Goal: Task Accomplishment & Management: Use online tool/utility

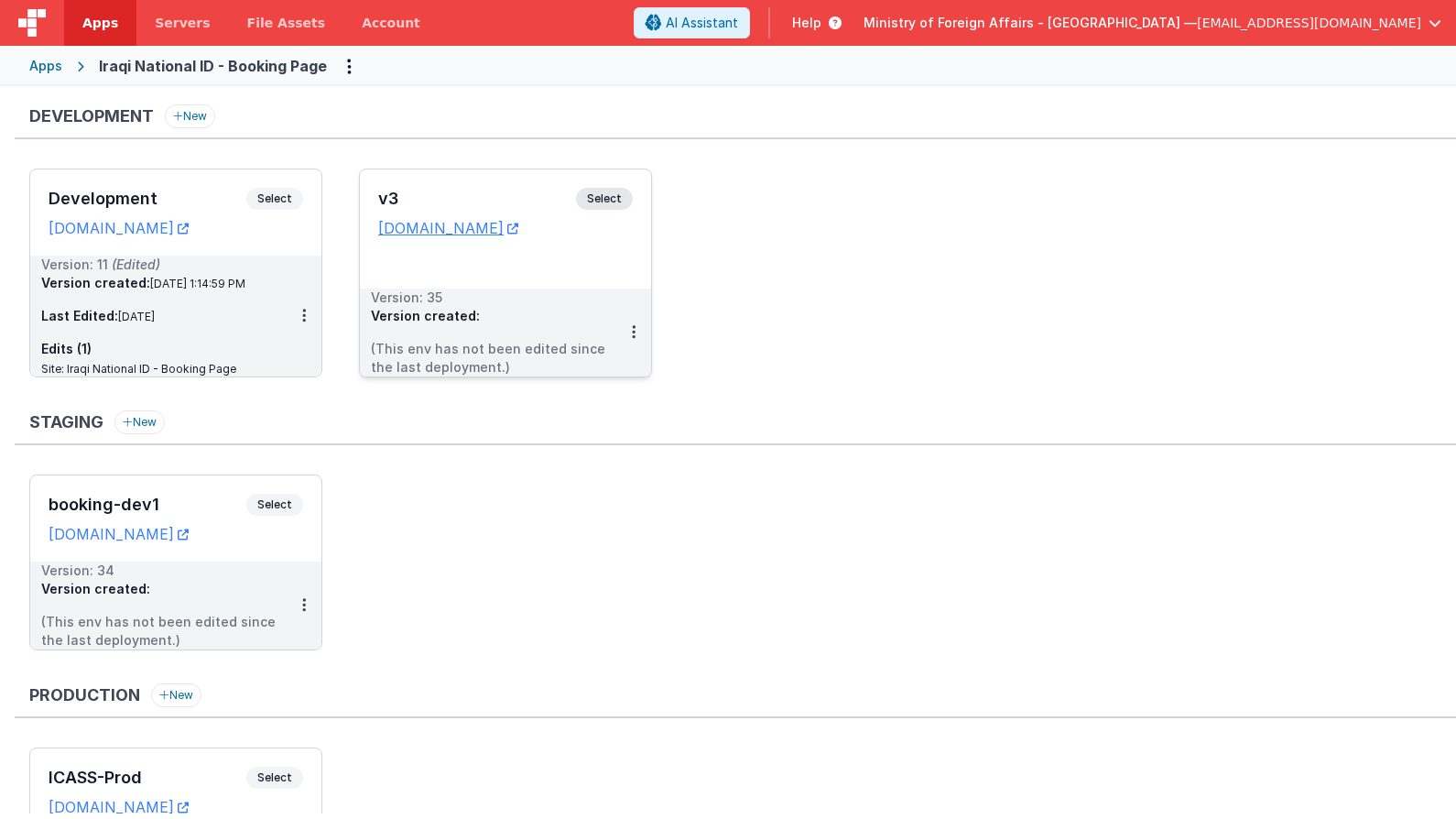
click at [611, 198] on span "Select" at bounding box center [605, 199] width 57 height 22
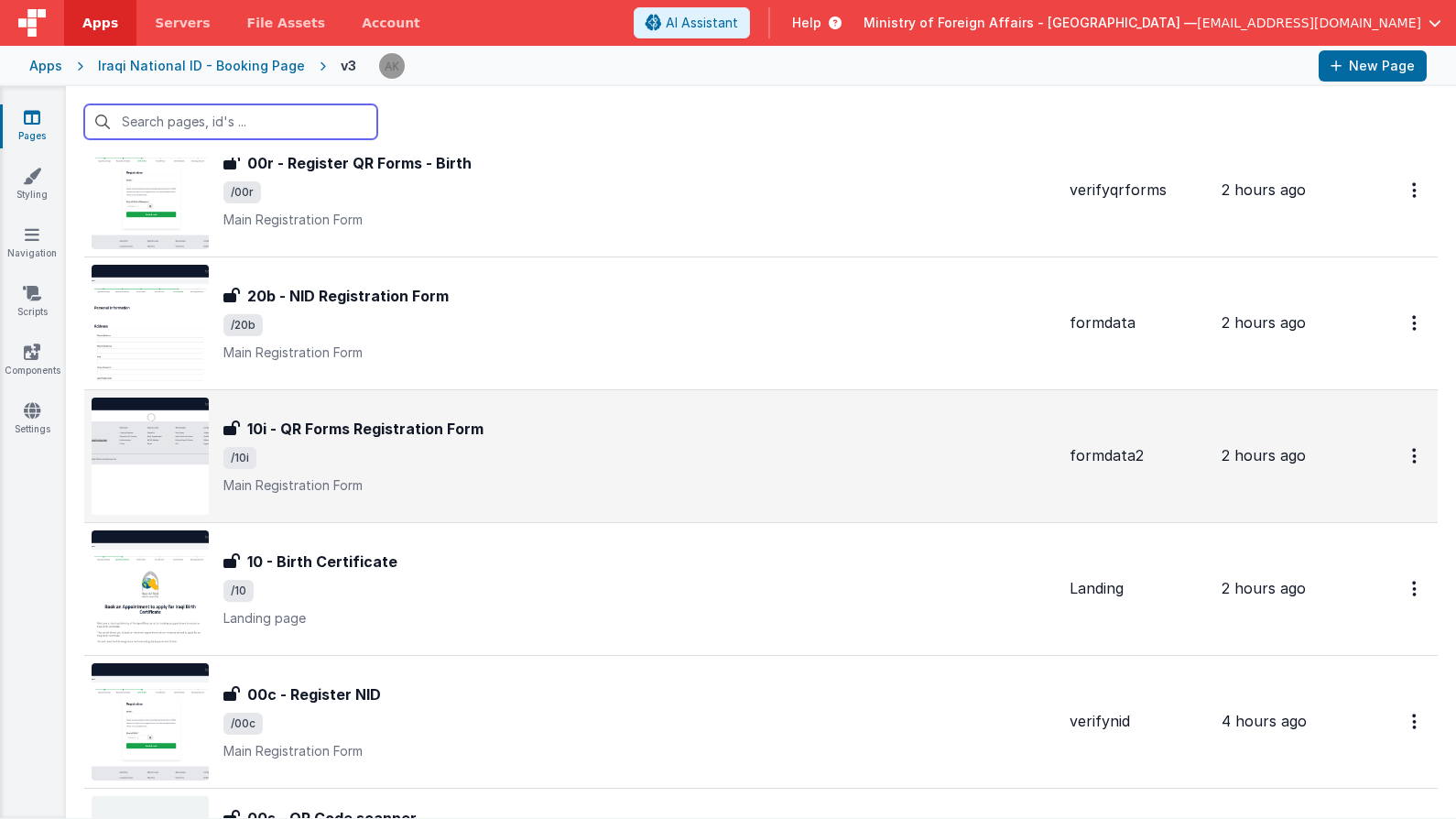
scroll to position [492, 0]
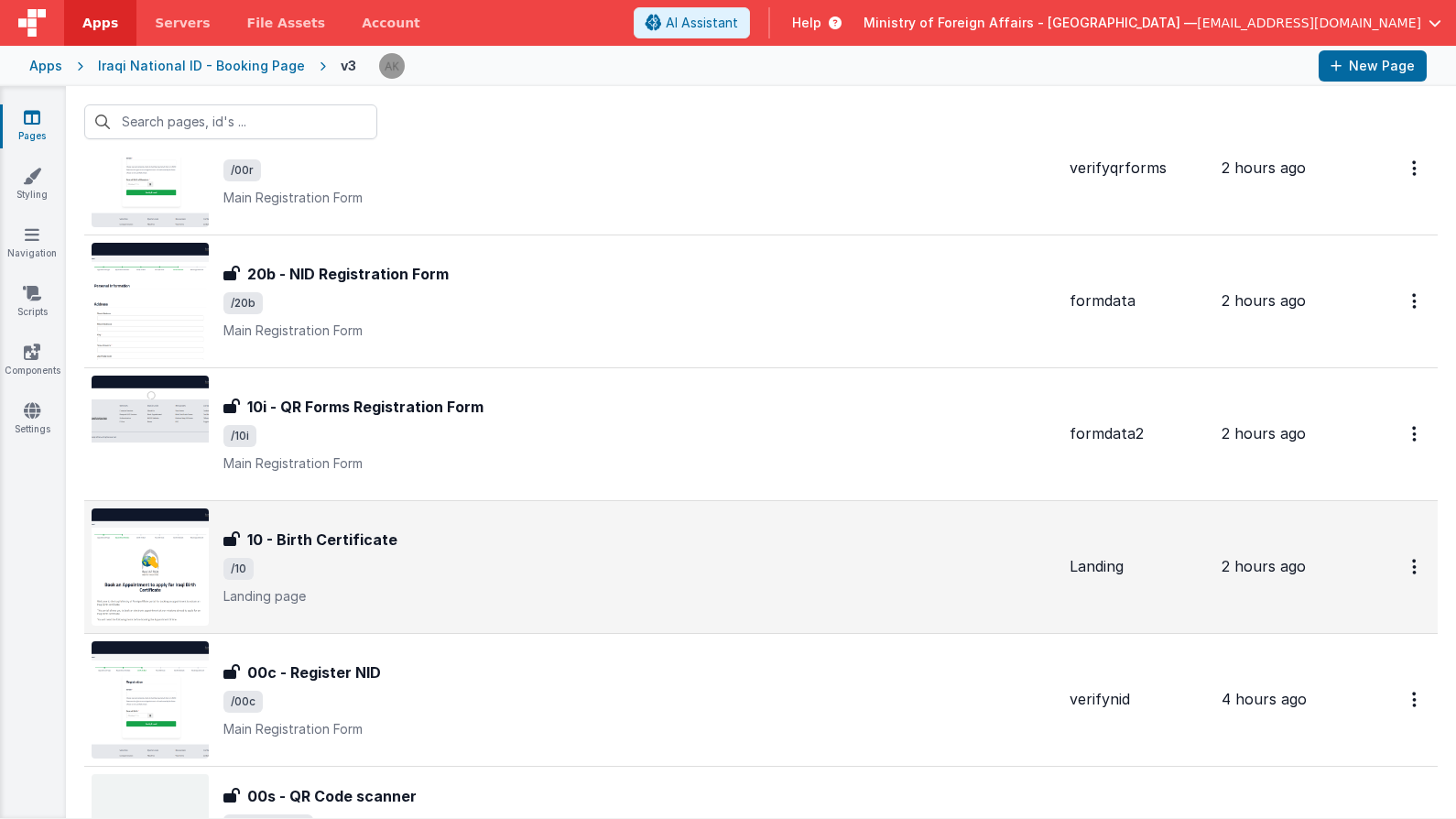
click at [207, 542] on img at bounding box center [149, 566] width 117 height 117
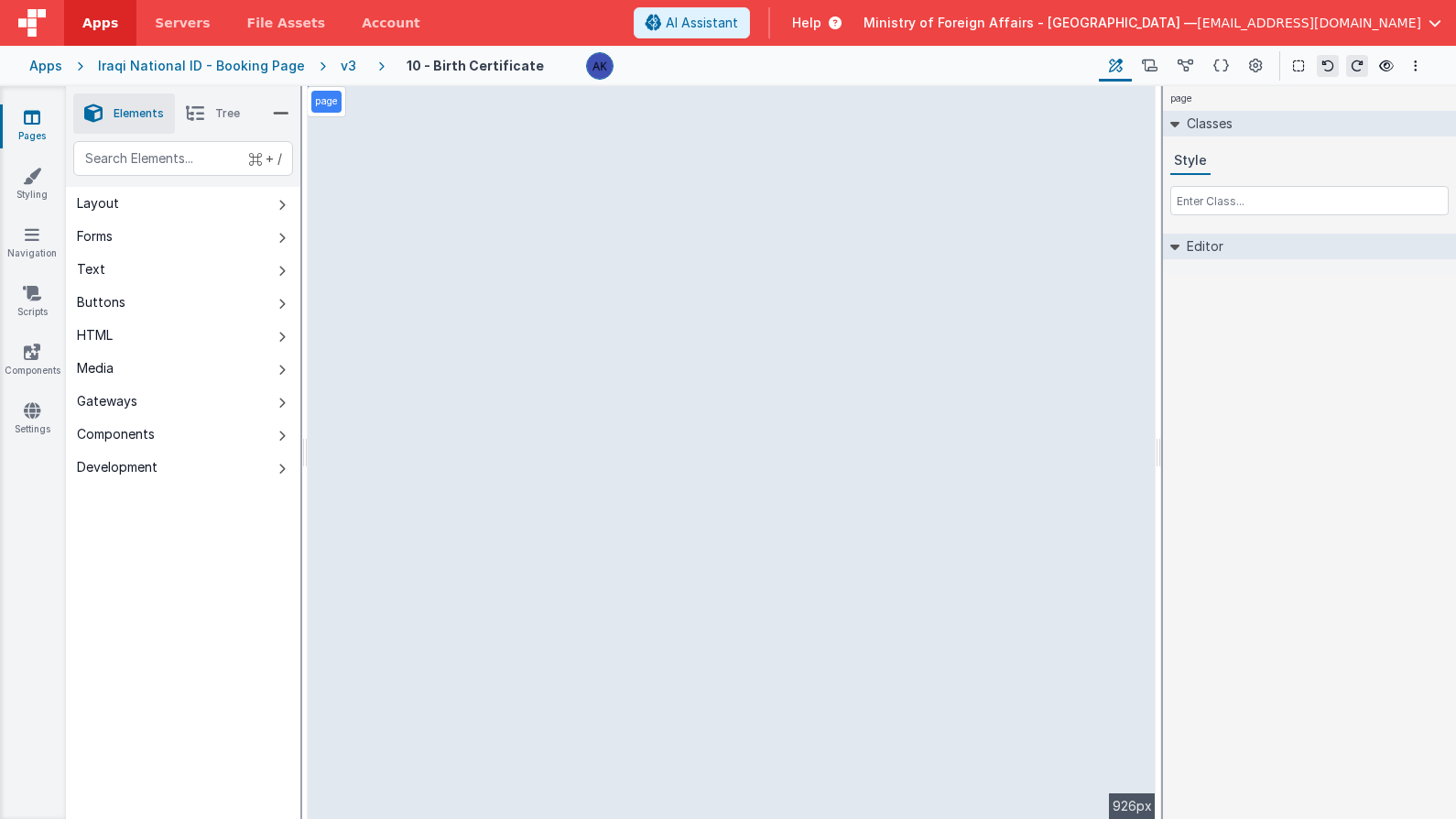
click at [341, 70] on div "v3" at bounding box center [352, 66] width 23 height 18
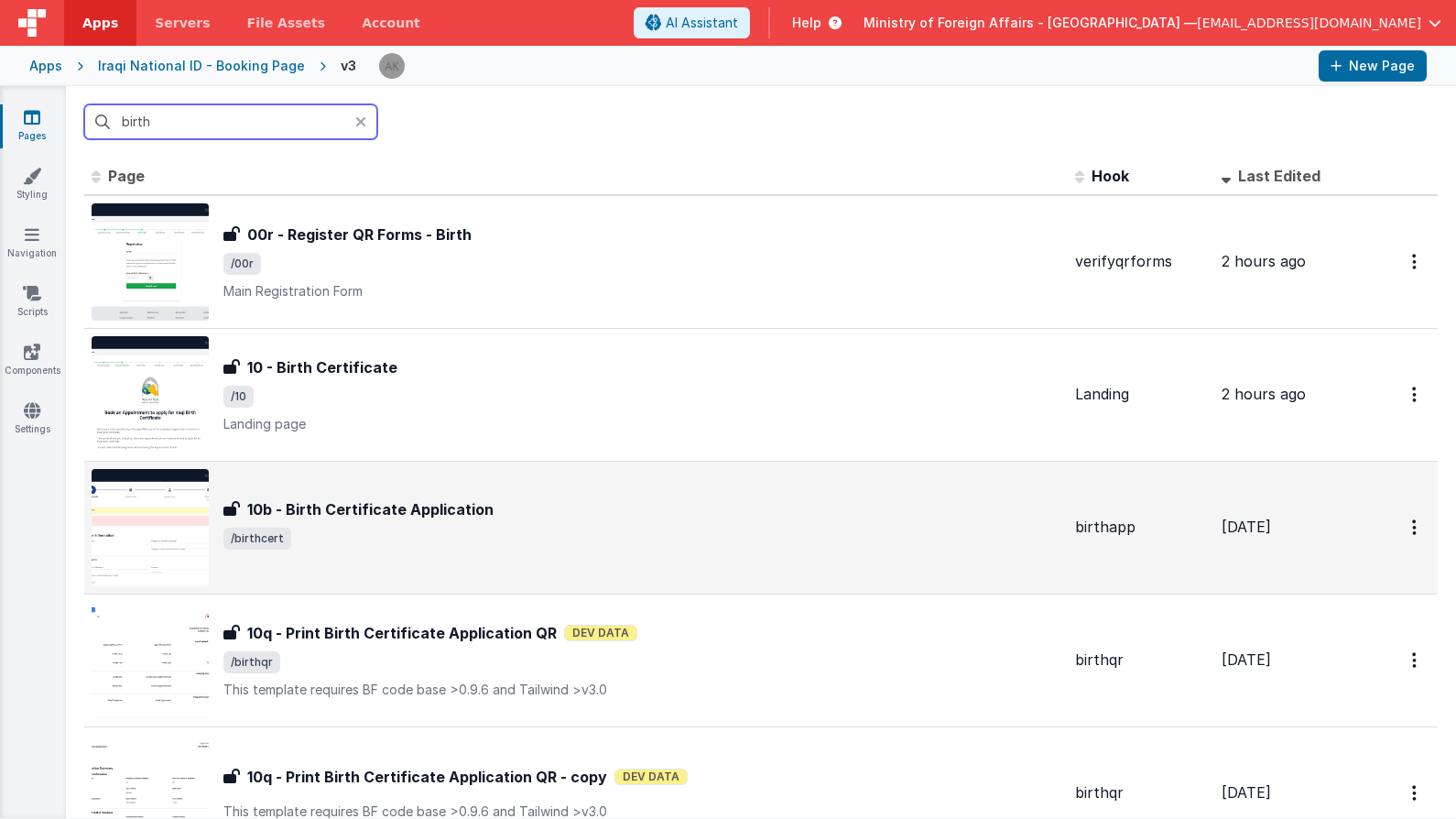
type input "birth"
click at [160, 525] on img at bounding box center [149, 527] width 117 height 117
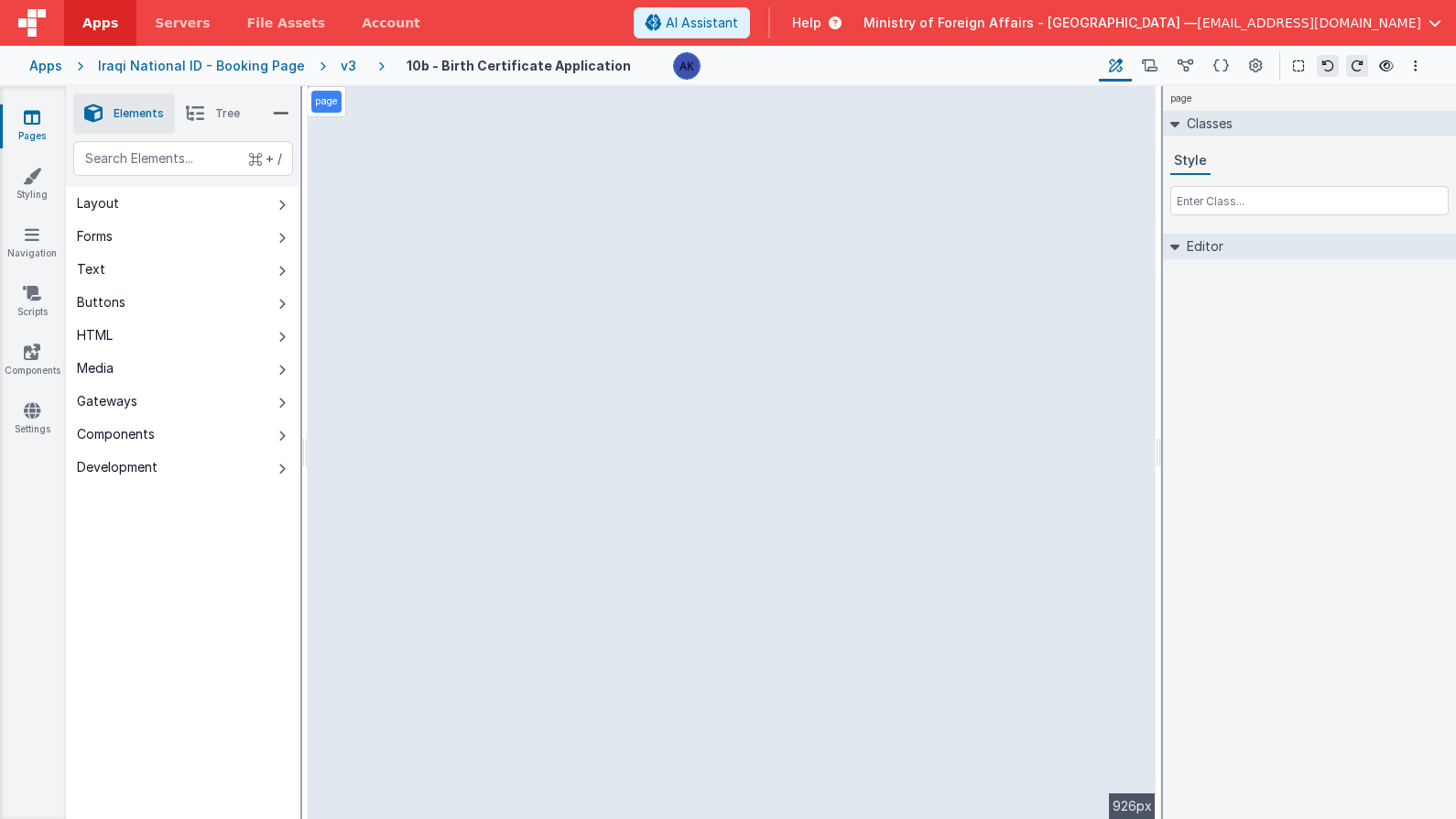
select select "required"
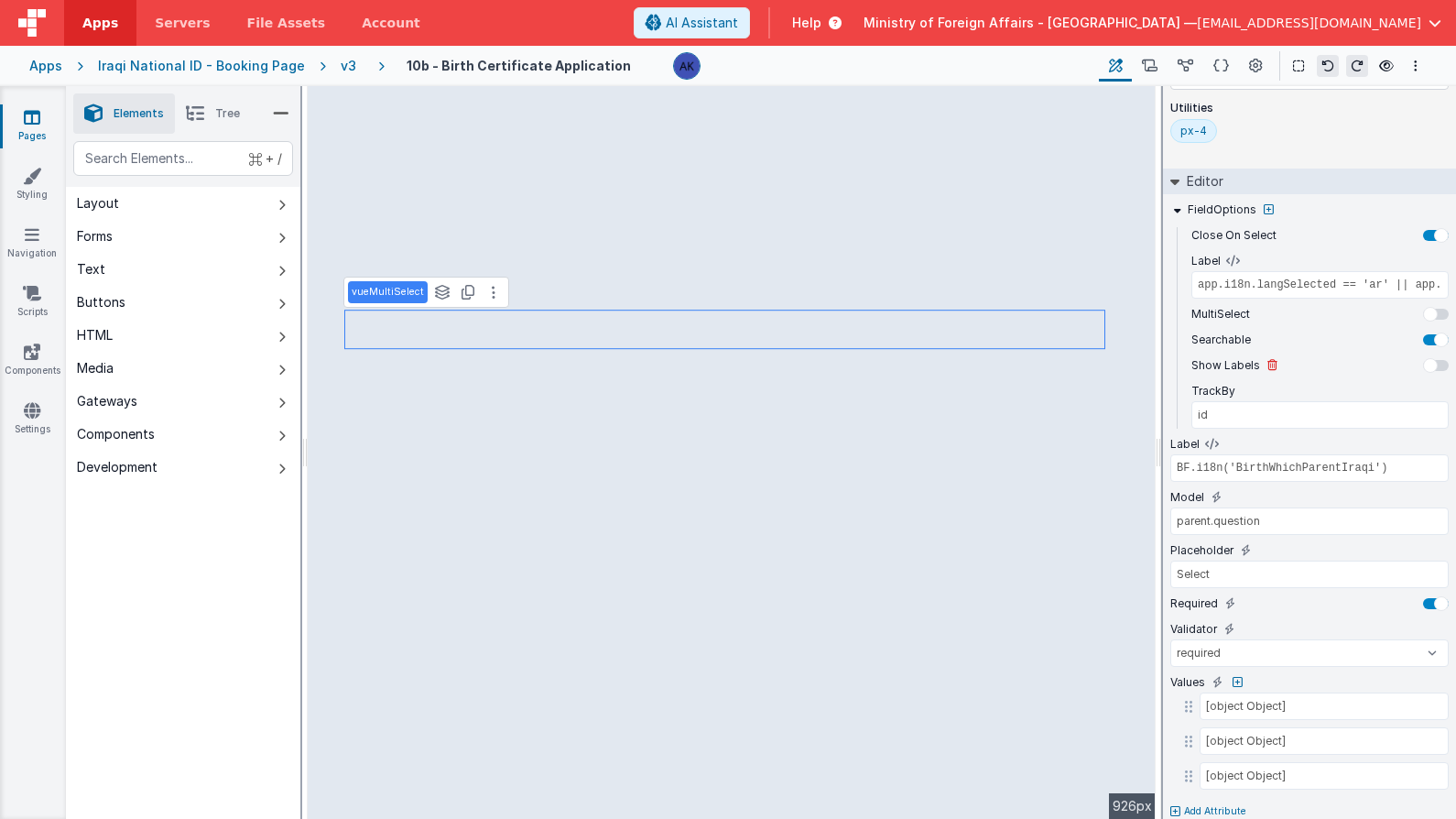
scroll to position [147, 0]
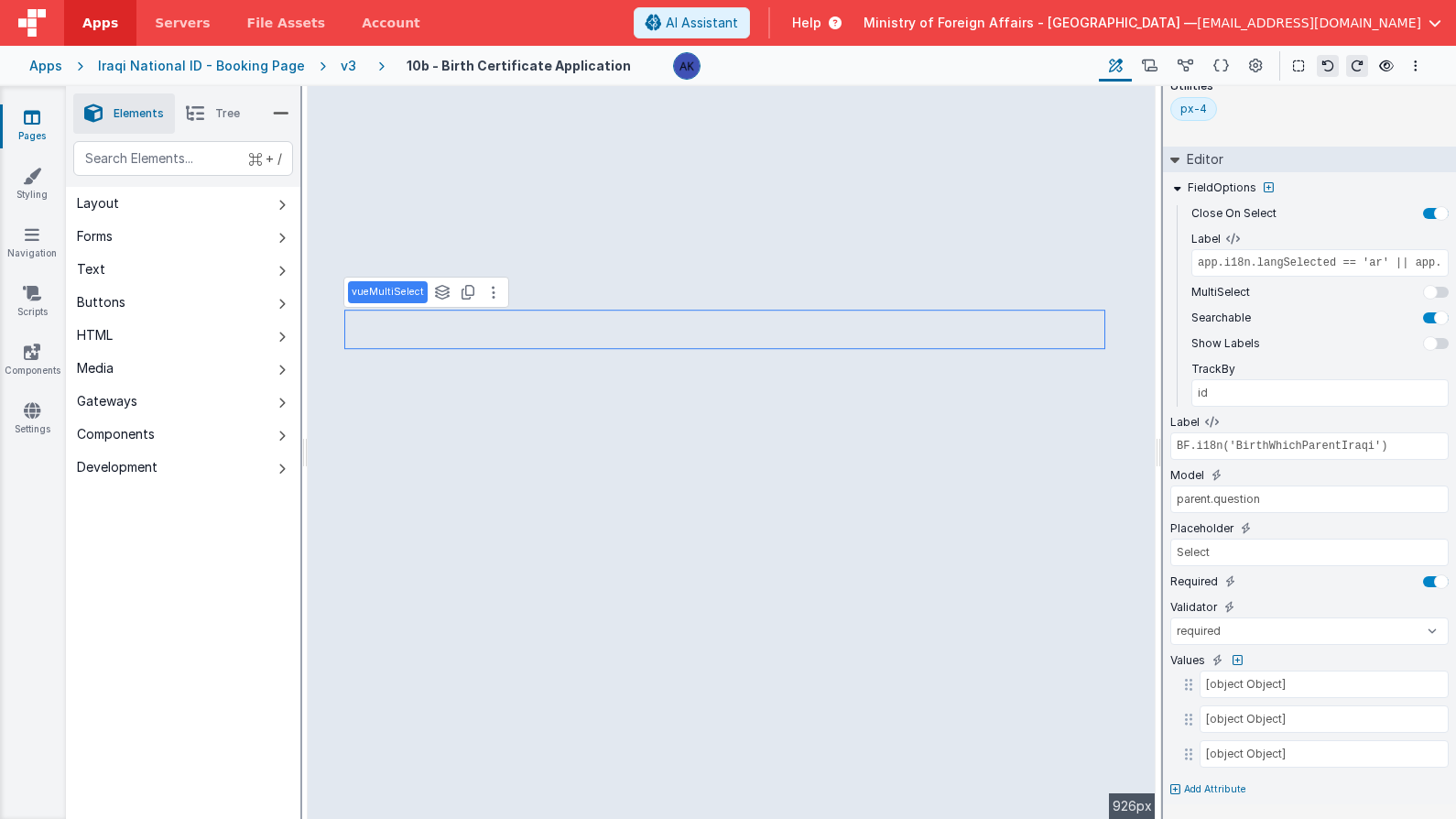
type input "BF.i18n('BirthNationality')"
type input "father.nationality"
type input "Select Nationality"
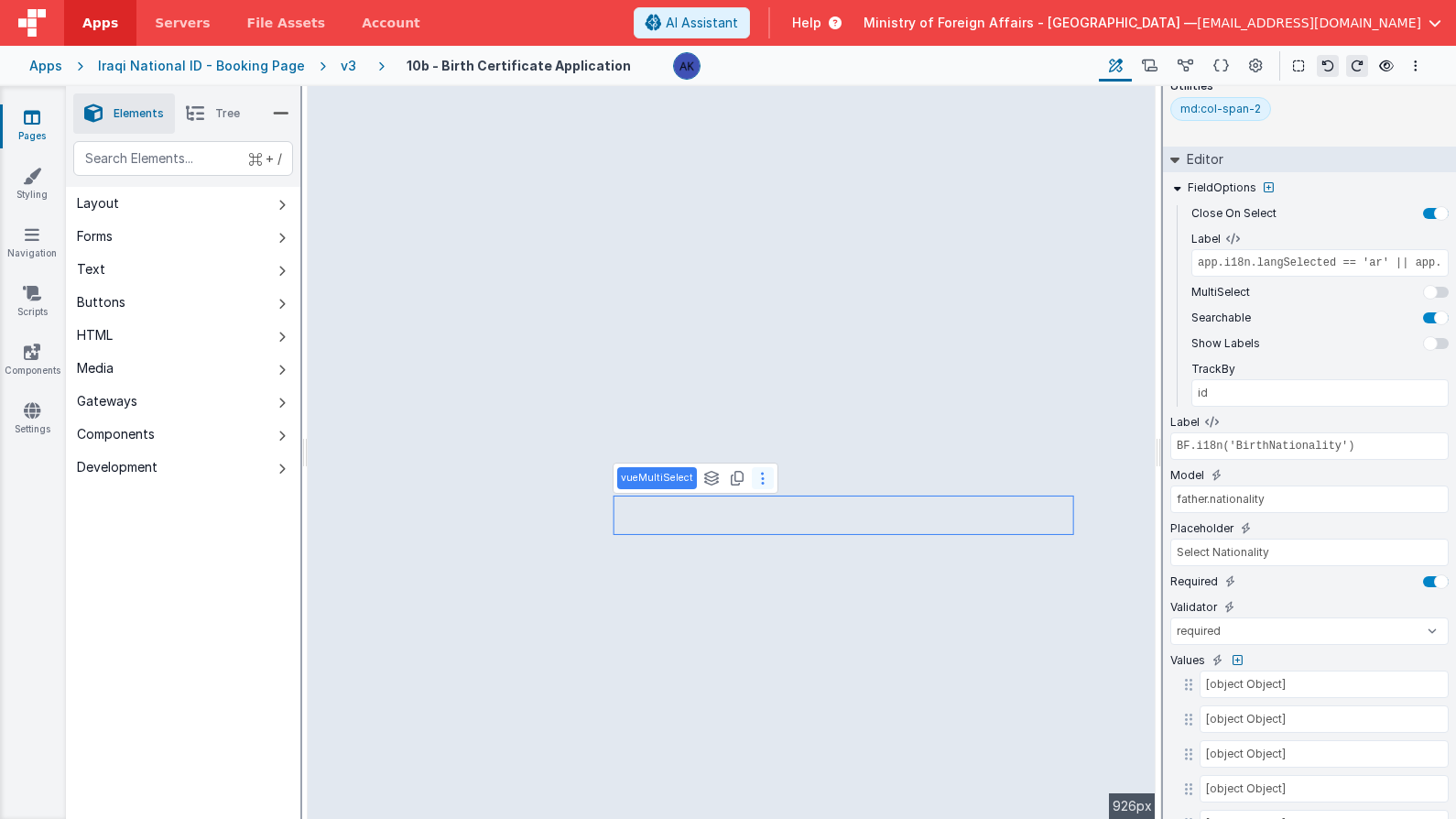
click at [761, 483] on button at bounding box center [763, 478] width 22 height 22
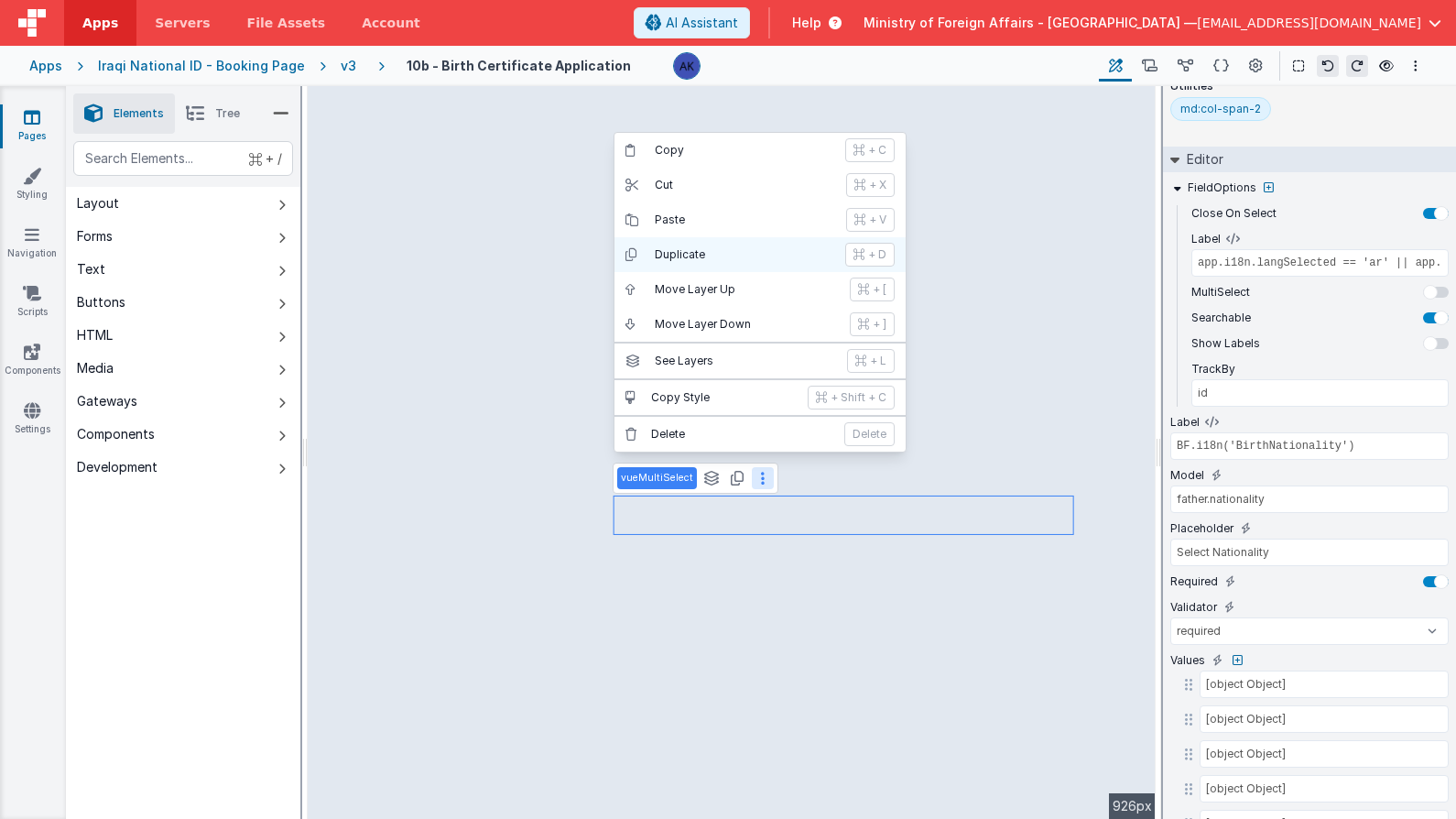
click at [725, 251] on p "Duplicate" at bounding box center [744, 254] width 180 height 14
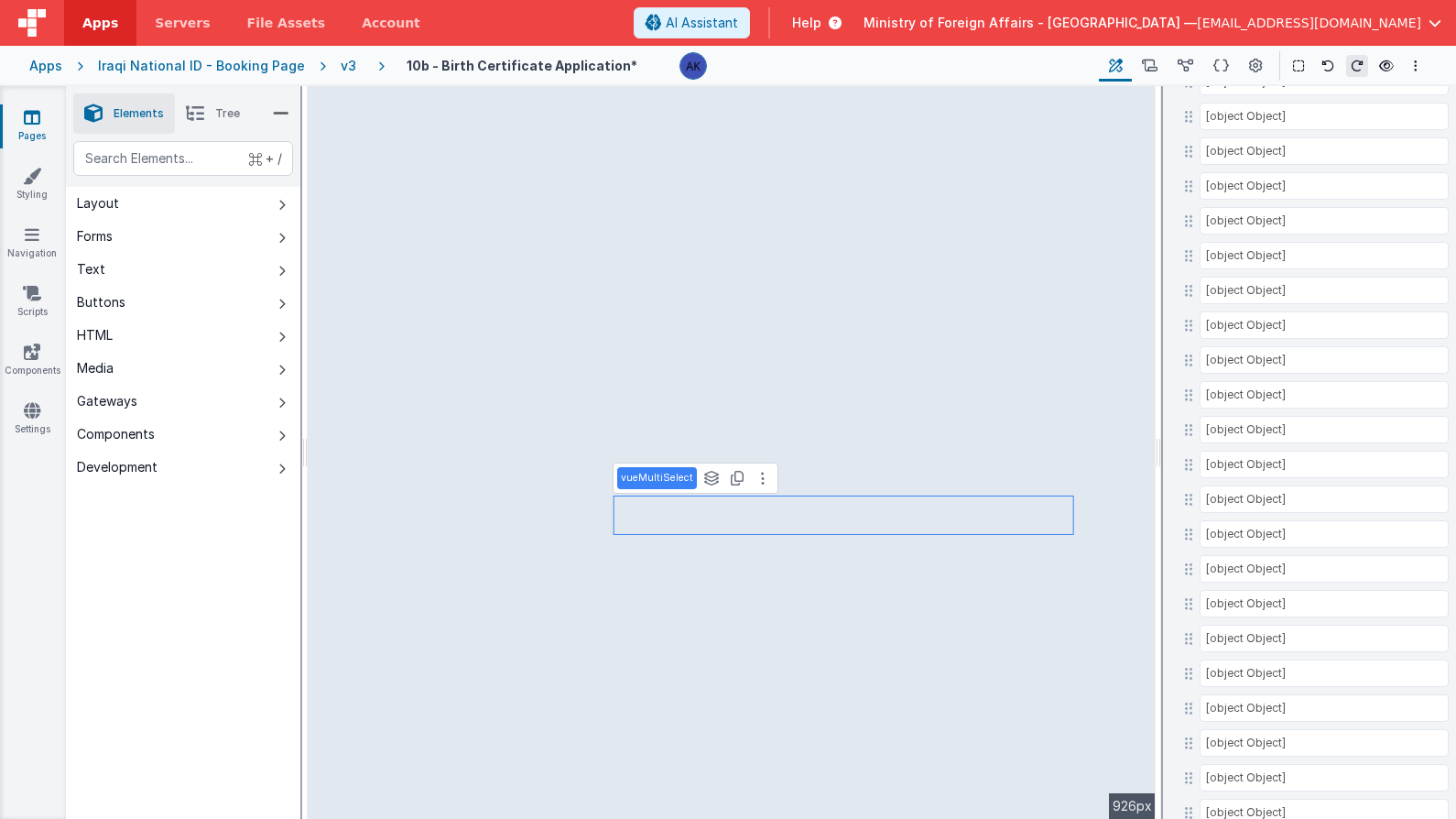
scroll to position [6762, 0]
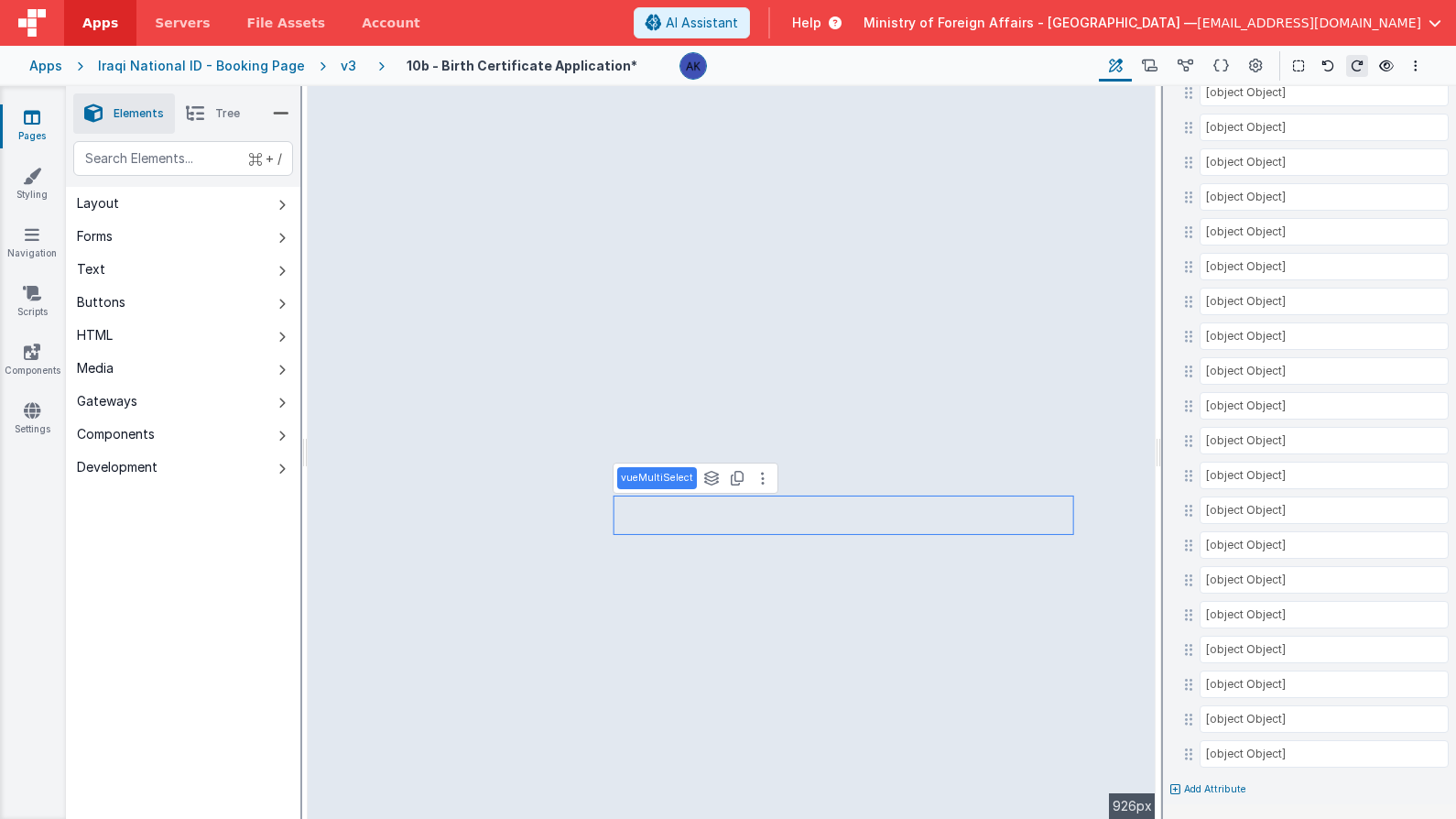
click at [1227, 785] on p "Add Attribute" at bounding box center [1216, 789] width 63 height 14
click at [1285, 788] on div at bounding box center [728, 410] width 1456 height 819
click at [1178, 789] on icon at bounding box center [1175, 790] width 10 height 11
type input "visible"
click at [1222, 784] on button at bounding box center [1218, 783] width 16 height 16
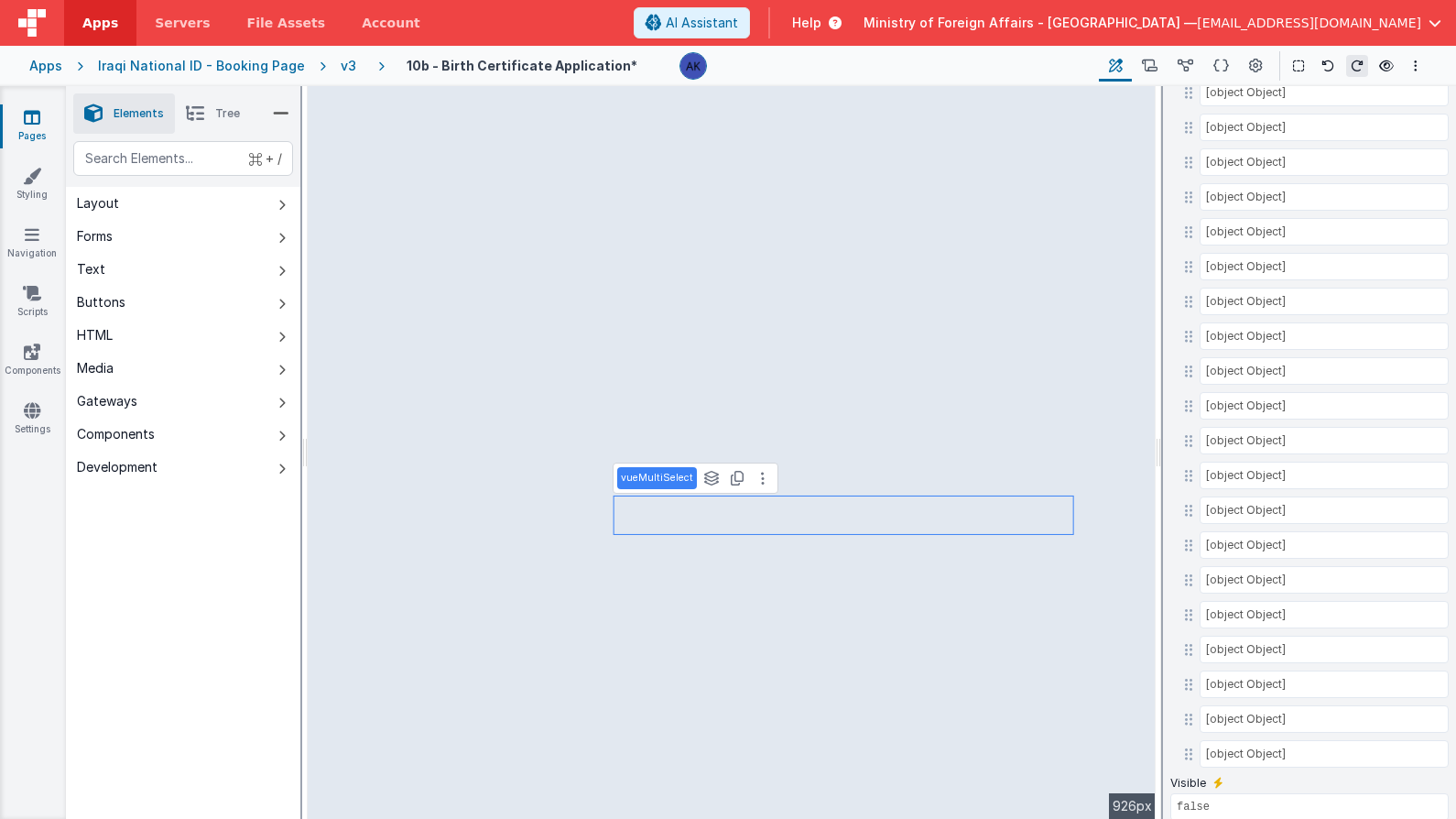
type input "BF.i18n('BirthWhichParentIraqi')"
type input "parent.question"
type input "Select"
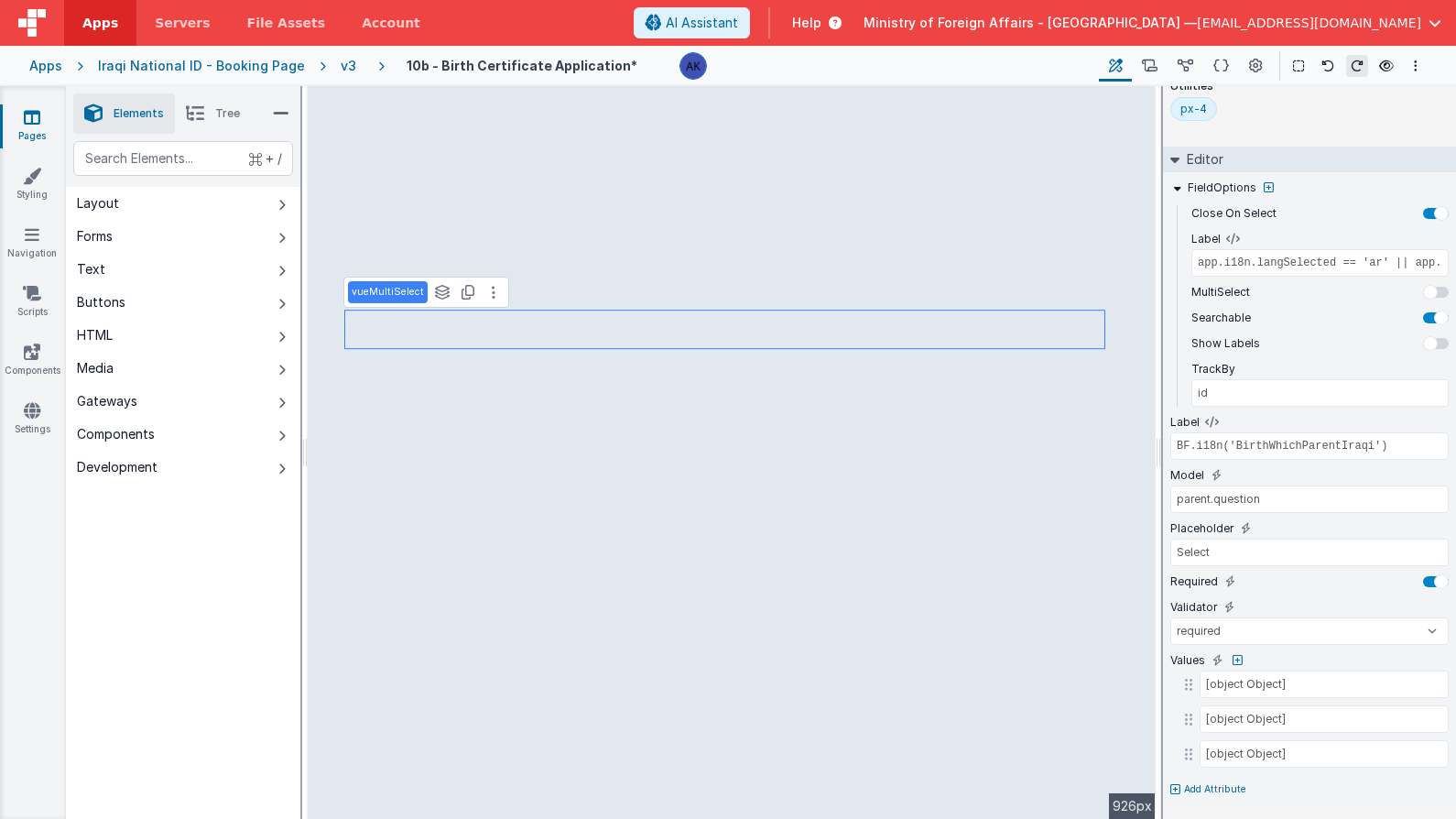
scroll to position [147, 0]
type input "BF.i18n('BirthNationality')"
type input "father.nationality"
type input "Select Nationality"
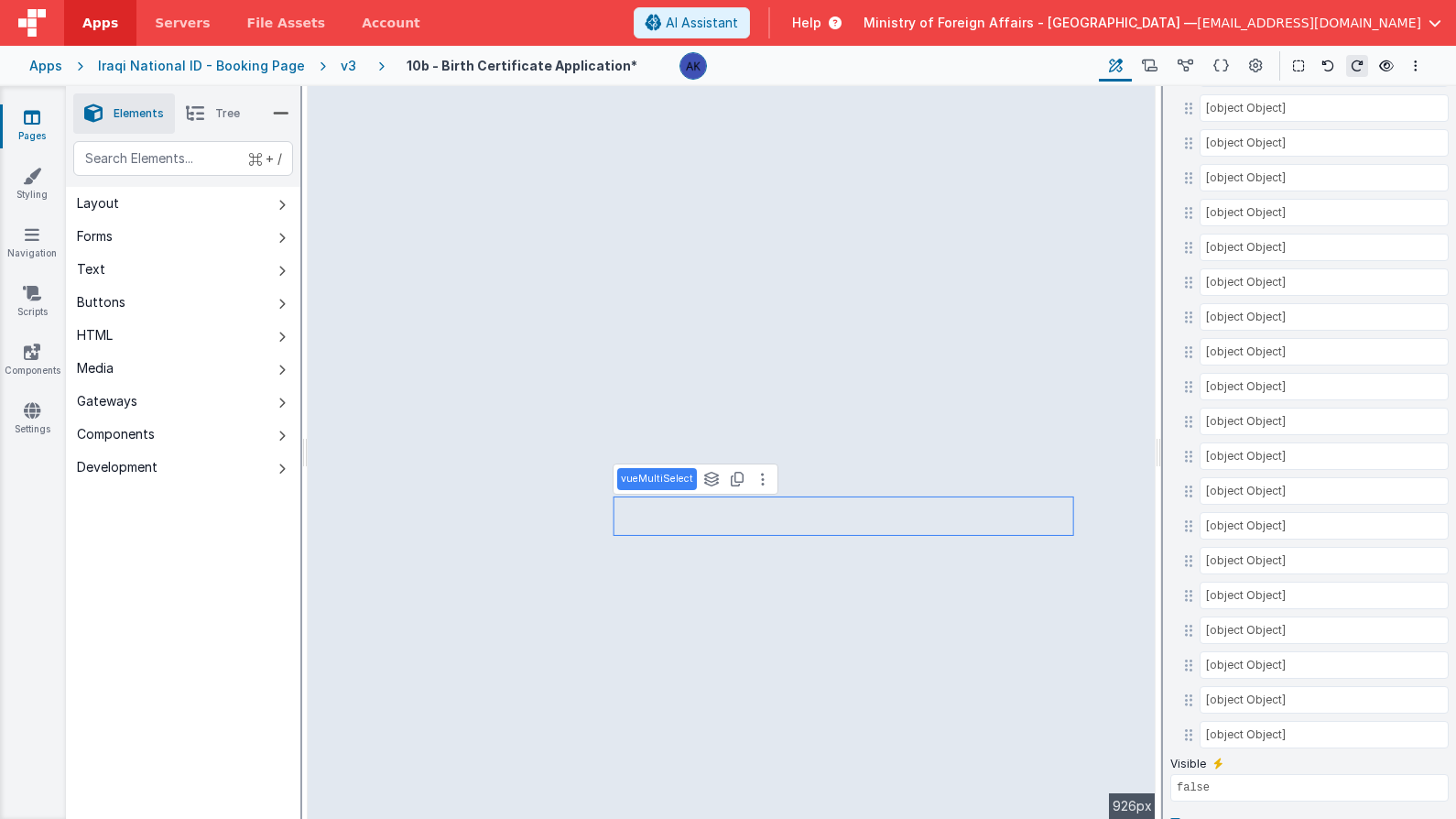
scroll to position [6815, 0]
click at [1220, 752] on input "false" at bounding box center [1309, 753] width 278 height 28
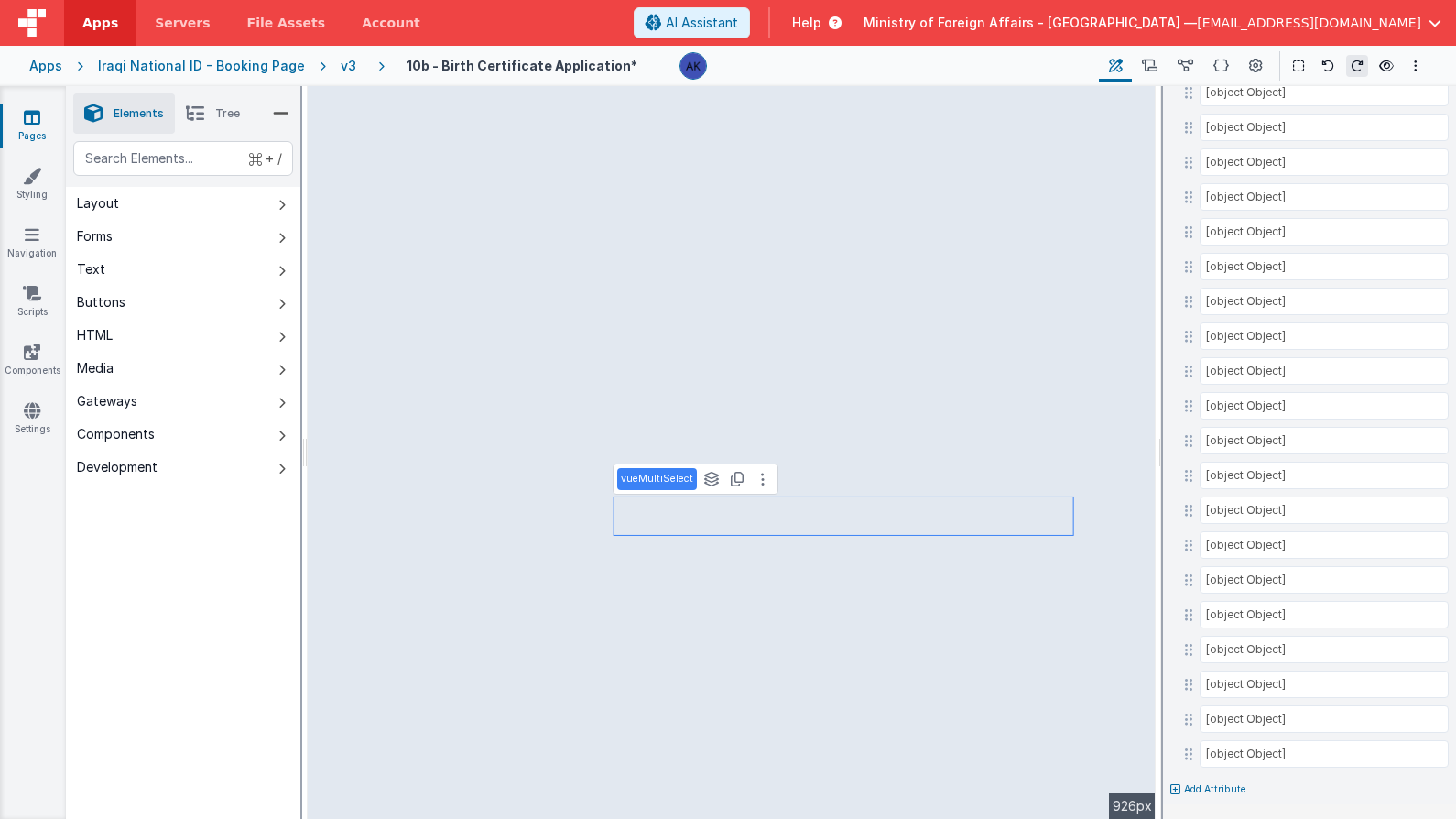
scroll to position [6762, 0]
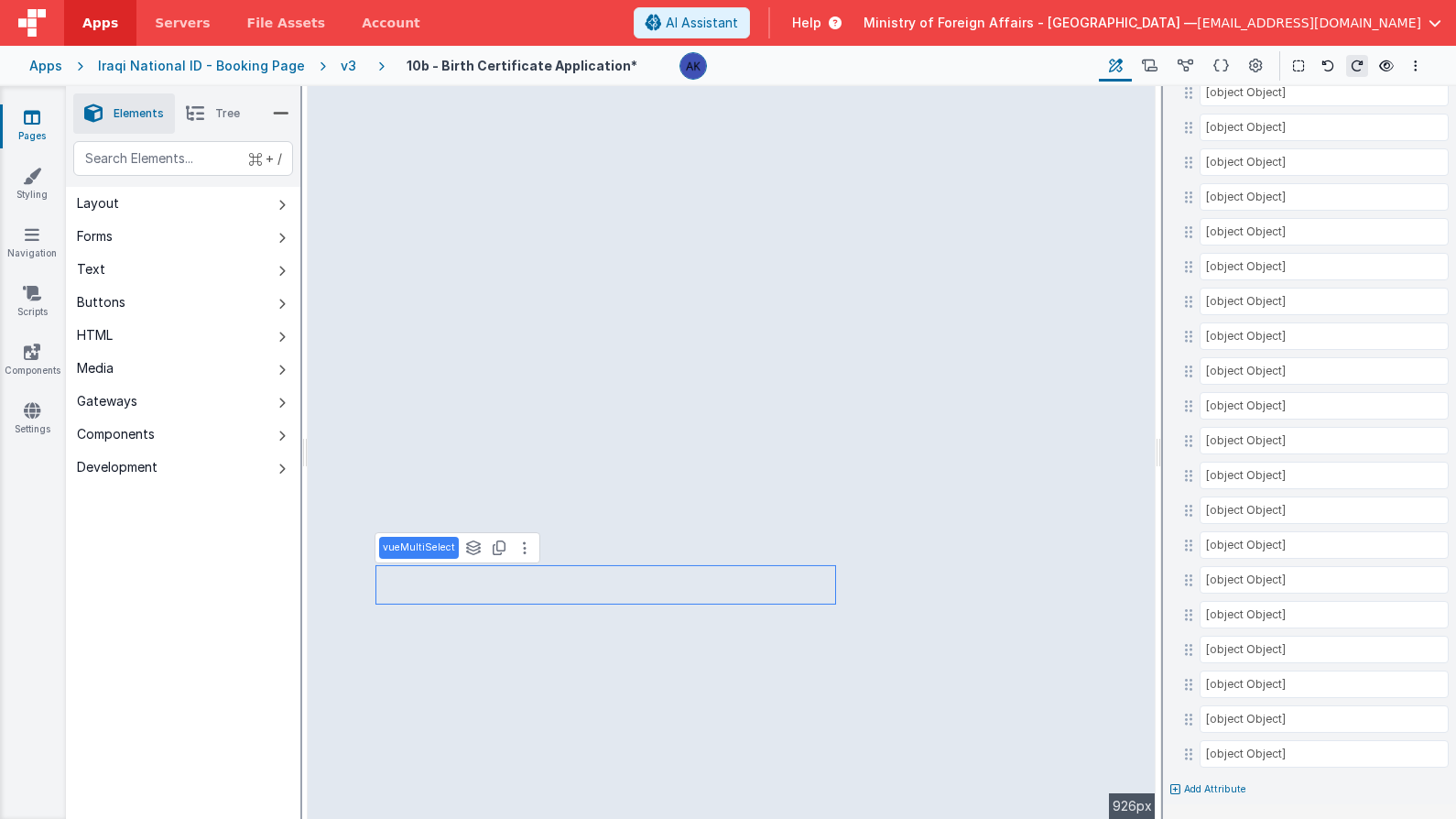
click at [1178, 785] on icon at bounding box center [1175, 790] width 10 height 11
type input "visible"
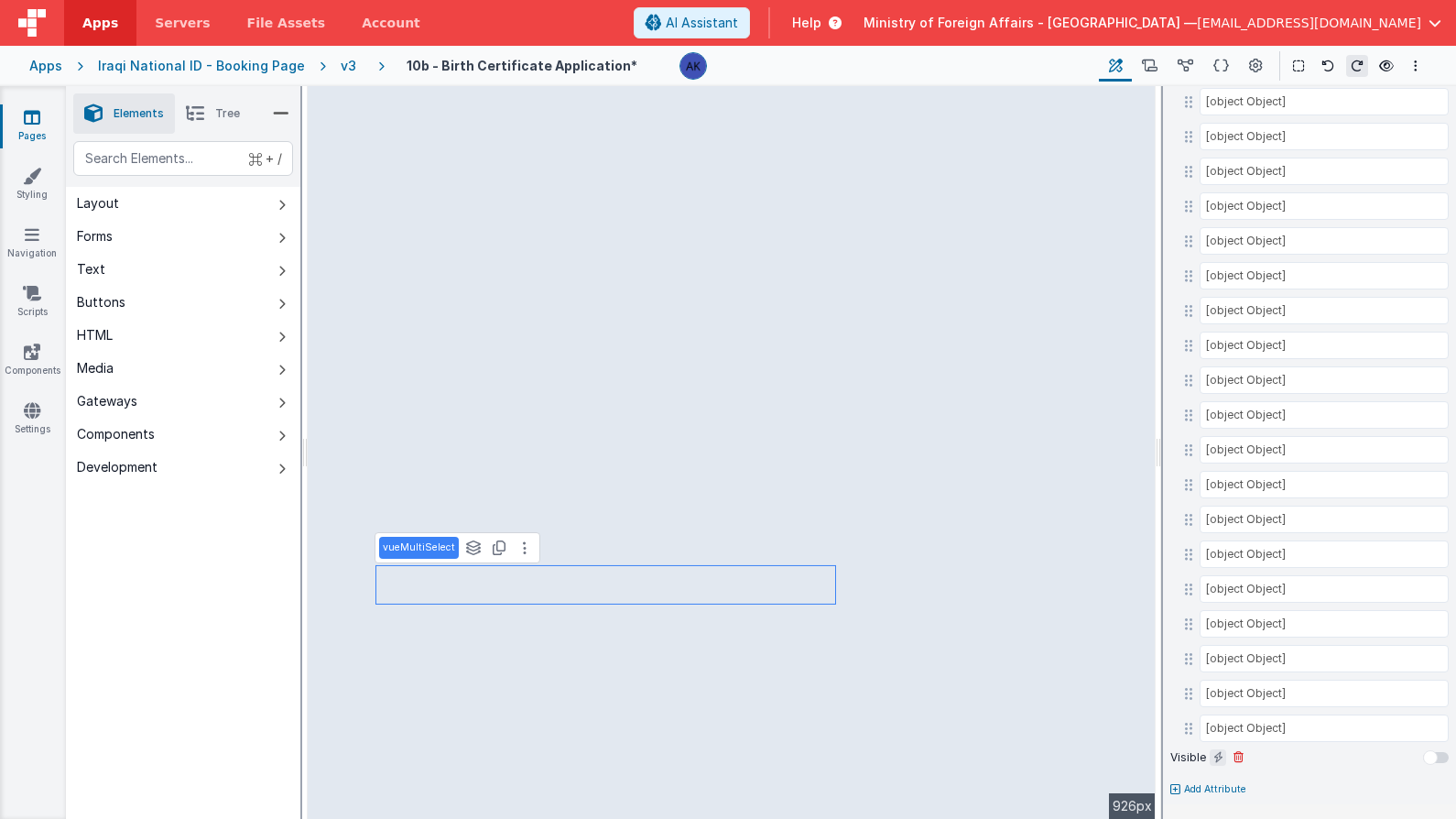
click at [1216, 754] on icon at bounding box center [1219, 757] width 10 height 14
click at [1218, 777] on input "false" at bounding box center [1309, 781] width 278 height 28
click at [1211, 778] on input "false" at bounding box center [1309, 781] width 278 height 28
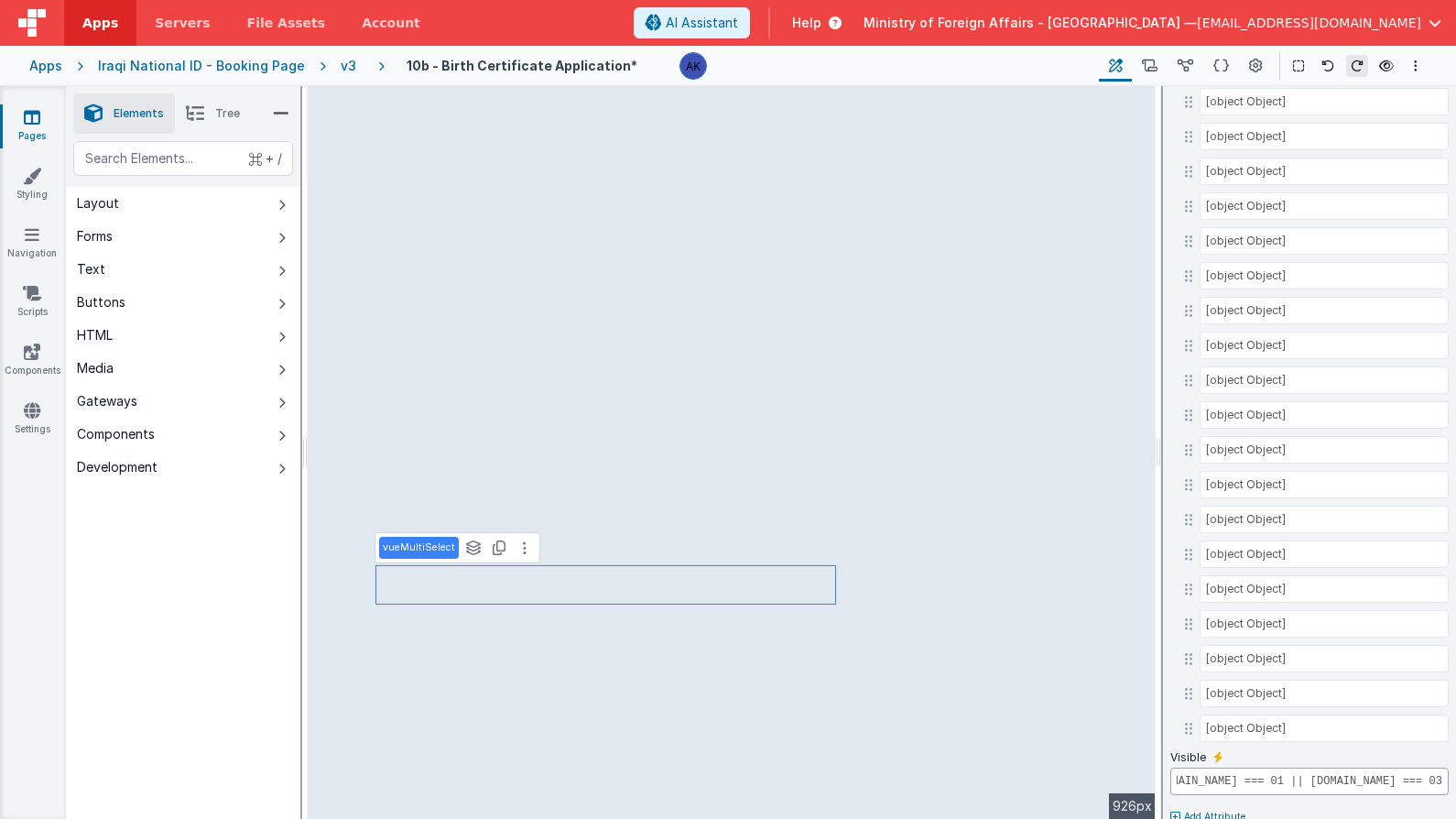
click at [1249, 773] on input "[DOMAIN_NAME] === 01 || [DOMAIN_NAME] === 03" at bounding box center [1309, 781] width 278 height 28
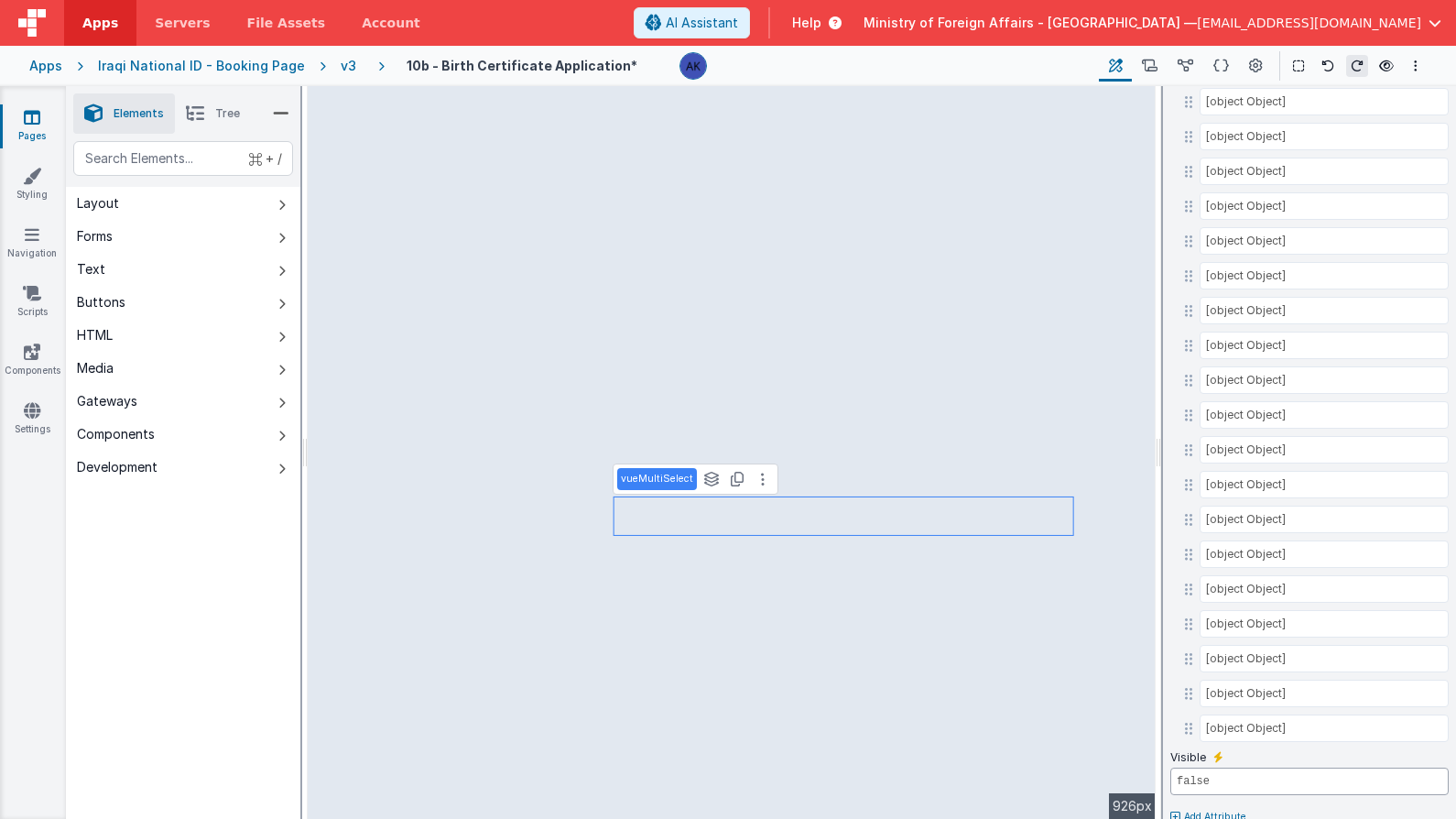
click at [1210, 778] on input "false" at bounding box center [1309, 781] width 278 height 28
paste input "[DOMAIN_NAME] === 01 || [DOMAIN_NAME] === 03"
drag, startPoint x: 1219, startPoint y: 784, endPoint x: 1496, endPoint y: 778, distance: 277.1
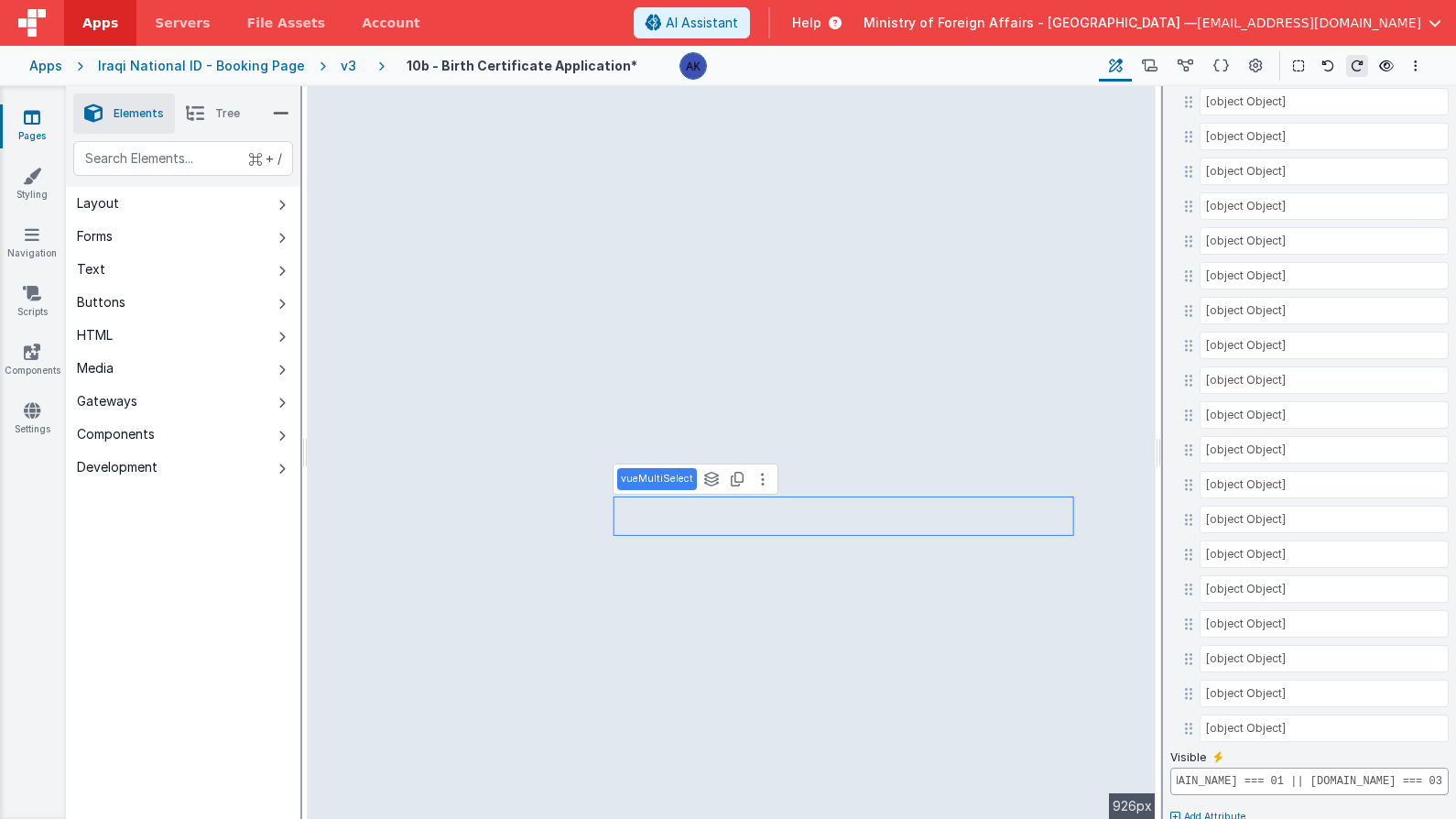
click at [1455, 778] on html "Apps Servers File Assets Account Some FUTURE Slot AI Assistant Help Ministry of…" at bounding box center [728, 410] width 1456 height 819
click at [1194, 783] on input "[DOMAIN_NAME] === 01 || [DOMAIN_NAME] === 03" at bounding box center [1309, 781] width 278 height 28
type input "[DOMAIN_NAME] !== 01 || [DOMAIN_NAME] !== 03"
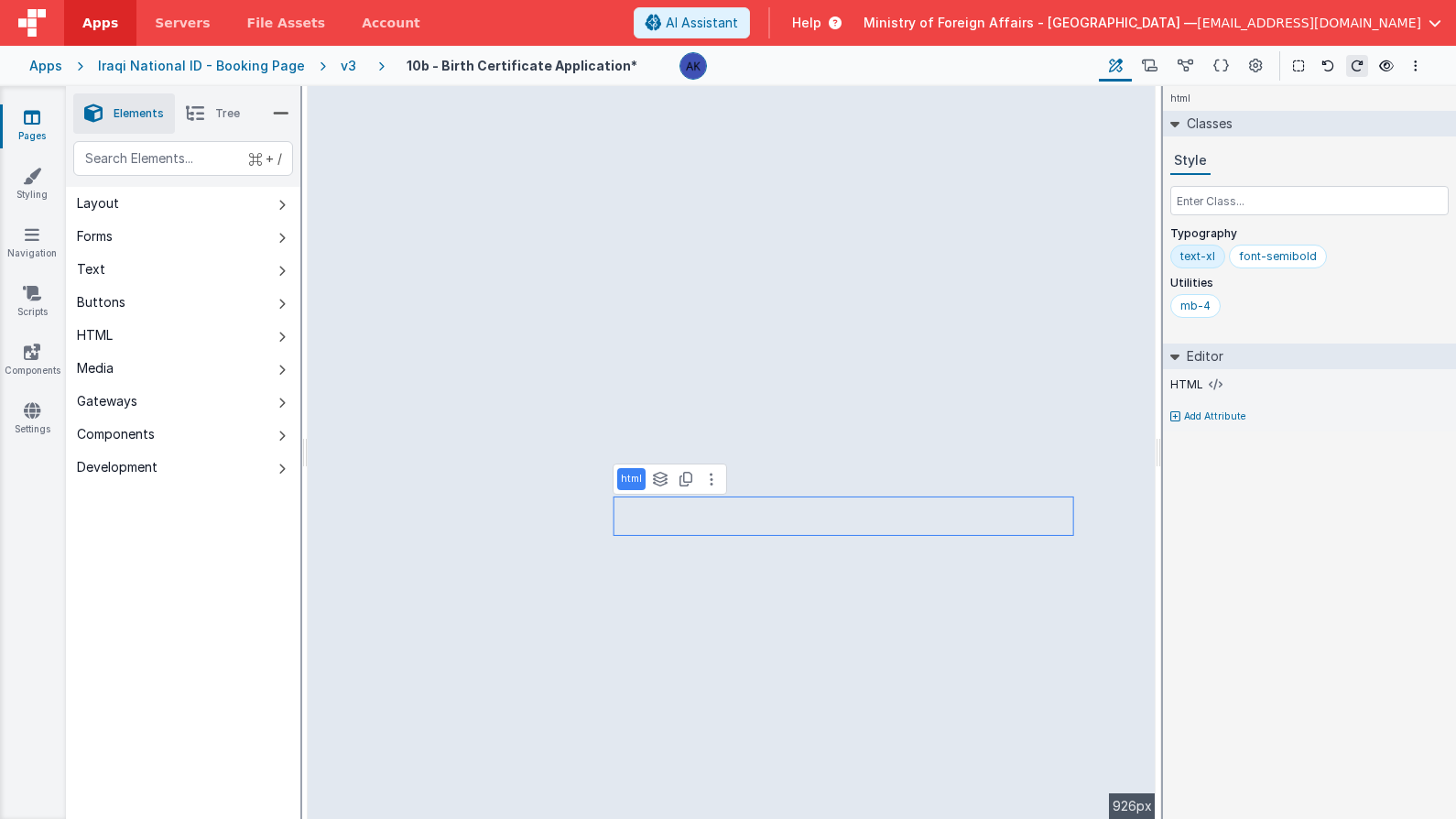
scroll to position [0, 0]
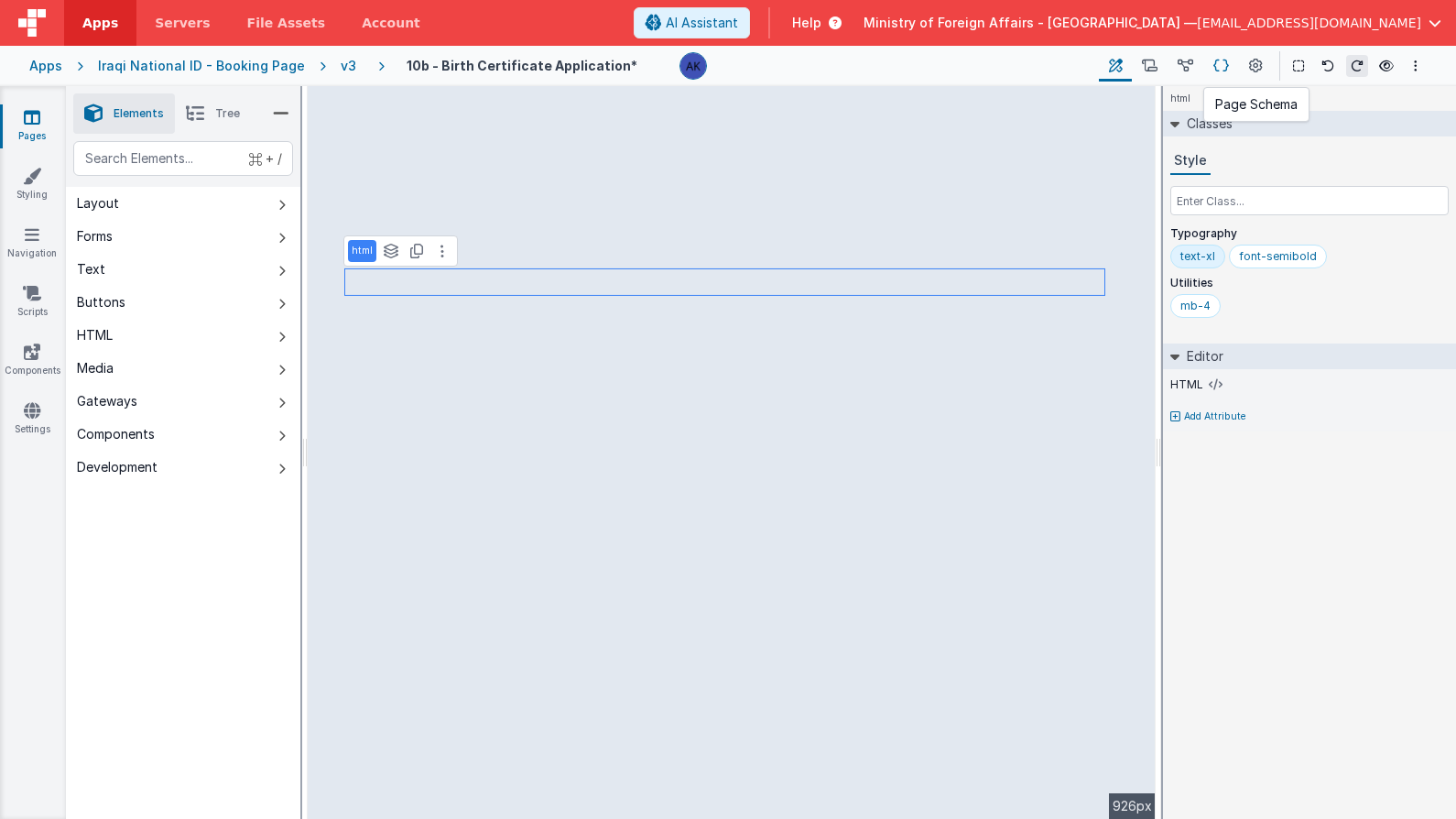
click at [1220, 65] on icon at bounding box center [1221, 67] width 15 height 19
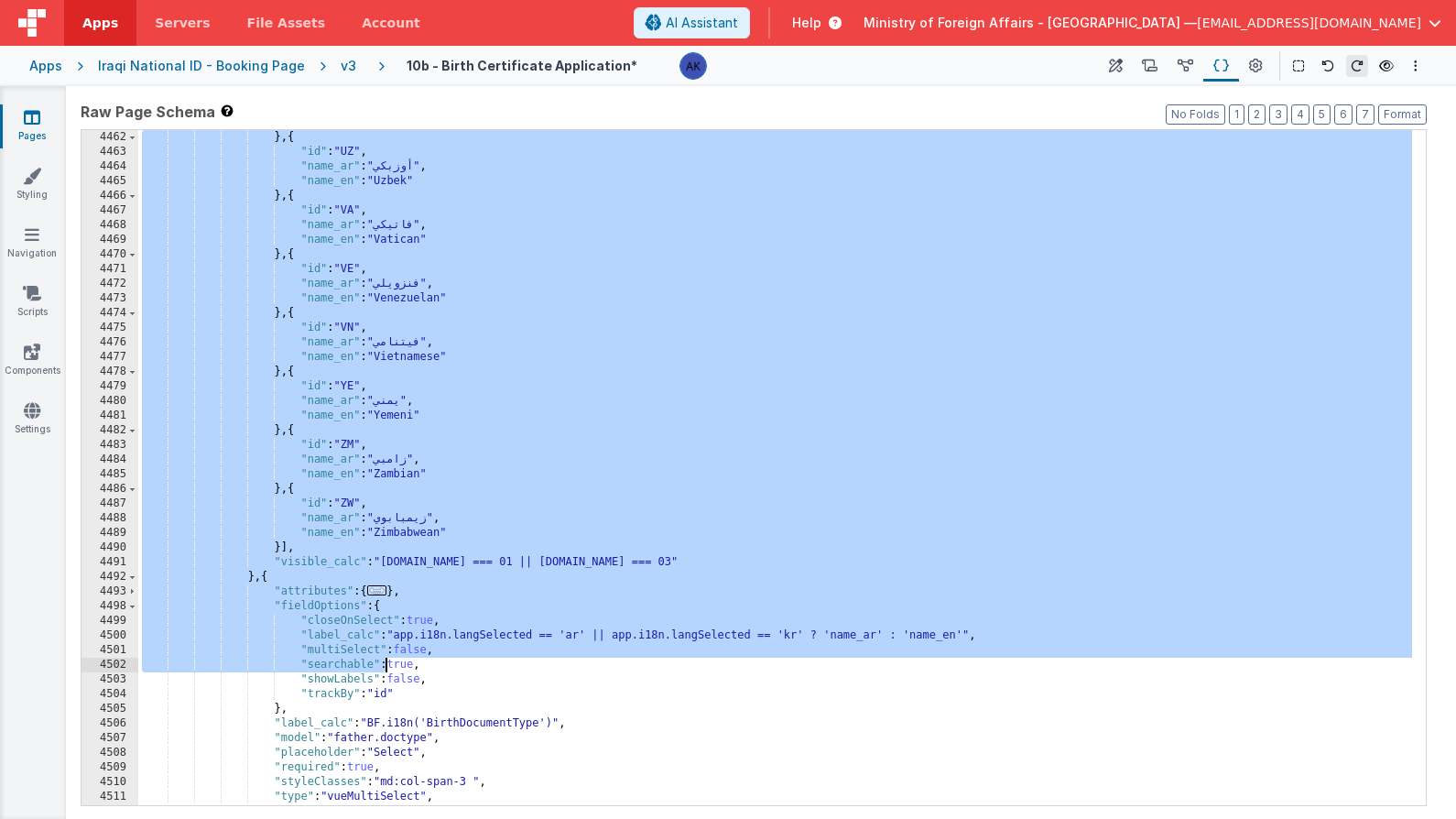
scroll to position [21431, 0]
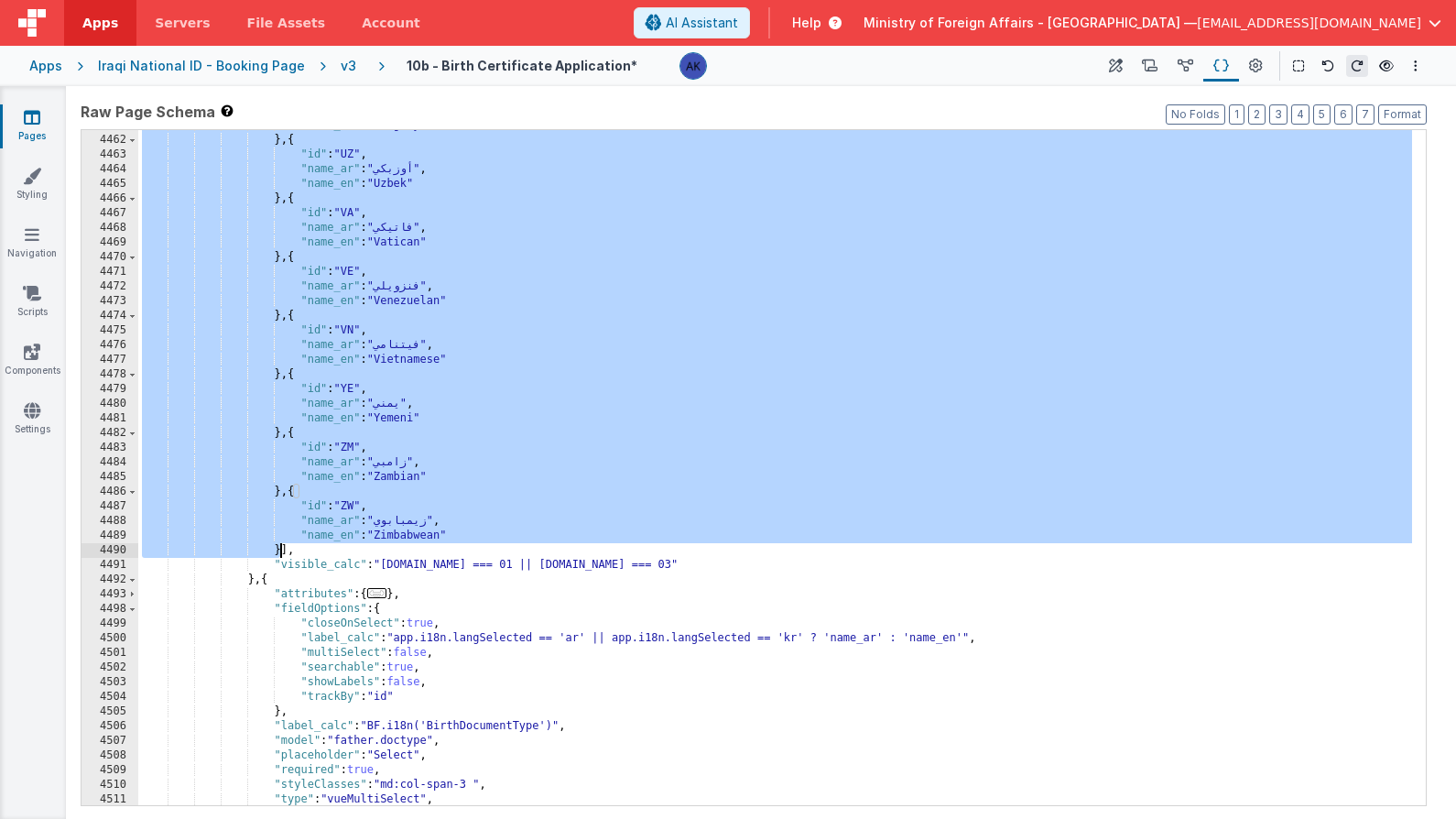
click at [277, 550] on div ""name_en" : "Uruguayan" } , { "id" : "UZ" , "name_ar" : "أوزبكي" , "name_en" : …" at bounding box center [775, 470] width 1274 height 705
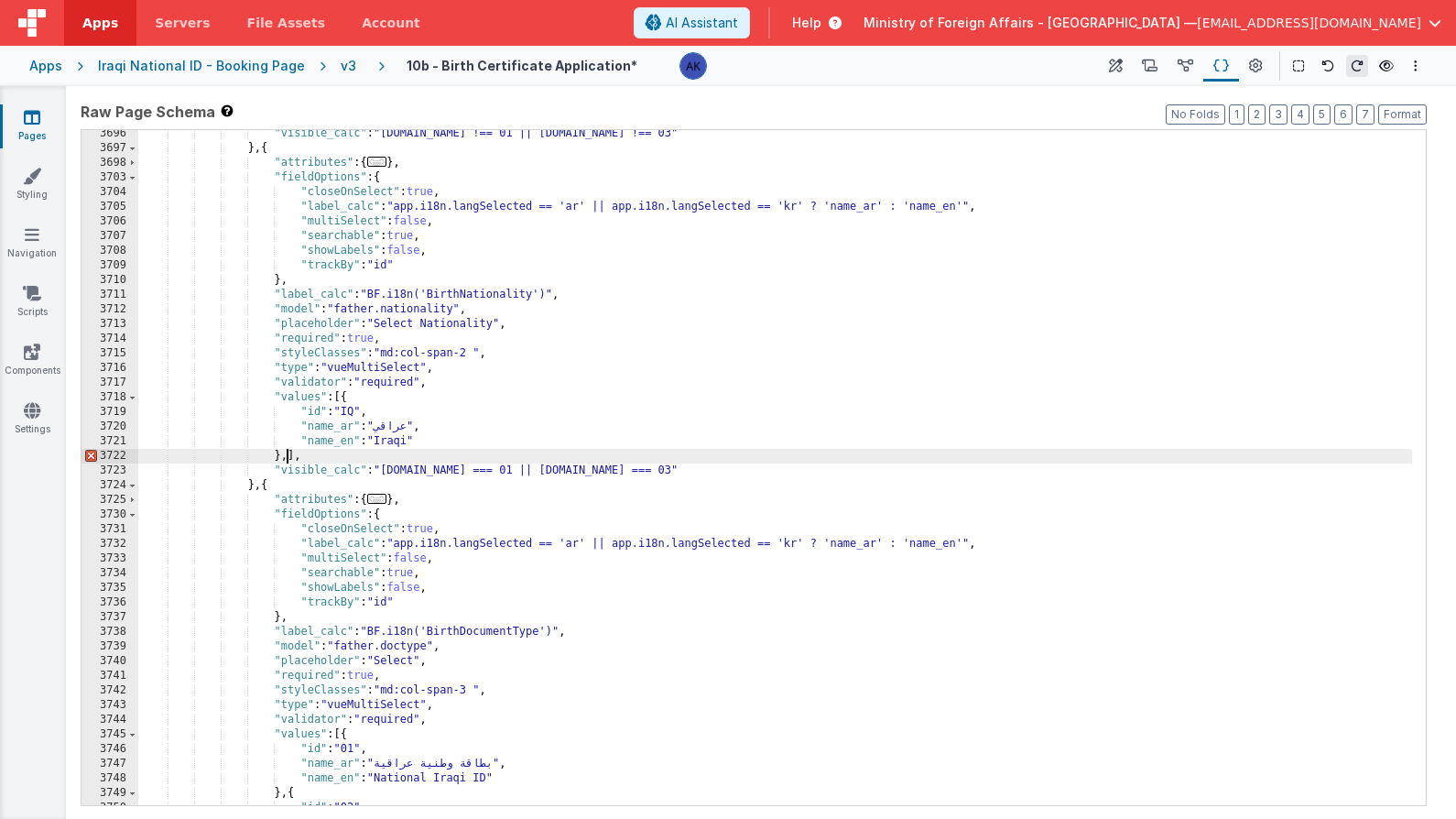
scroll to position [20216, 0]
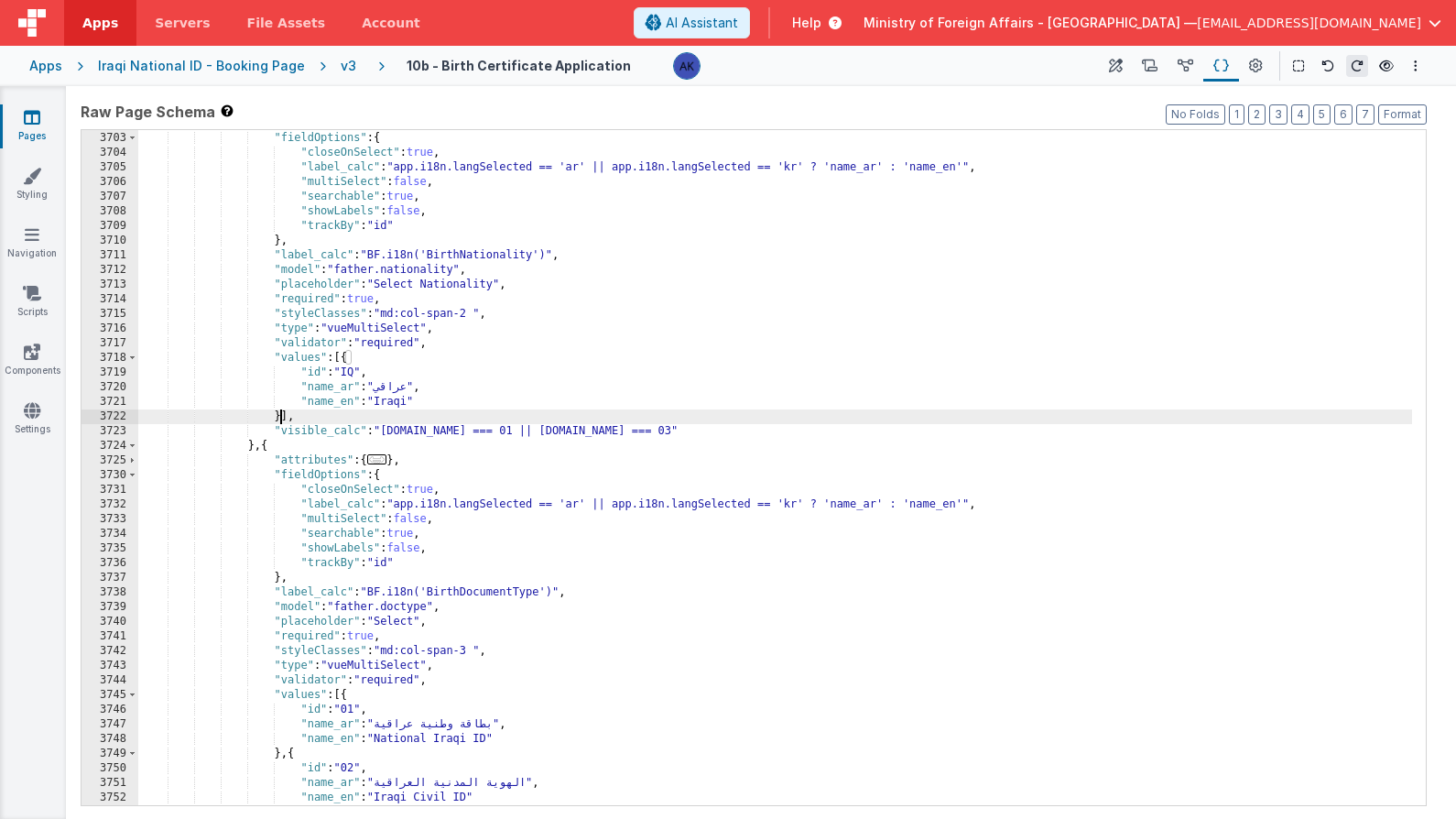
click at [808, 429] on div ""attributes" : { ... } , "fieldOptions" : { "closeOnSelect" : true , "label_cal…" at bounding box center [775, 468] width 1274 height 705
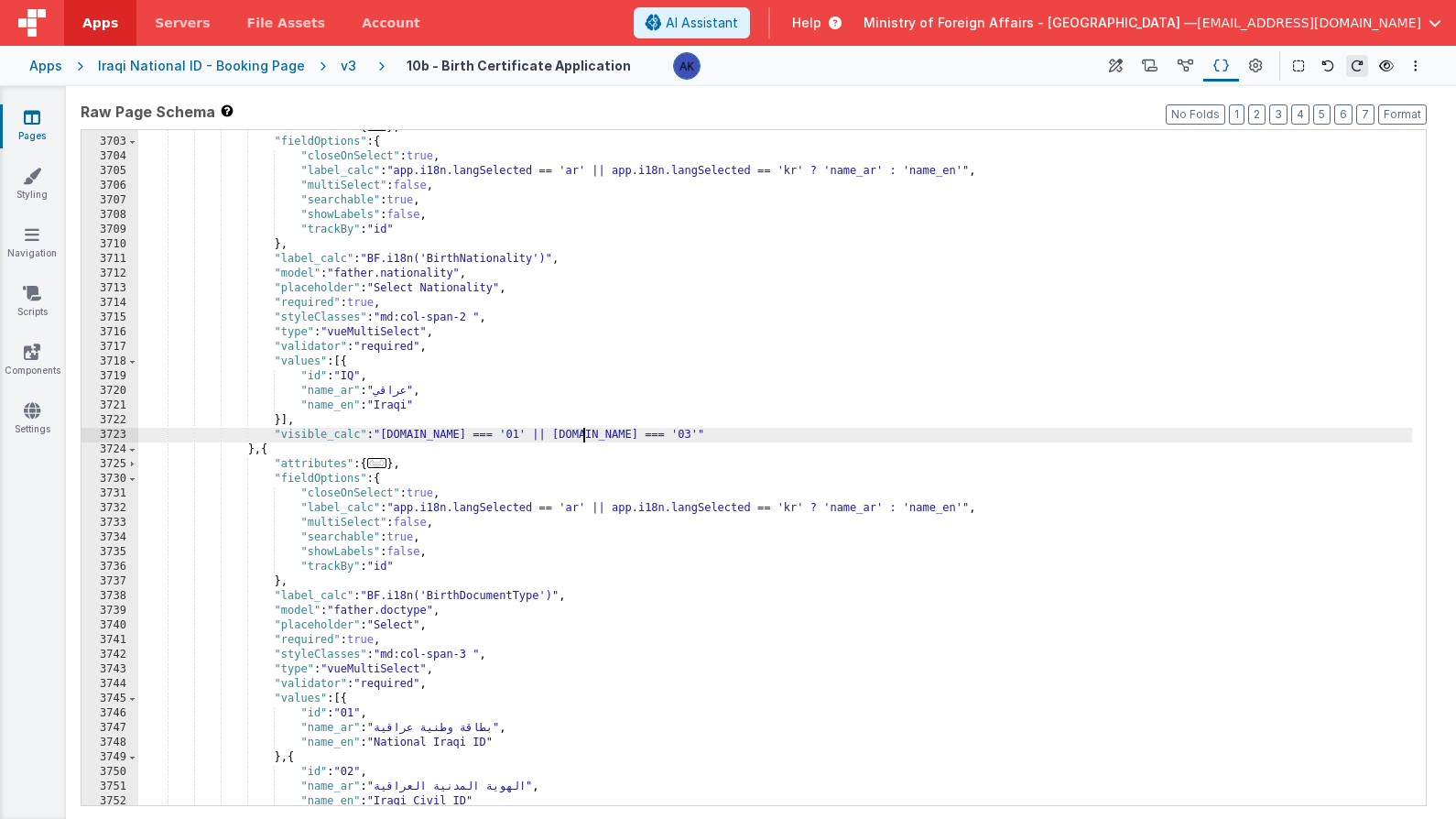
scroll to position [20073, 0]
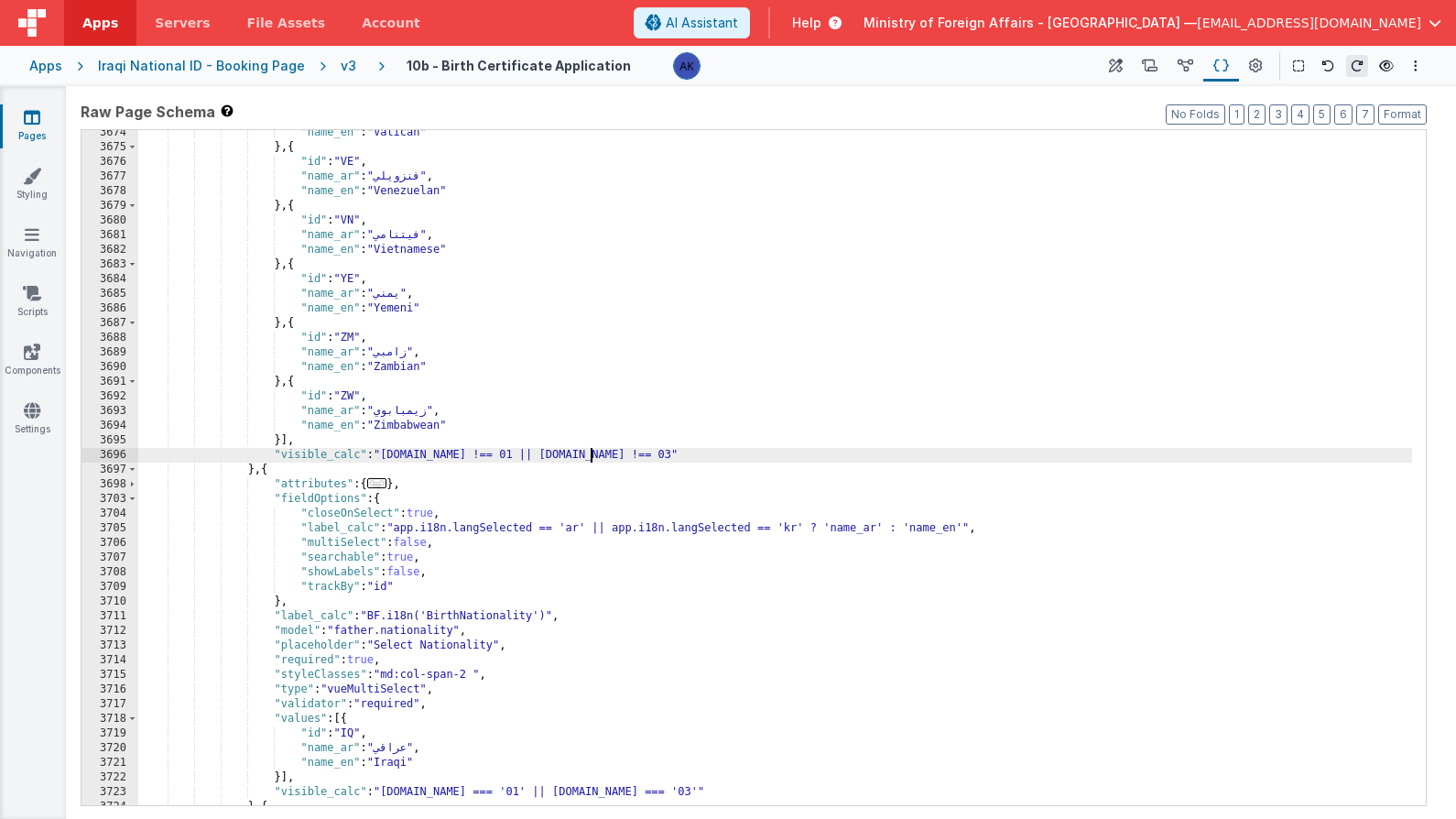
click at [590, 456] on div ""name_en" : "Vatican" } , { "id" : "VE" , "name_ar" : "فنزويلي" , "name_en" : "…" at bounding box center [775, 478] width 1274 height 705
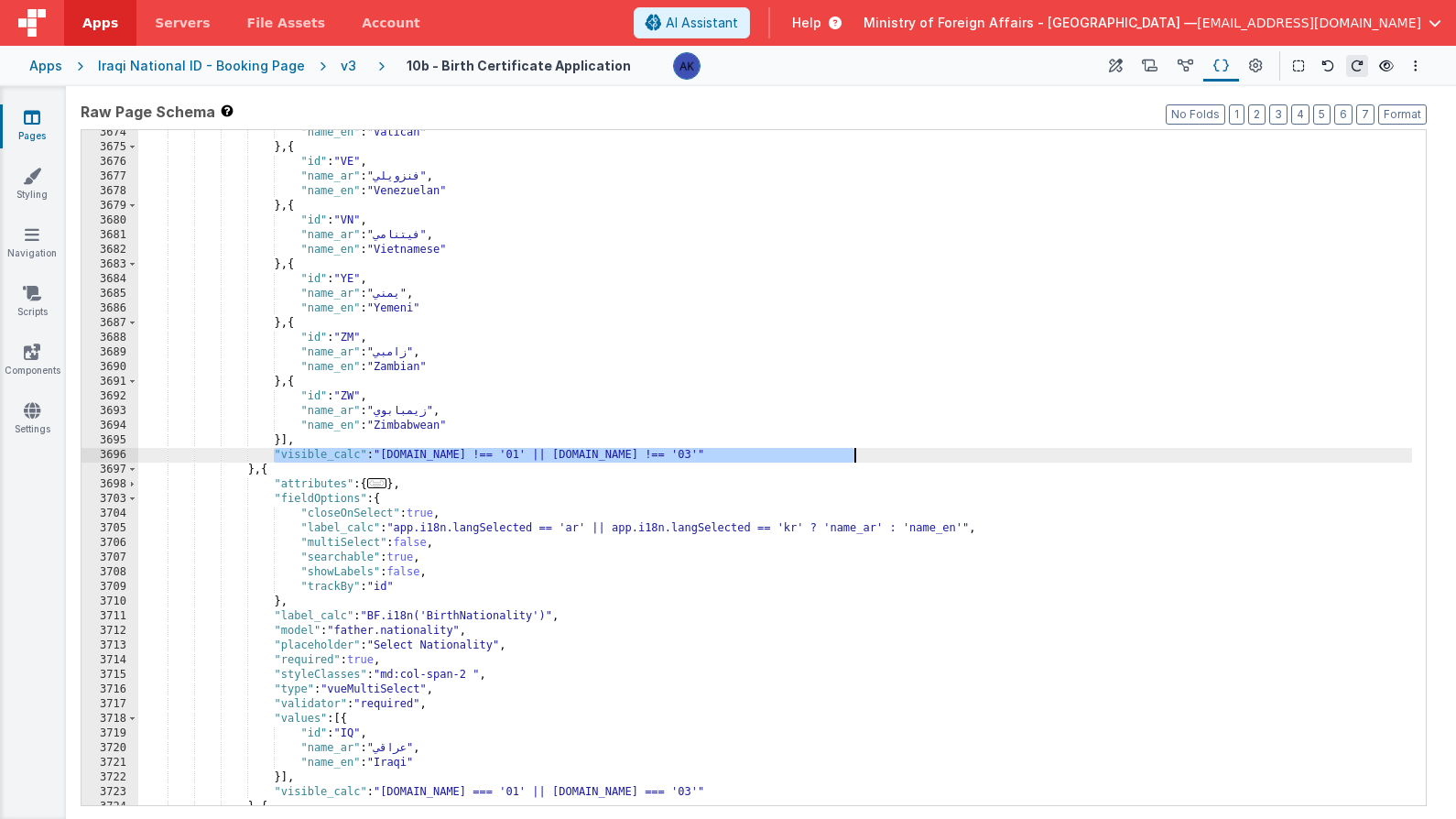
drag, startPoint x: 272, startPoint y: 455, endPoint x: 954, endPoint y: 448, distance: 682.0
click at [954, 448] on div ""name_en" : "Vatican" } , { "id" : "VE" , "name_ar" : "فنزويلي" , "name_en" : "…" at bounding box center [775, 478] width 1274 height 705
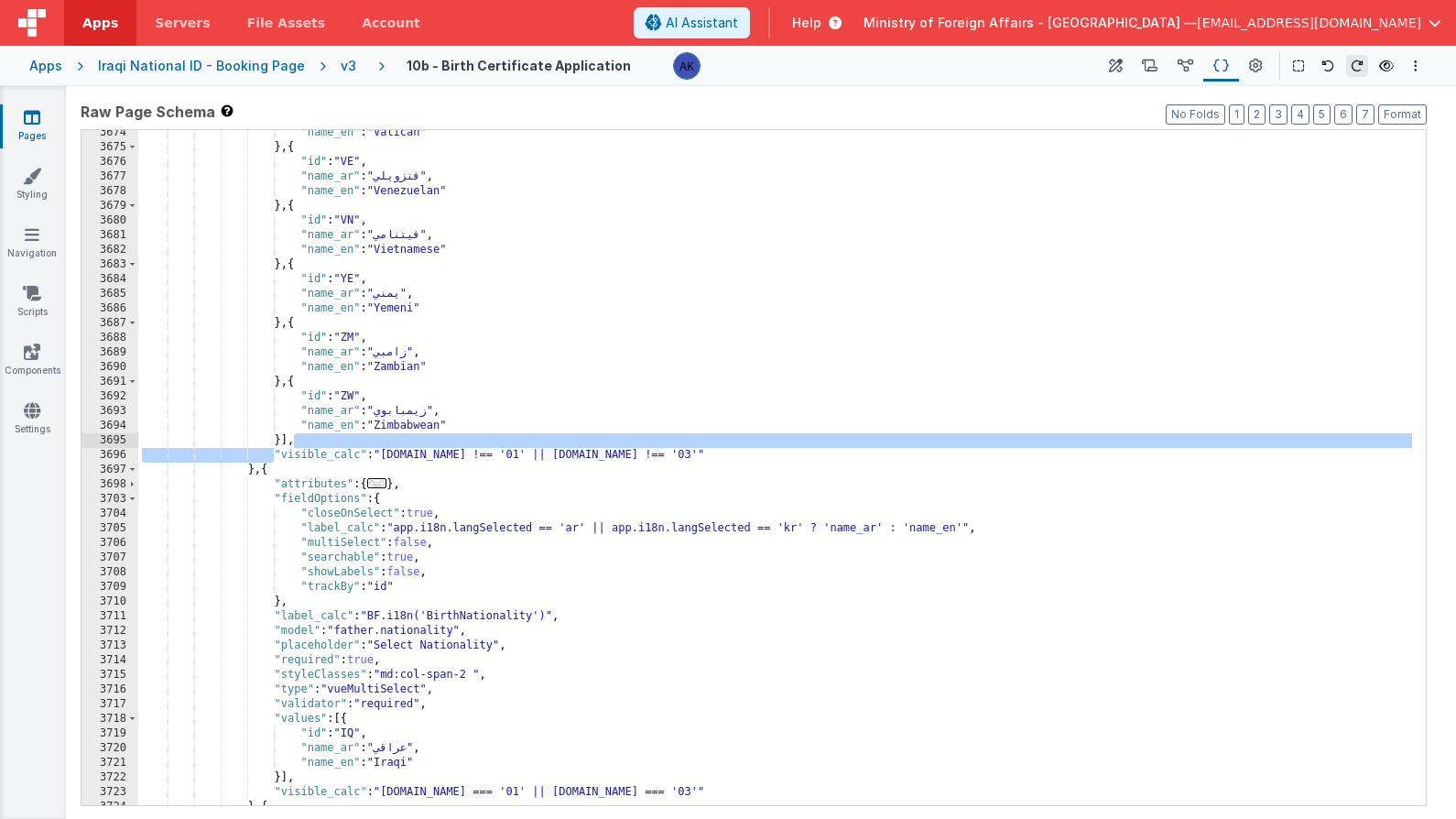
click at [444, 464] on div ""name_en" : "Vatican" } , { "id" : "VE" , "name_ar" : "فنزويلي" , "name_en" : "…" at bounding box center [775, 478] width 1274 height 705
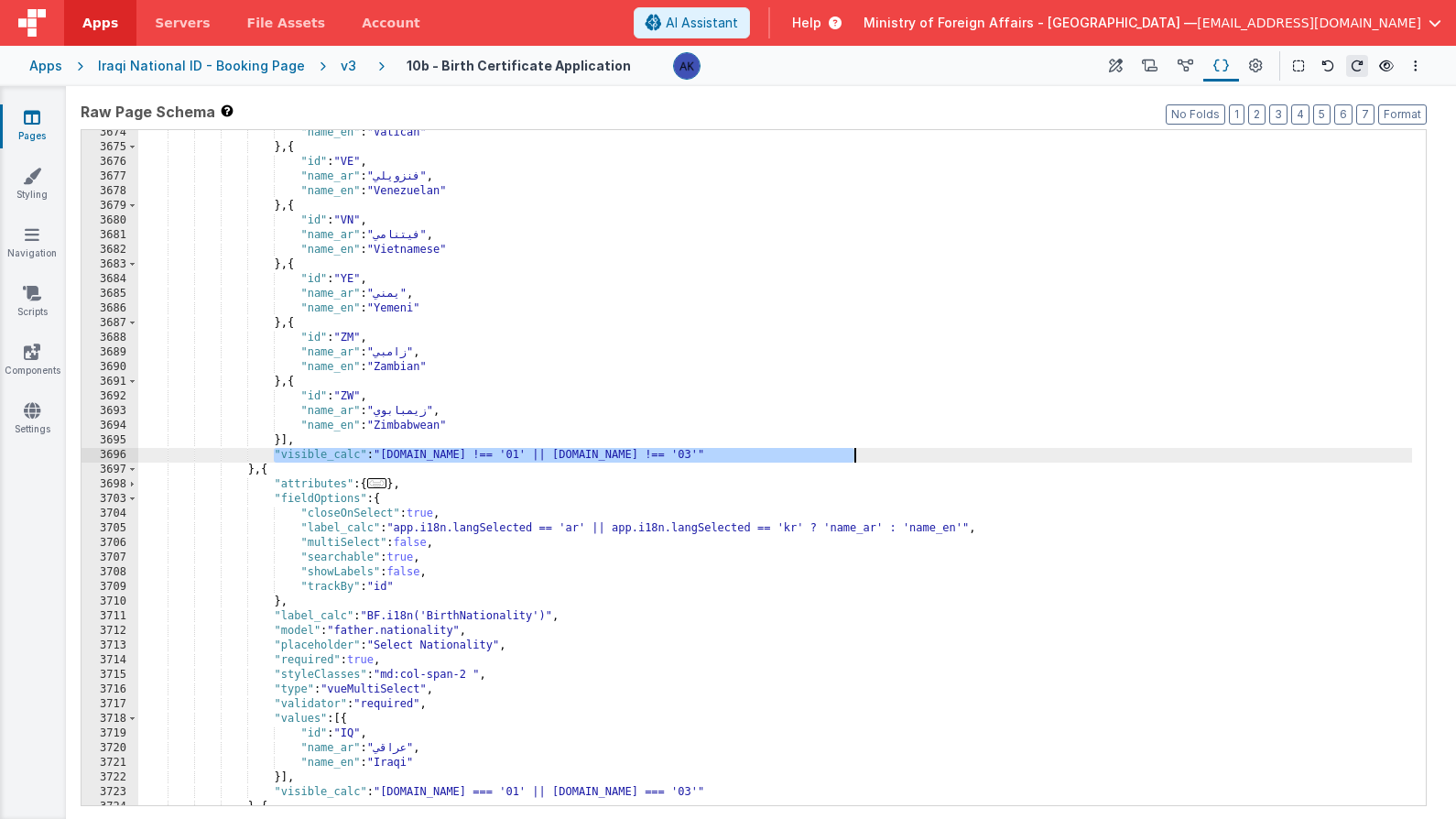
drag, startPoint x: 272, startPoint y: 455, endPoint x: 877, endPoint y: 454, distance: 605.0
click at [877, 454] on div ""name_en" : "Vatican" } , { "id" : "VE" , "name_ar" : "فنزويلي" , "name_en" : "…" at bounding box center [775, 478] width 1274 height 705
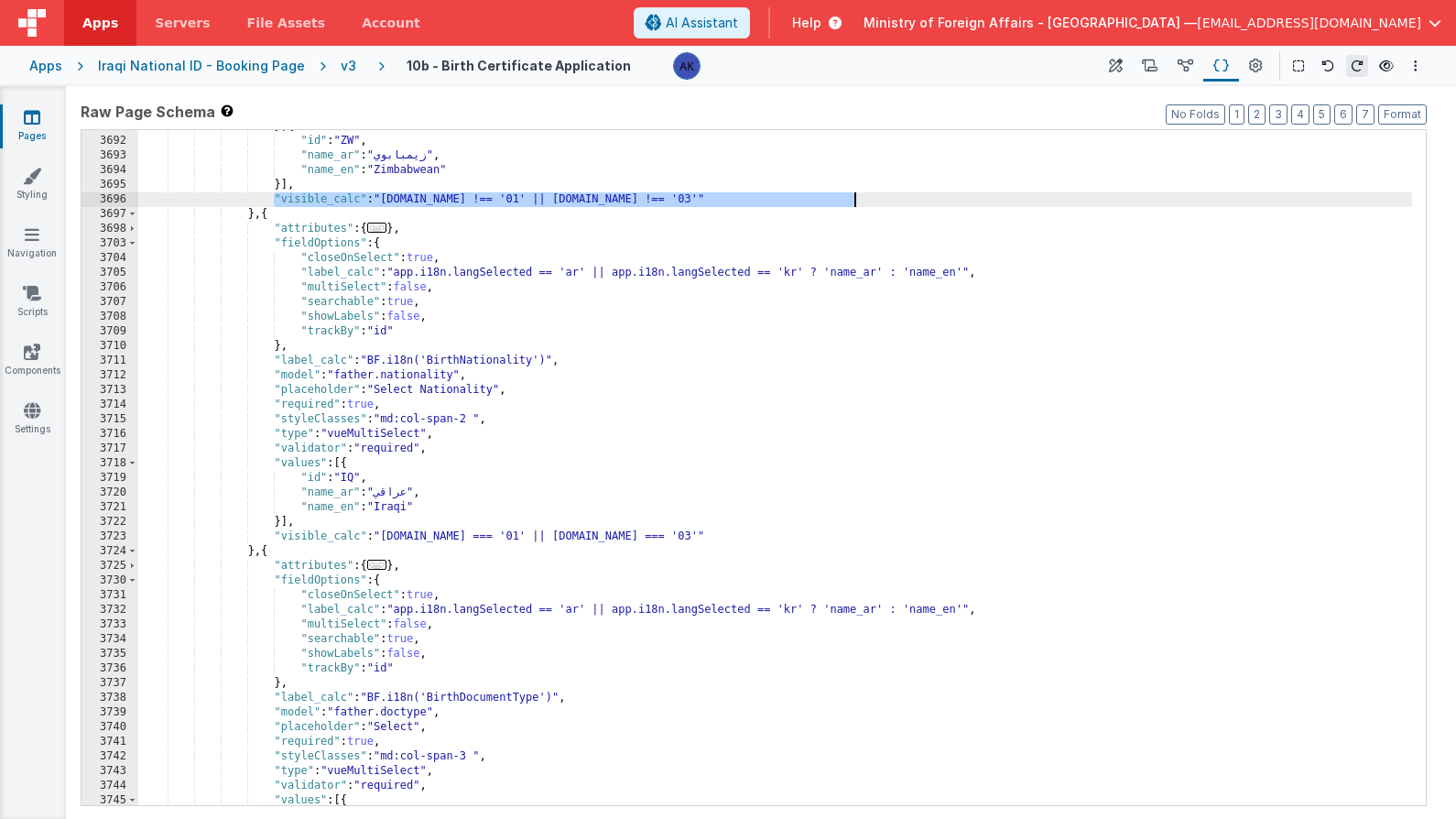
scroll to position [20174, 0]
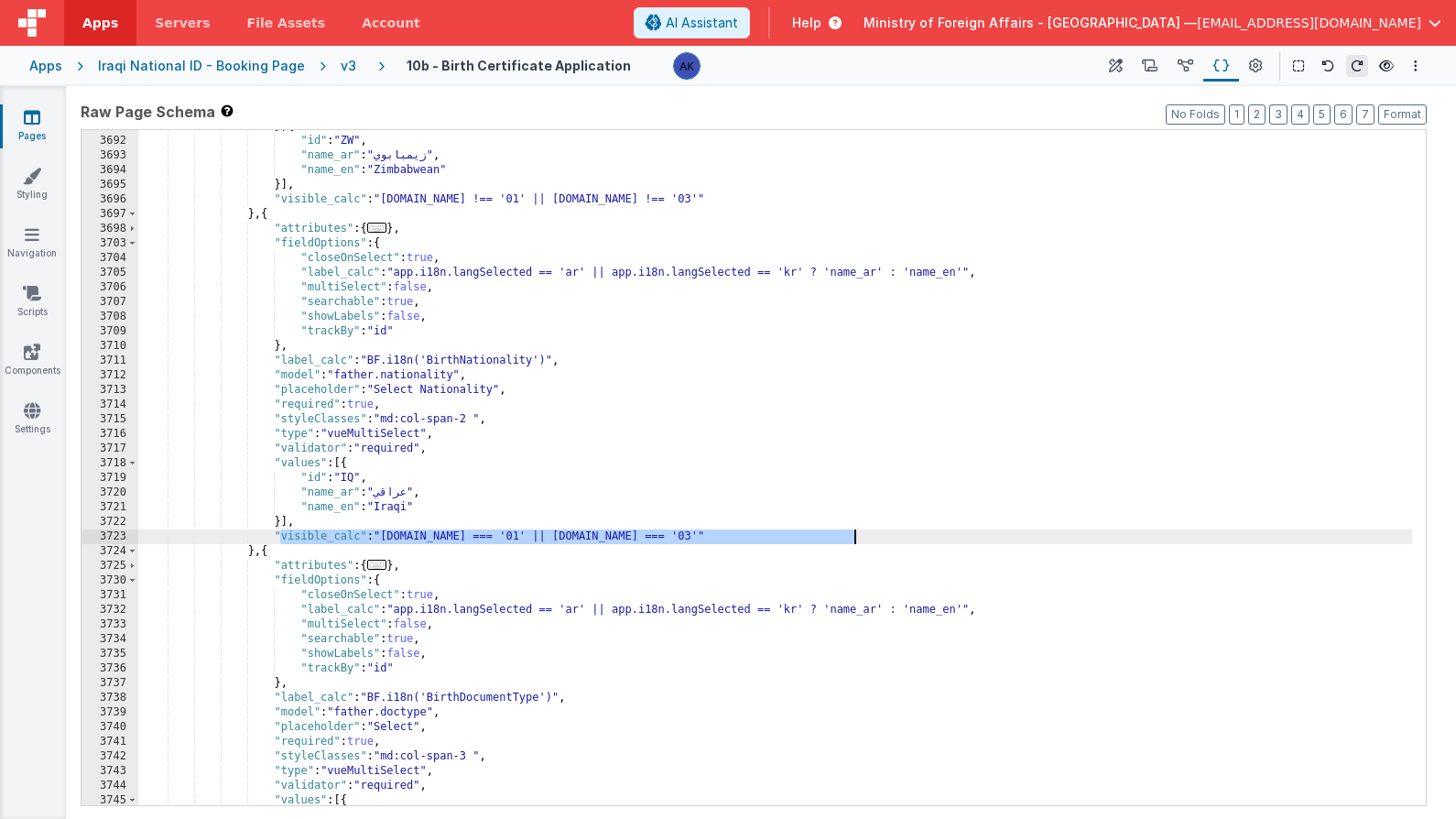
drag, startPoint x: 279, startPoint y: 535, endPoint x: 856, endPoint y: 536, distance: 577.0
click at [856, 536] on div "} , { "id" : "ZW" , "name_ar" : "زيمبابوي" , "name_en" : "Zimbabwean" }] , "vis…" at bounding box center [775, 471] width 1274 height 705
drag, startPoint x: 891, startPoint y: 23, endPoint x: 736, endPoint y: 212, distance: 244.4
click at [738, 23] on span "AI Assistant" at bounding box center [702, 22] width 72 height 18
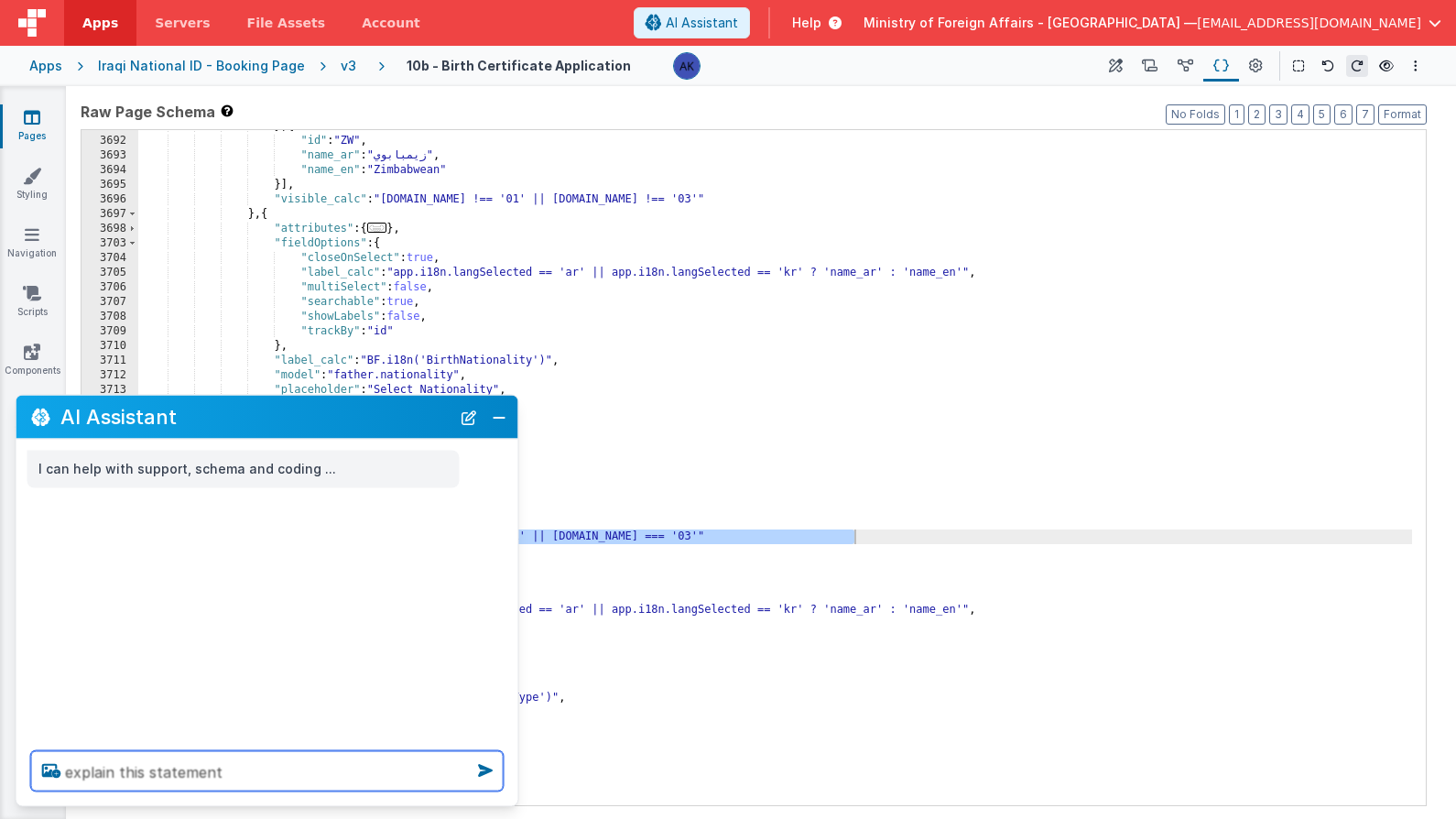
paste textarea "visible_calc": "[DOMAIN_NAME] === '01' || [DOMAIN_NAME] === '03'""
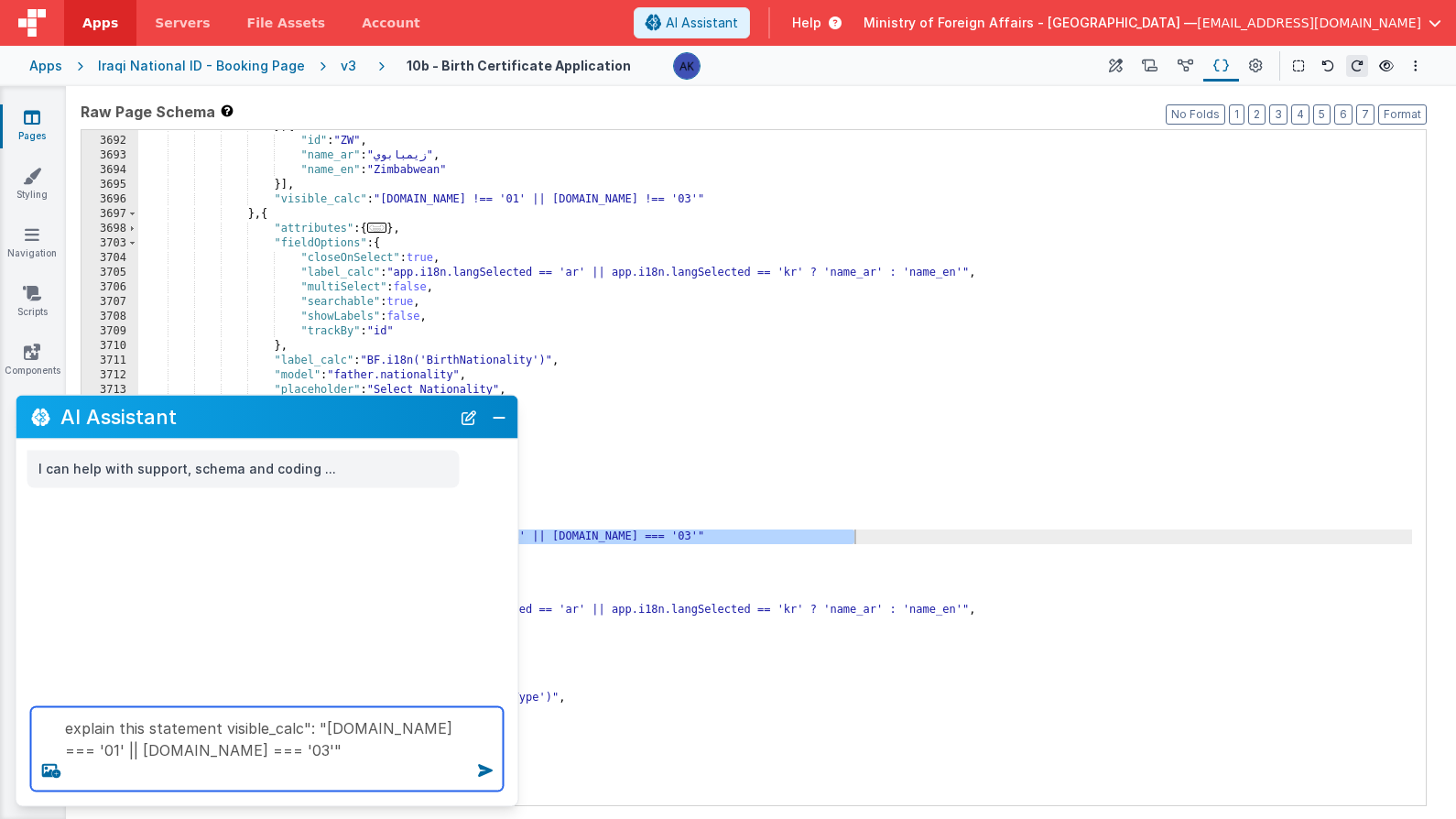
type textarea "explain this statement visible_calc": "[DOMAIN_NAME] === '01' || [DOMAIN_NAME] …"
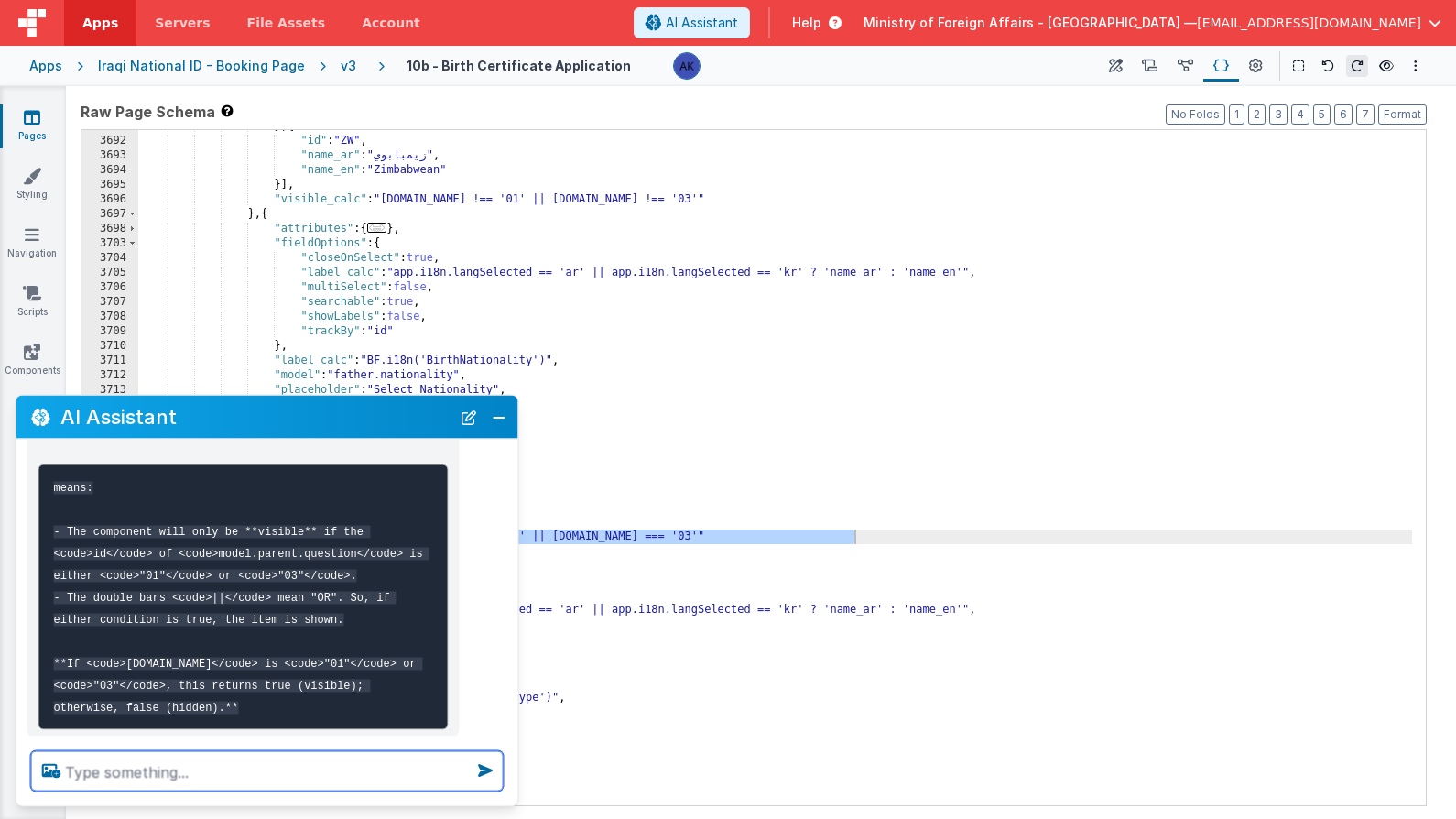
scroll to position [270, 0]
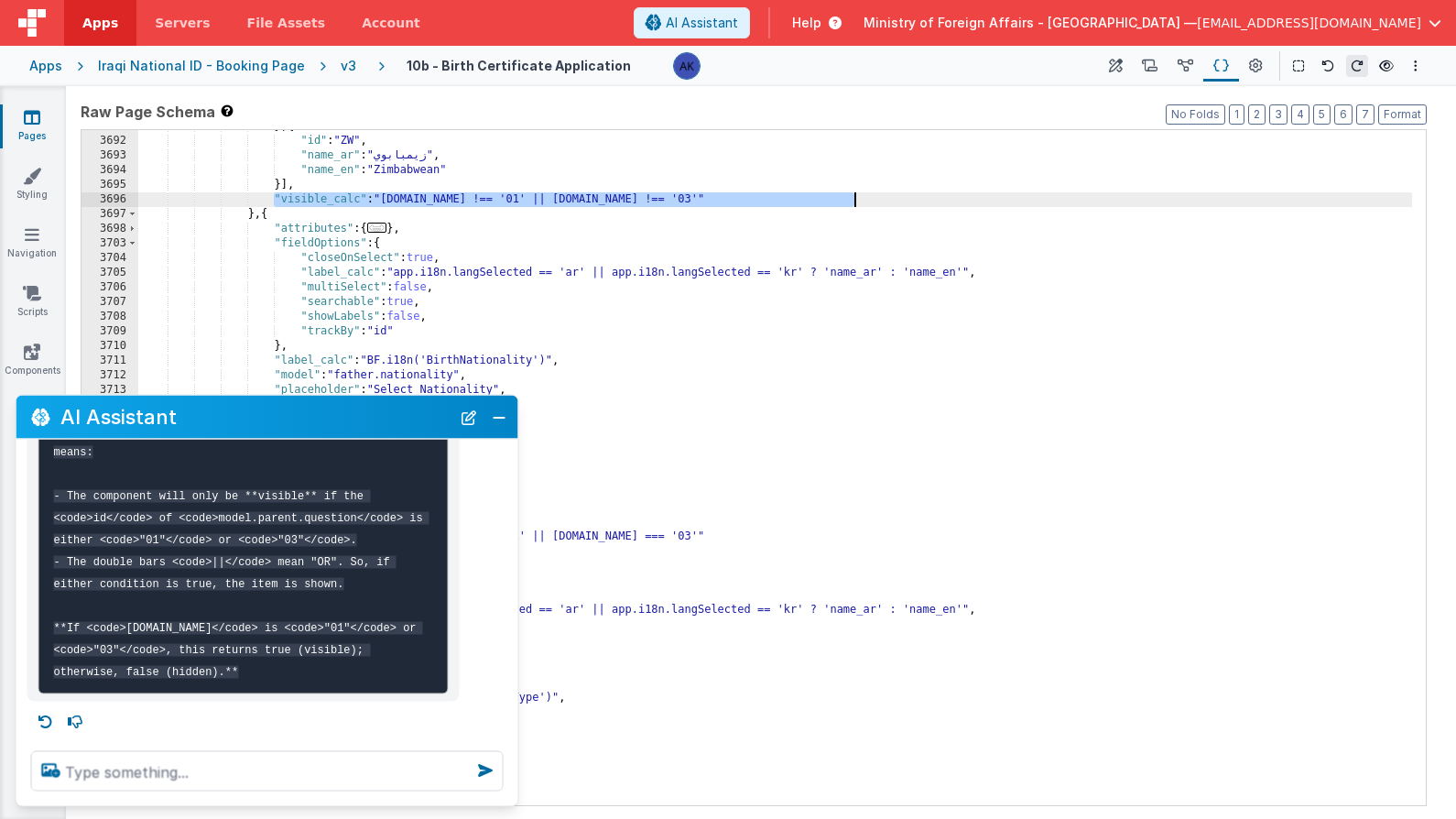
drag, startPoint x: 274, startPoint y: 199, endPoint x: 947, endPoint y: 201, distance: 673.0
click at [947, 201] on div "} , { "id" : "ZW" , "name_ar" : "زيمبابوي" , "name_en" : "Zimbabwean" }] , "vis…" at bounding box center [775, 471] width 1274 height 705
click at [316, 764] on textarea at bounding box center [268, 771] width 473 height 40
paste textarea ""visible_calc": "[DOMAIN_NAME] !== '01' || [DOMAIN_NAME] !== '03'""
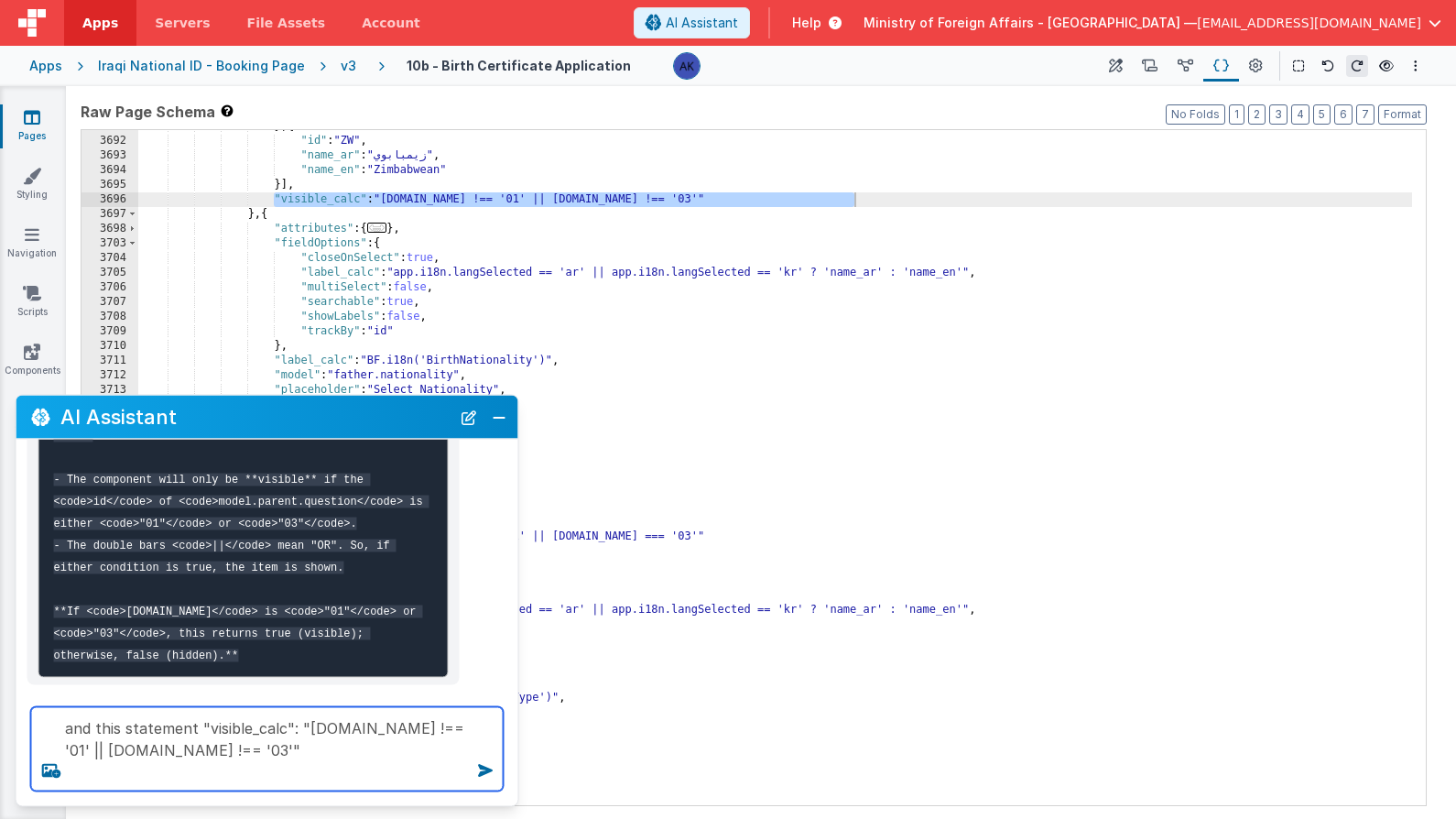
type textarea "and this statement "visible_calc": "[DOMAIN_NAME] !== '01' || [DOMAIN_NAME] !==…"
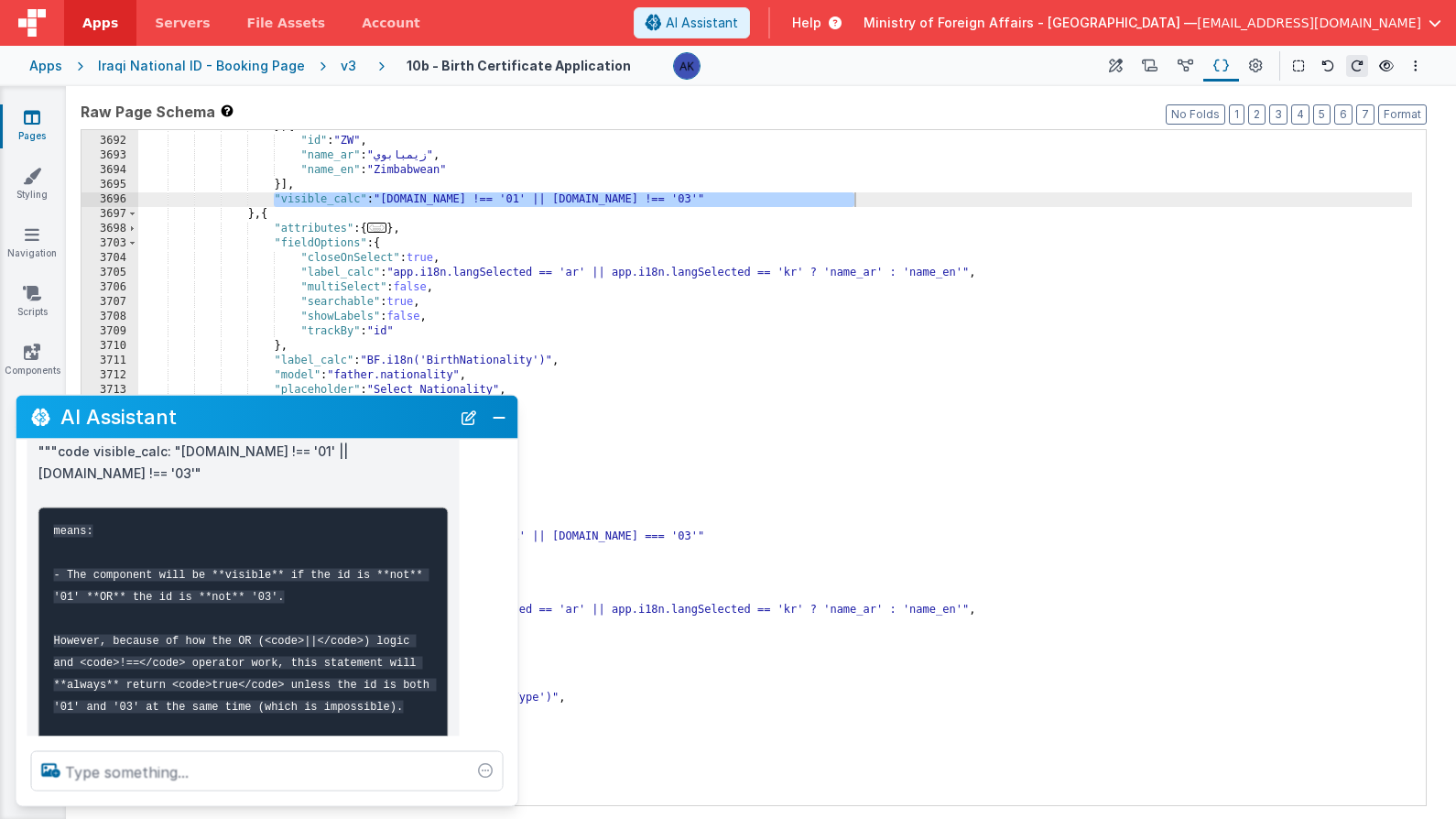
scroll to position [686, 0]
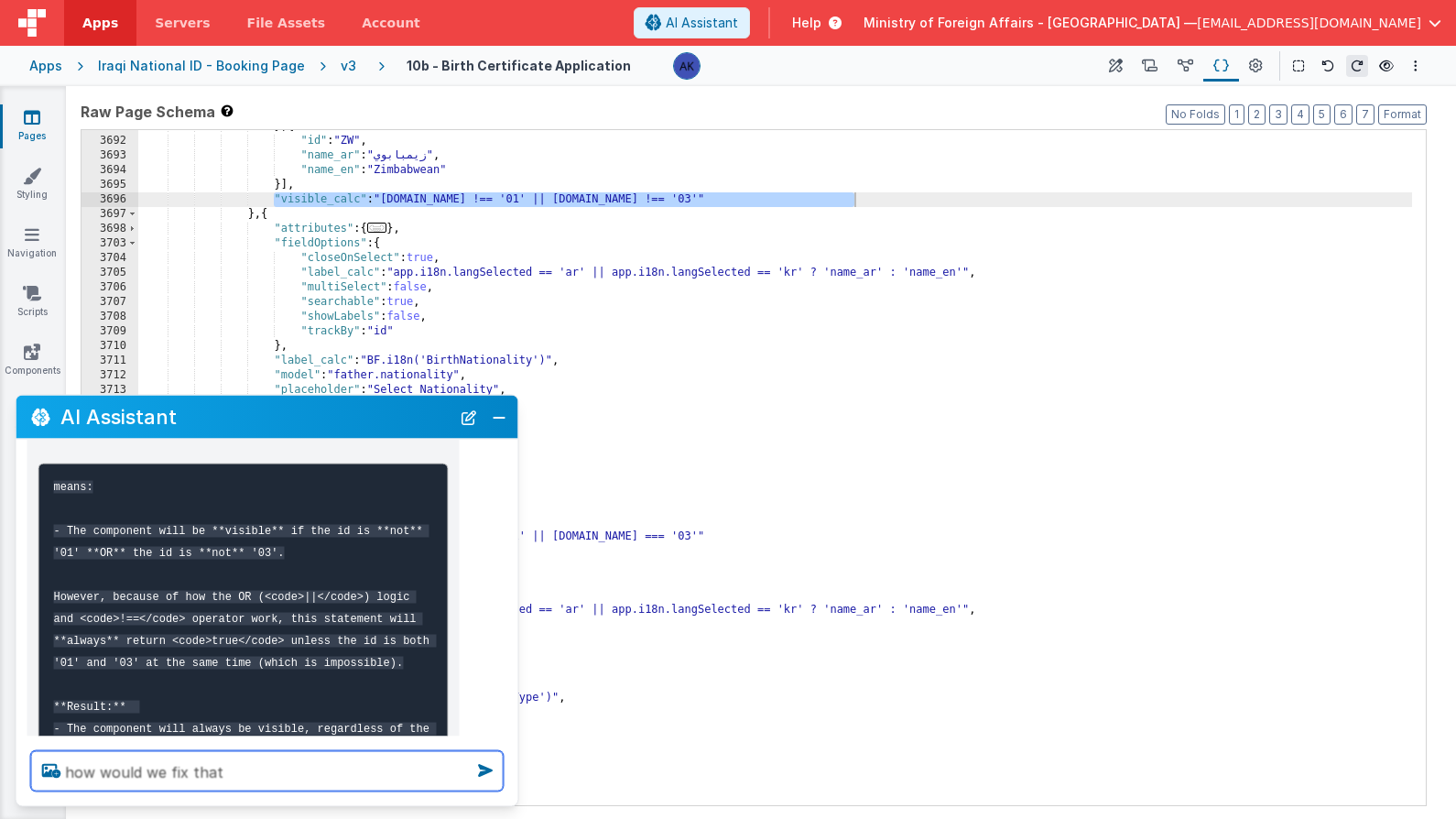
type textarea "how would we fix that"
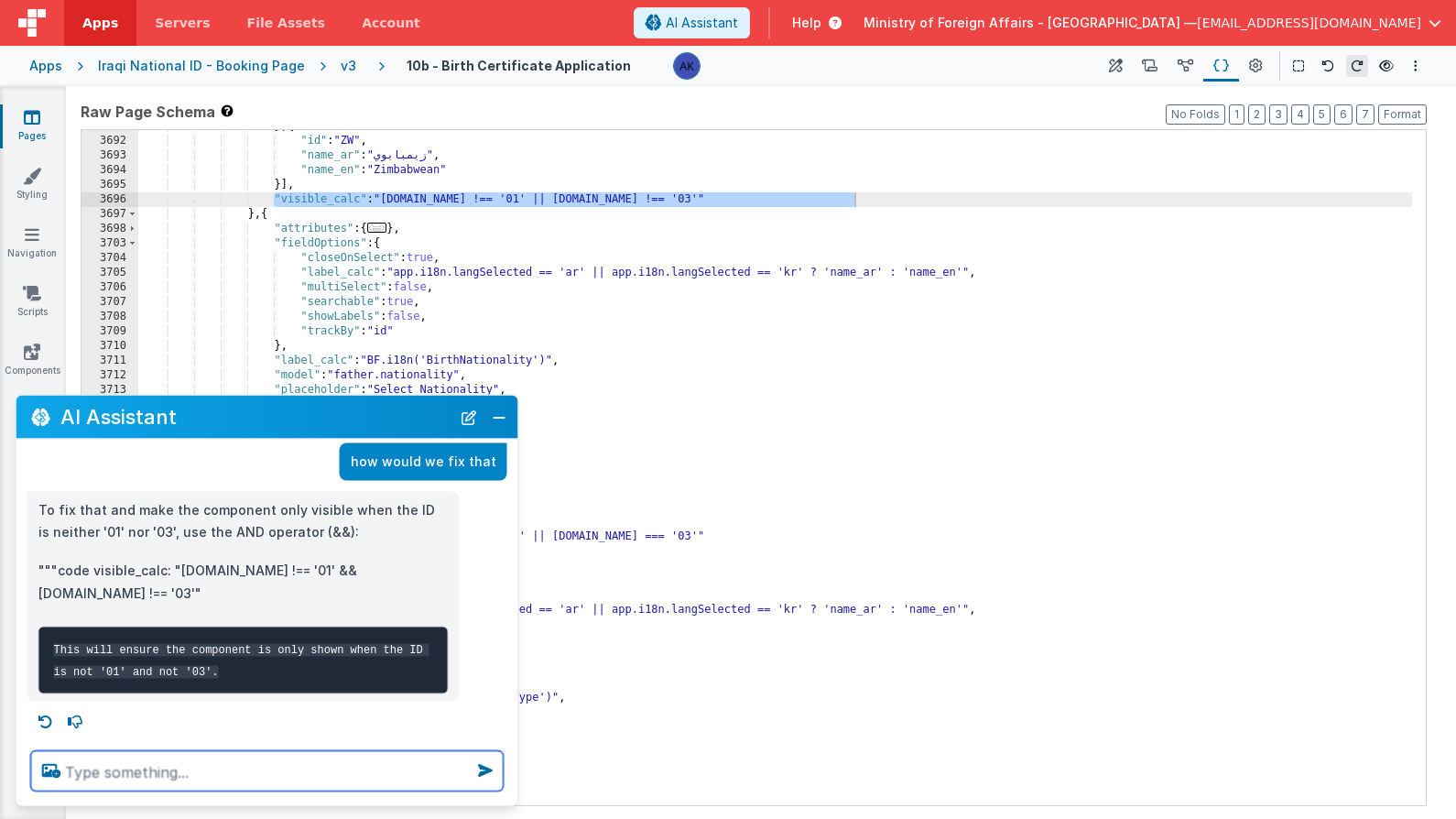
scroll to position [1384, 0]
click at [624, 197] on div "} , { "id" : "ZW" , "name_ar" : "زيمبابوي" , "name_en" : "Zimbabwean" }] , "vis…" at bounding box center [775, 471] width 1274 height 705
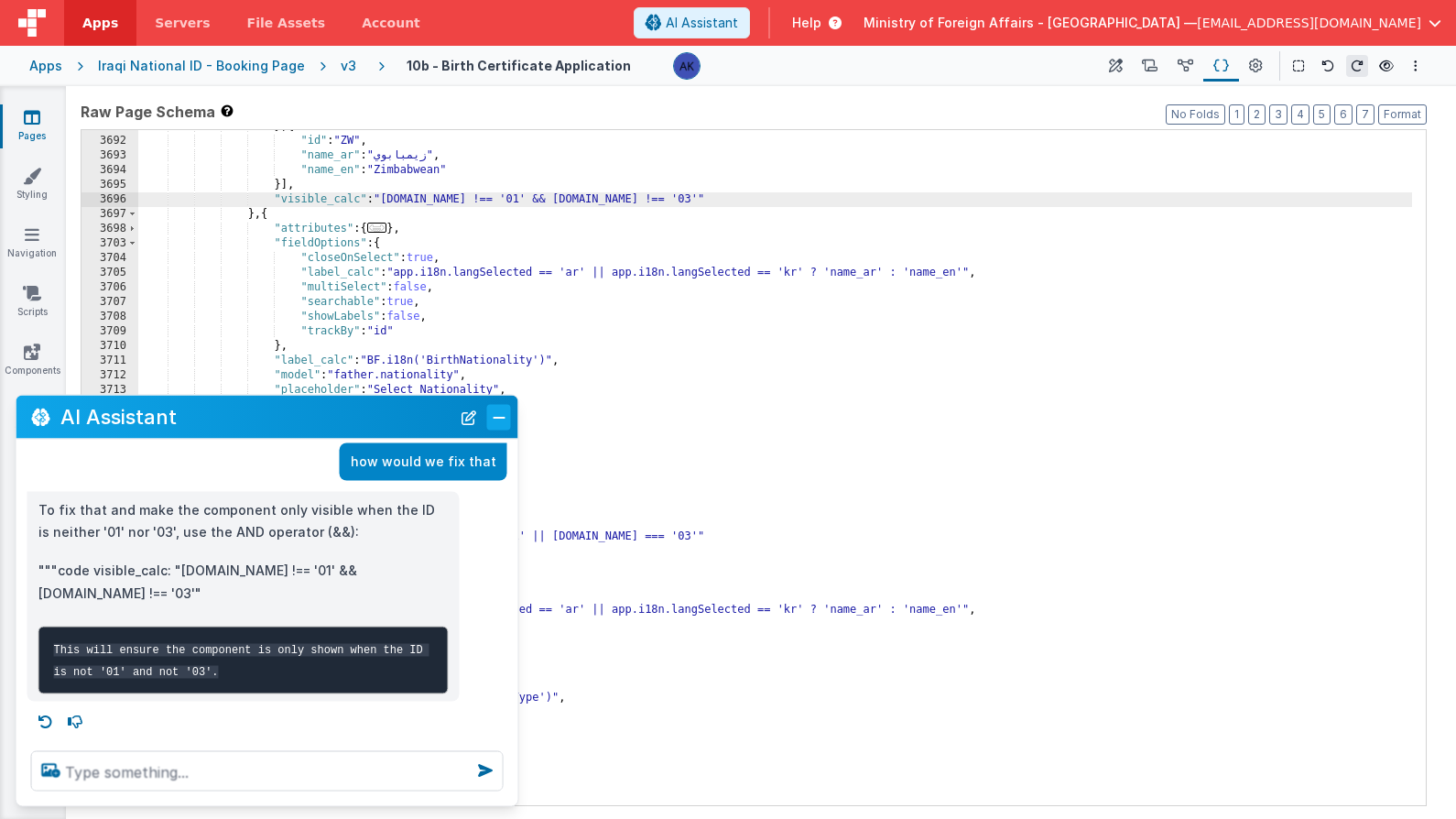
click at [501, 415] on button "Close" at bounding box center [499, 416] width 24 height 26
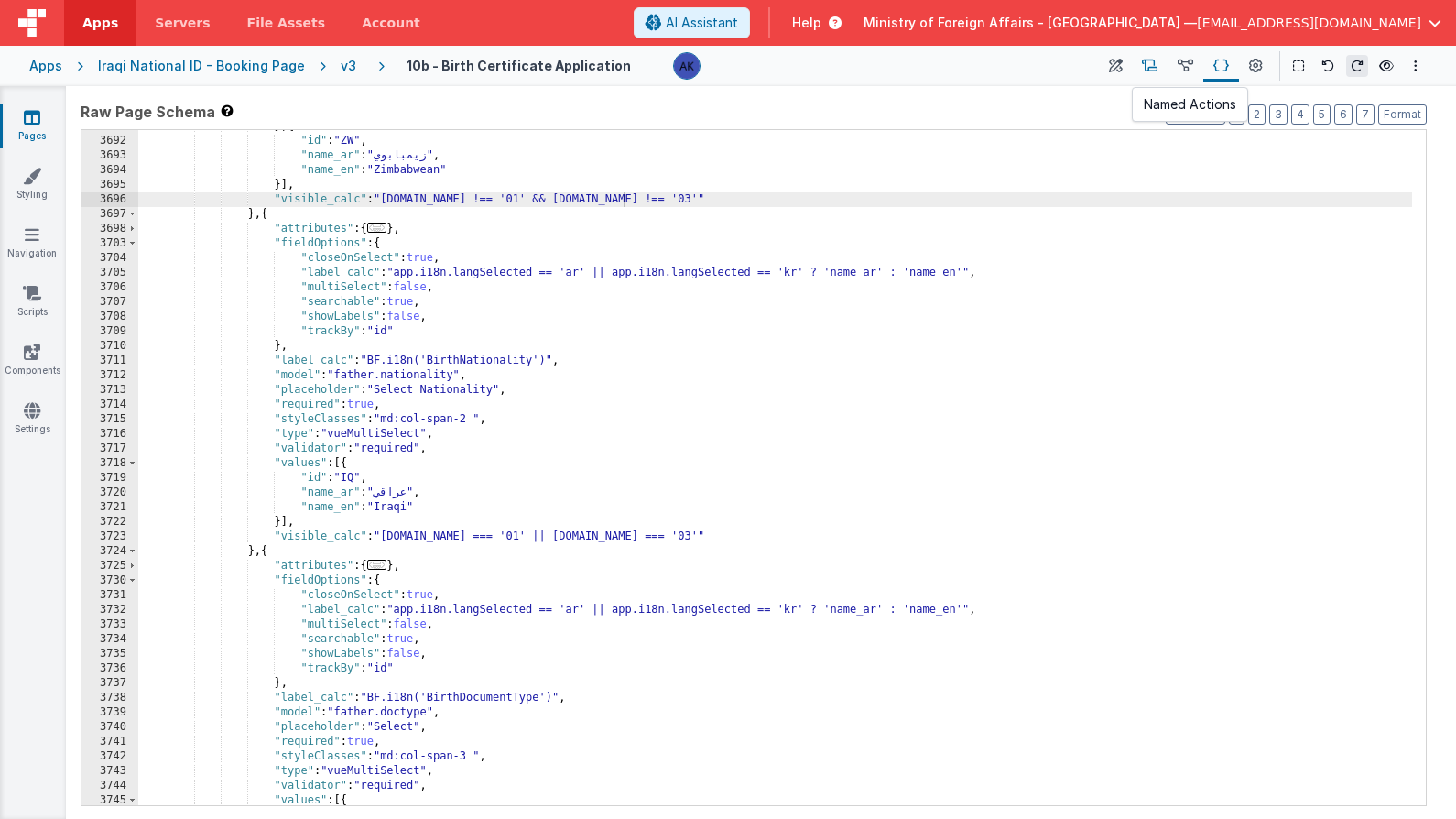
click at [1151, 63] on icon at bounding box center [1149, 67] width 15 height 19
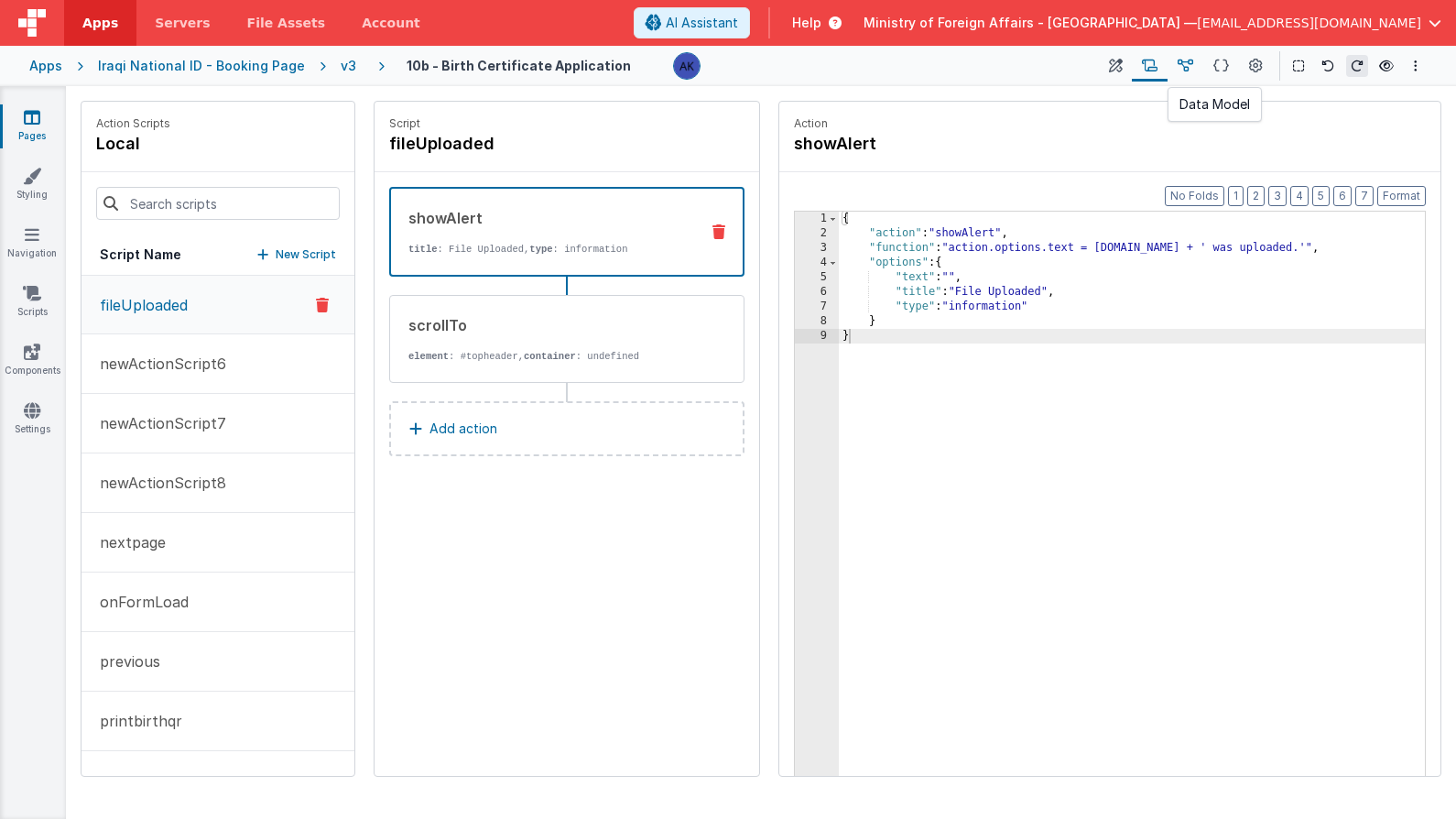
click at [1175, 64] on button at bounding box center [1185, 66] width 36 height 31
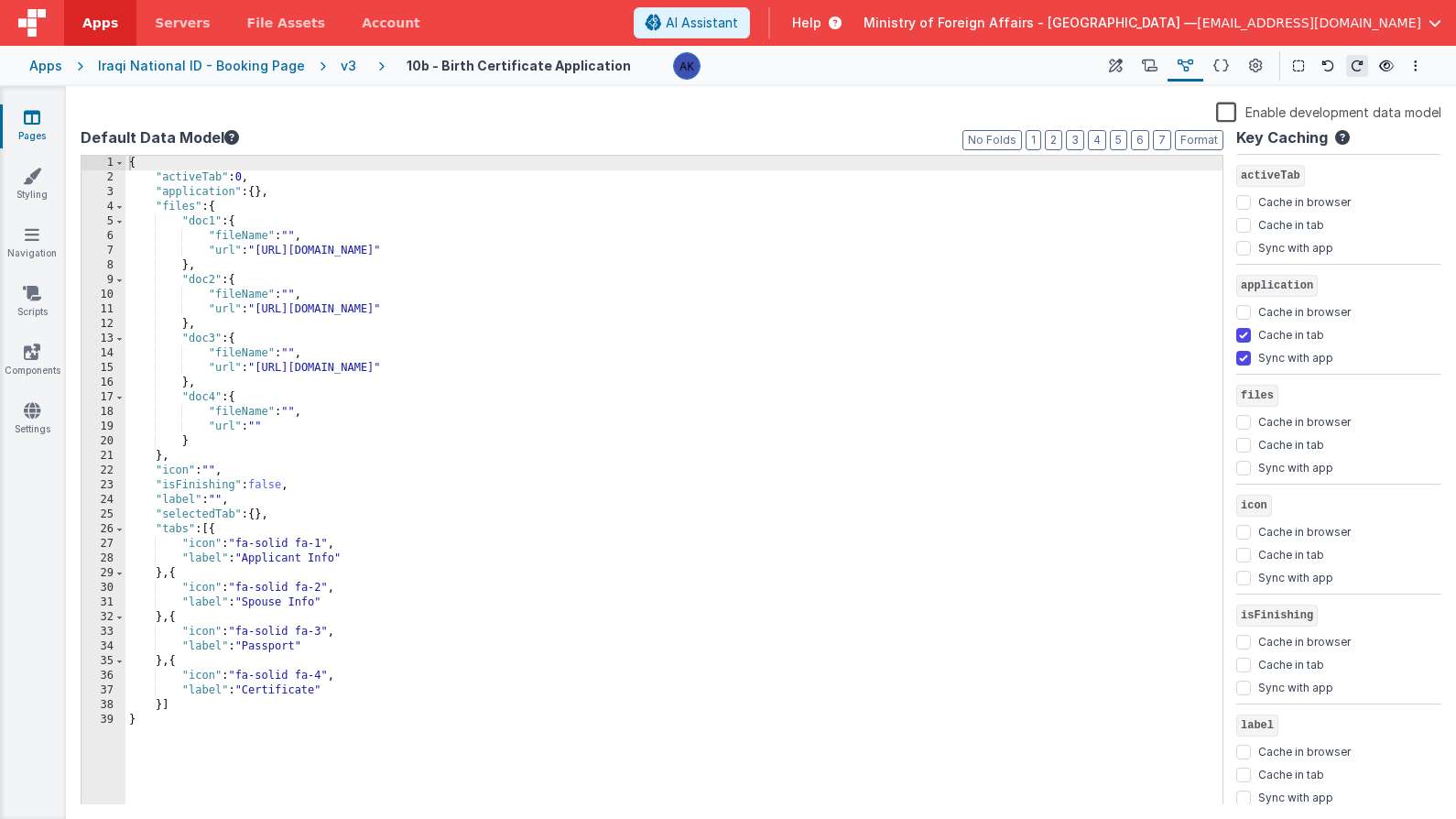
click at [293, 518] on div "{ "activeTab" : 0 , "application" : { } , "files" : { "doc1" : { "fileName" : "…" at bounding box center [673, 495] width 1097 height 679
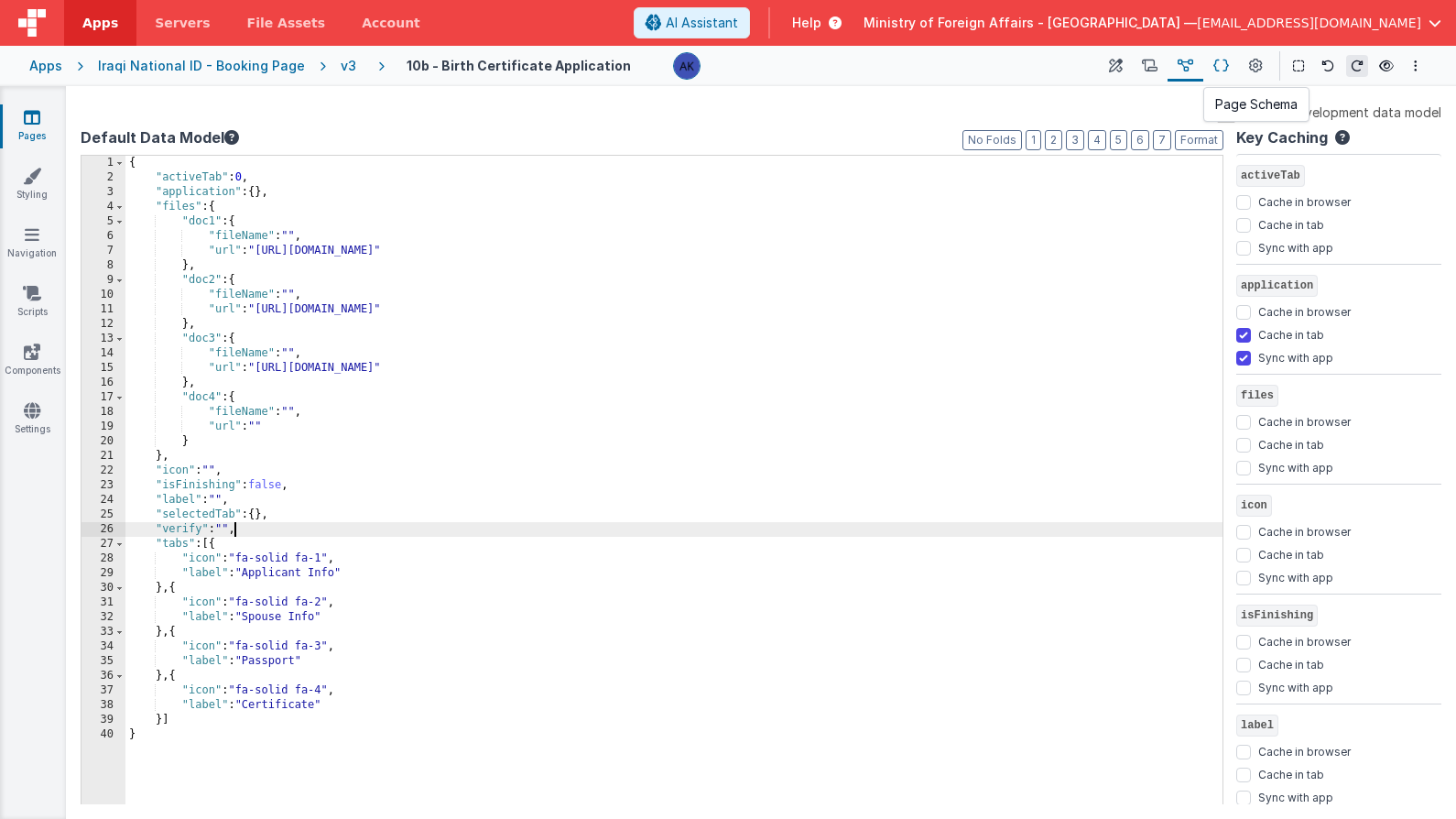
click at [1224, 71] on icon at bounding box center [1221, 67] width 15 height 19
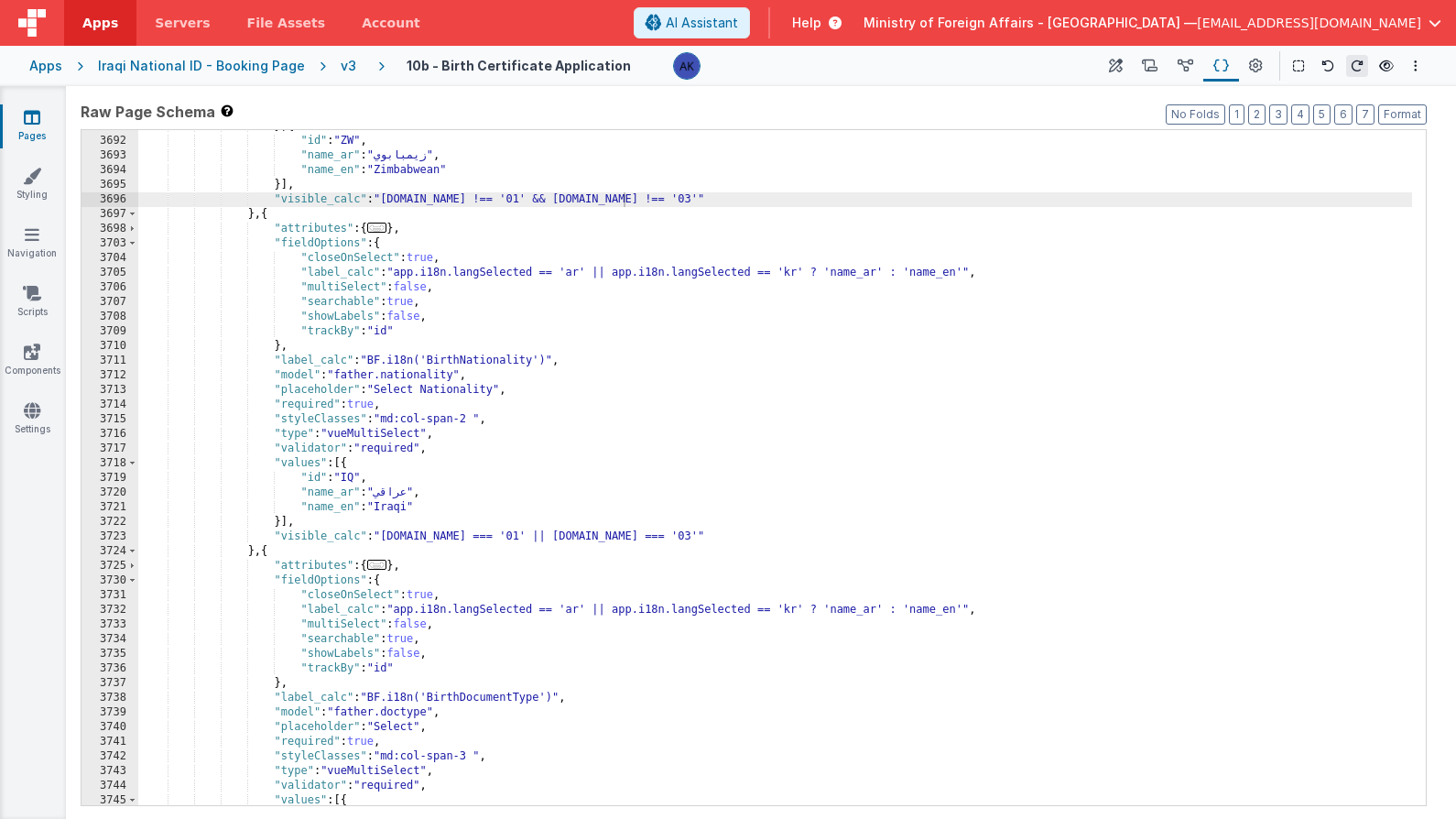
click at [381, 196] on div "} , { "id" : "ZW" , "name_ar" : "زيمبابوي" , "name_en" : "Zimbabwean" }] , "vis…" at bounding box center [775, 471] width 1274 height 705
click at [1115, 69] on icon at bounding box center [1116, 67] width 13 height 19
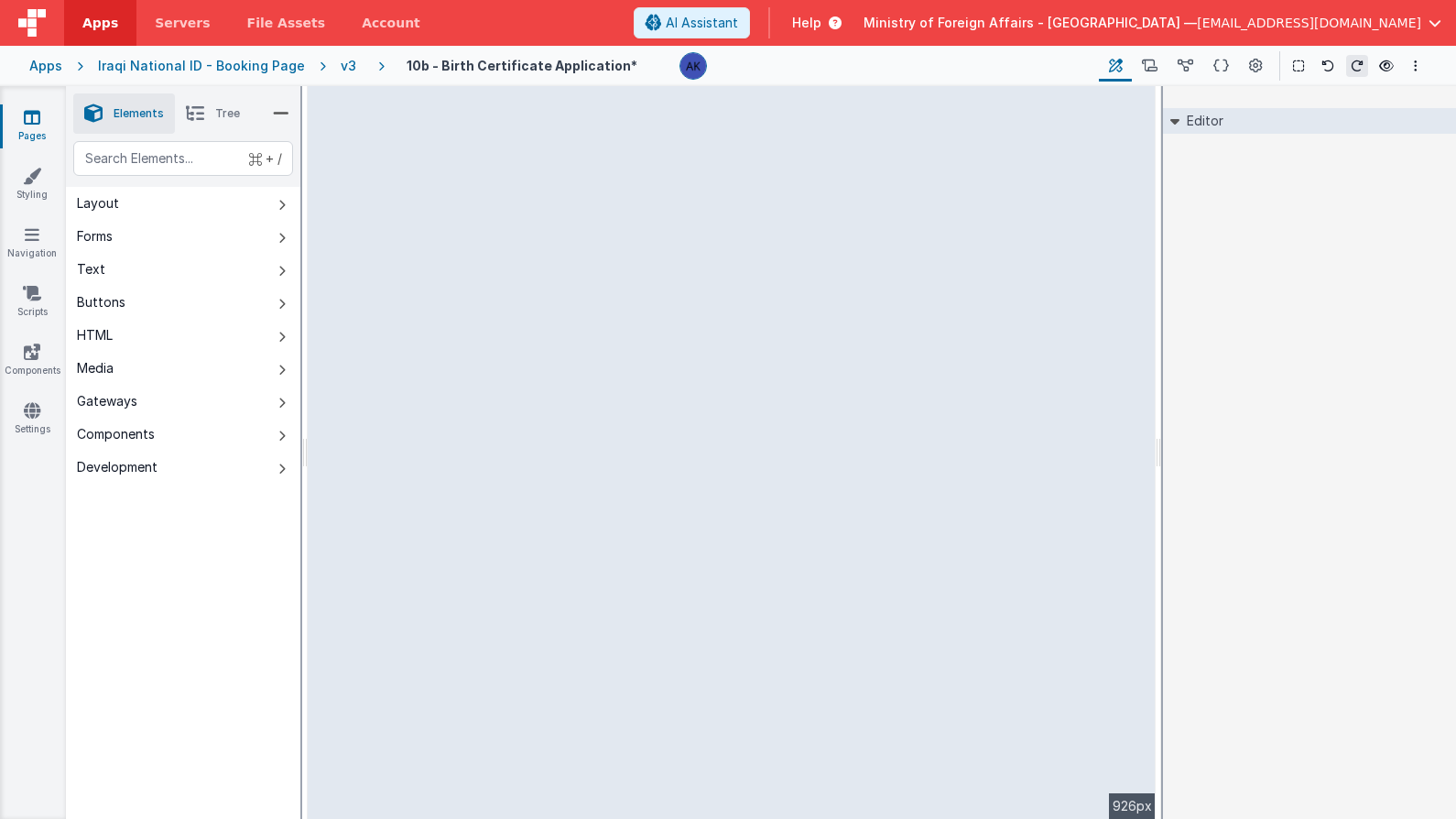
select select "required"
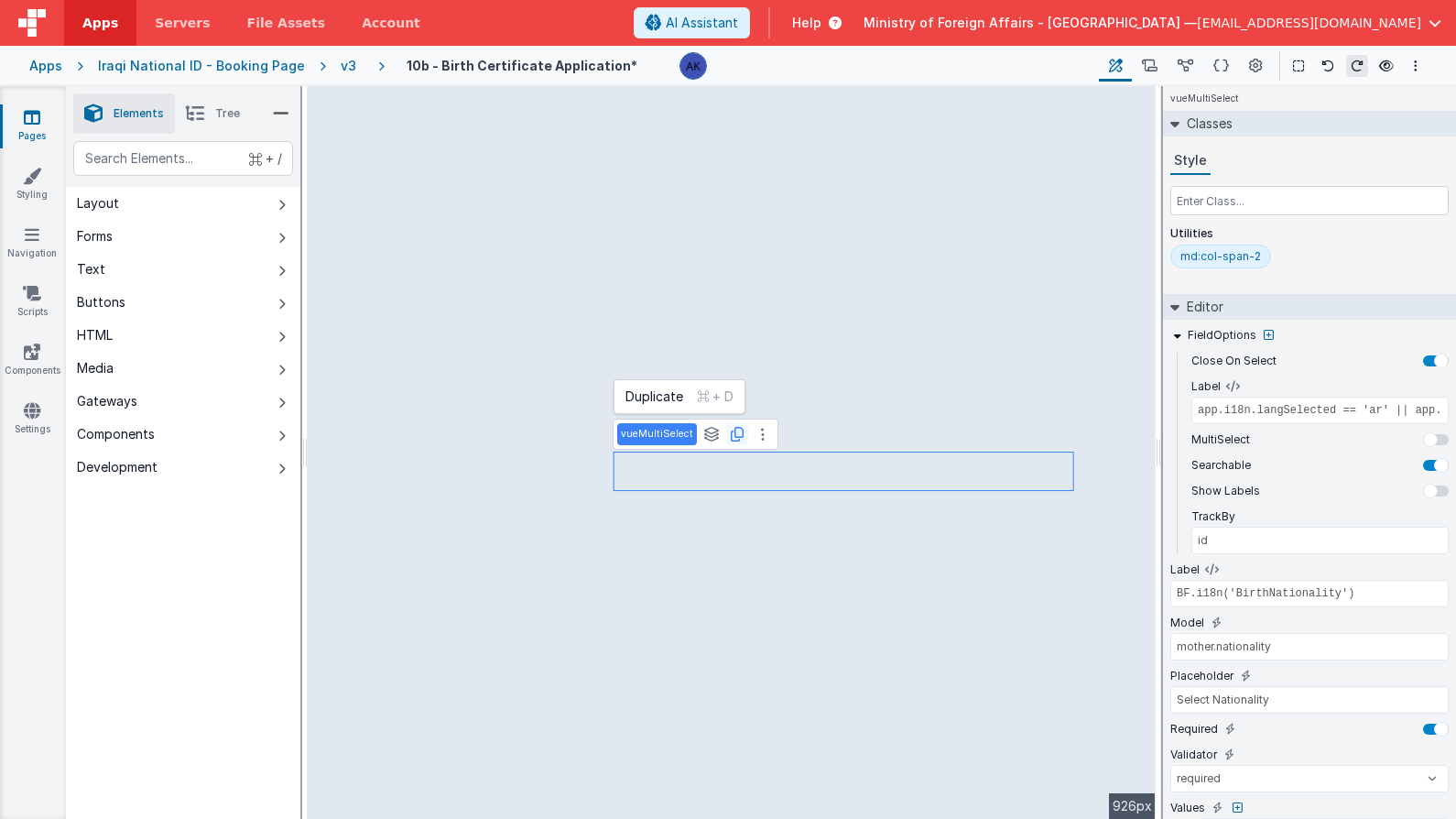
click at [730, 434] on icon at bounding box center [736, 433] width 12 height 14
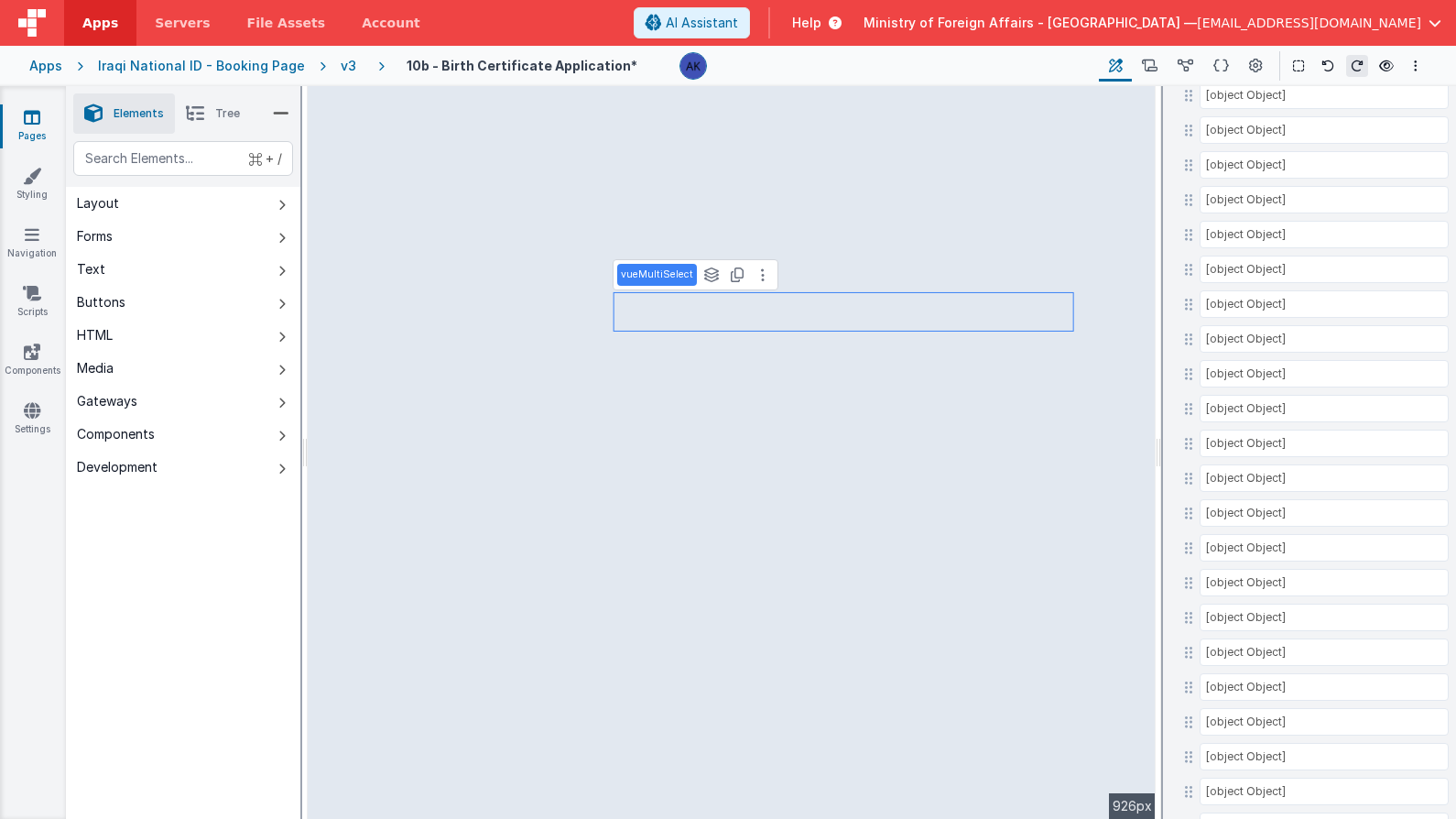
scroll to position [6815, 0]
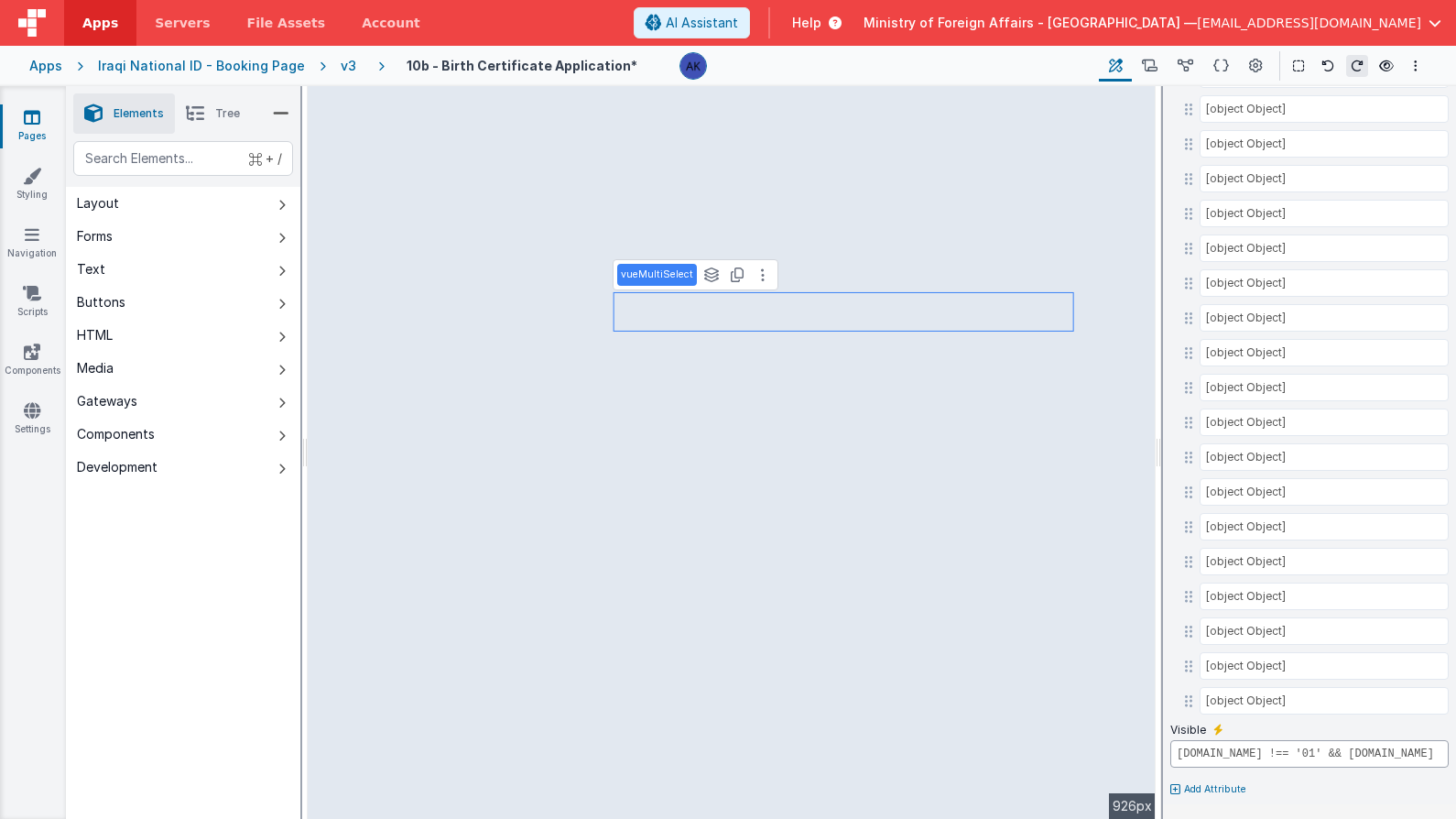
click at [1227, 755] on input "[DOMAIN_NAME] !== '01' && [DOMAIN_NAME] !== '03'" at bounding box center [1309, 753] width 278 height 28
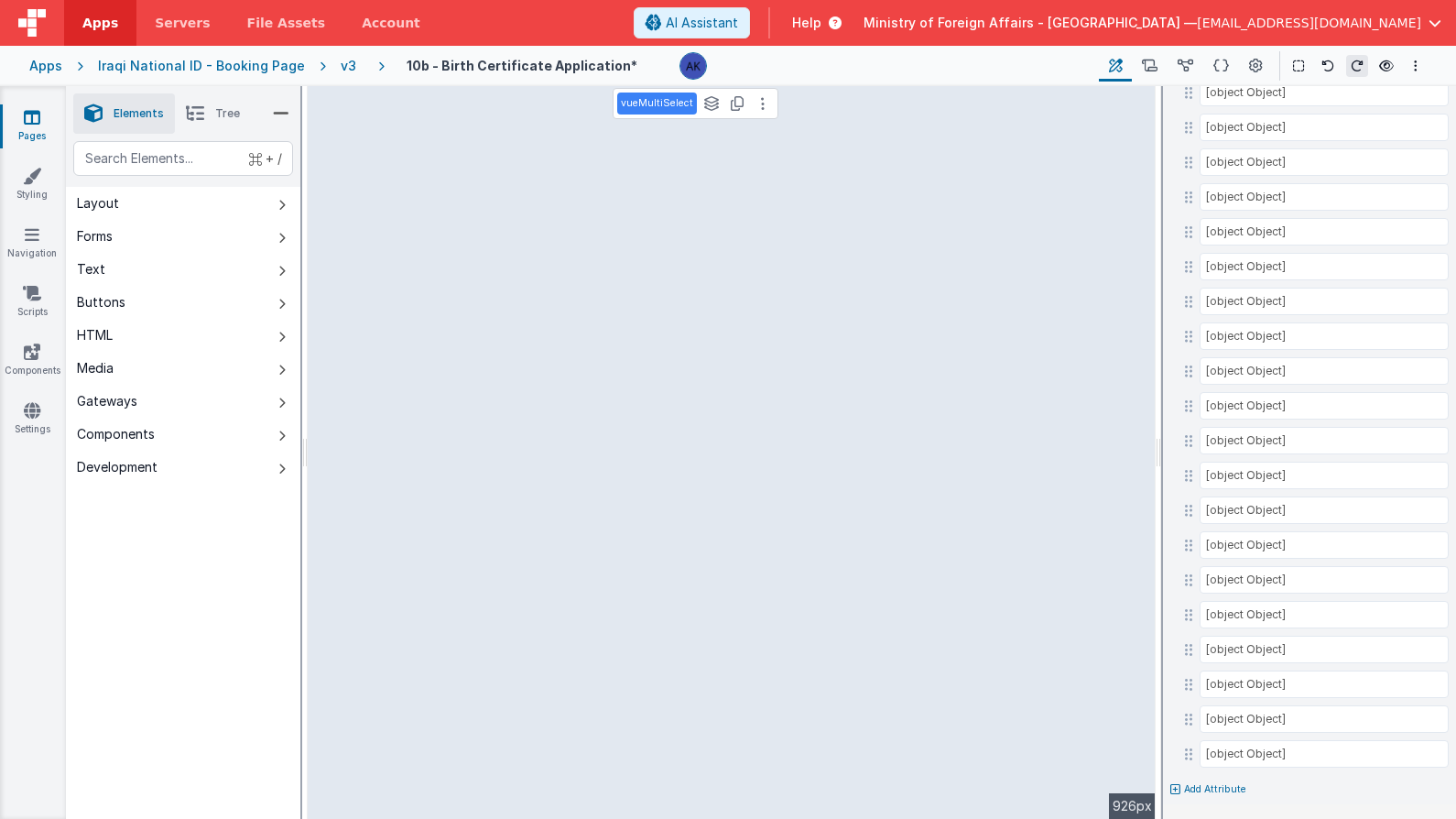
type input "mother.nationality"
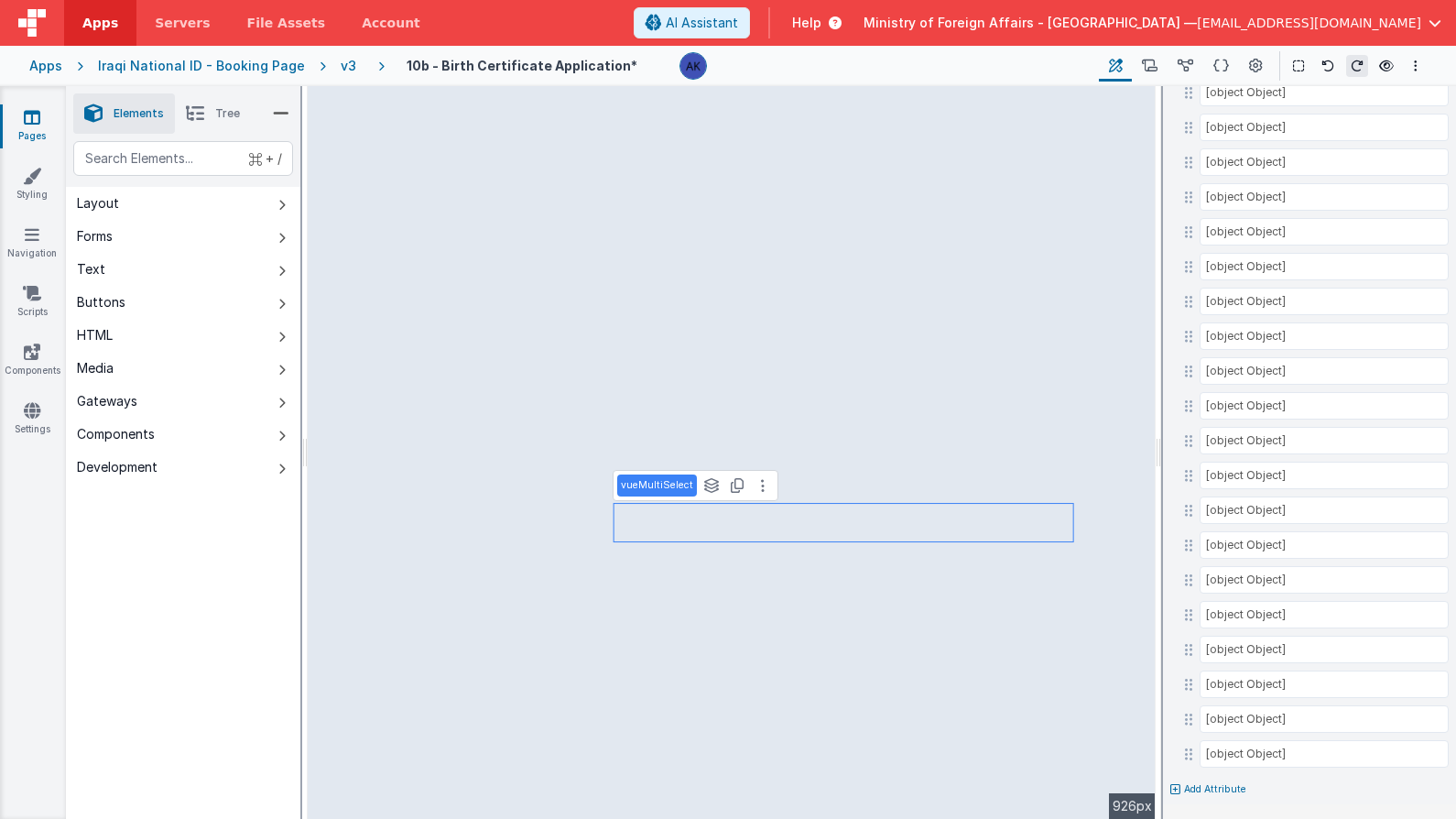
scroll to position [6762, 0]
click at [1192, 786] on p "Add Attribute" at bounding box center [1216, 789] width 63 height 14
type input "ر"
type input "visible"
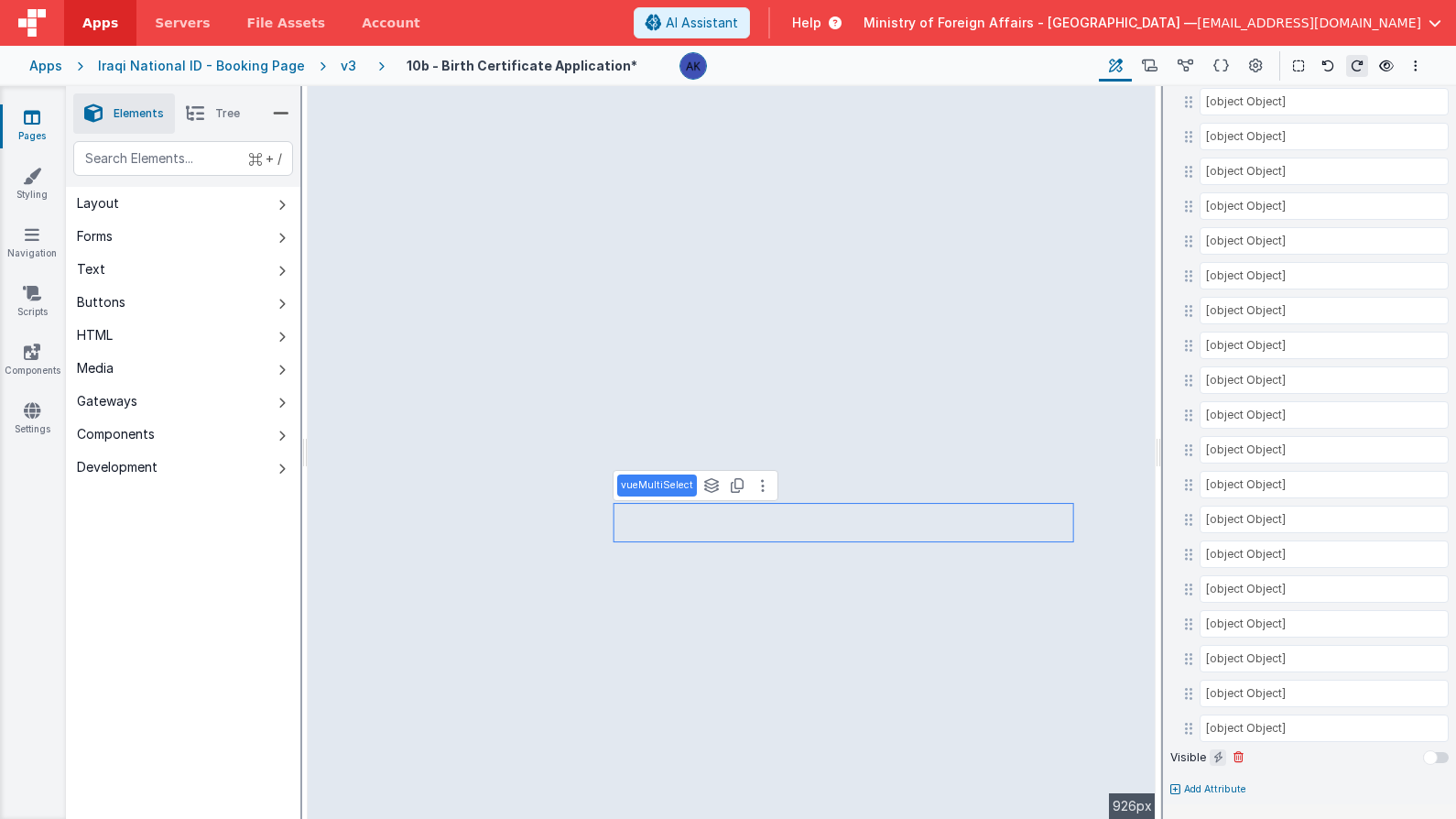
click at [1215, 757] on icon at bounding box center [1219, 757] width 10 height 14
click at [1214, 778] on input "false" at bounding box center [1309, 781] width 278 height 28
paste input "[DOMAIN_NAME] !== '01' && [DOMAIN_NAME] !== '03'"
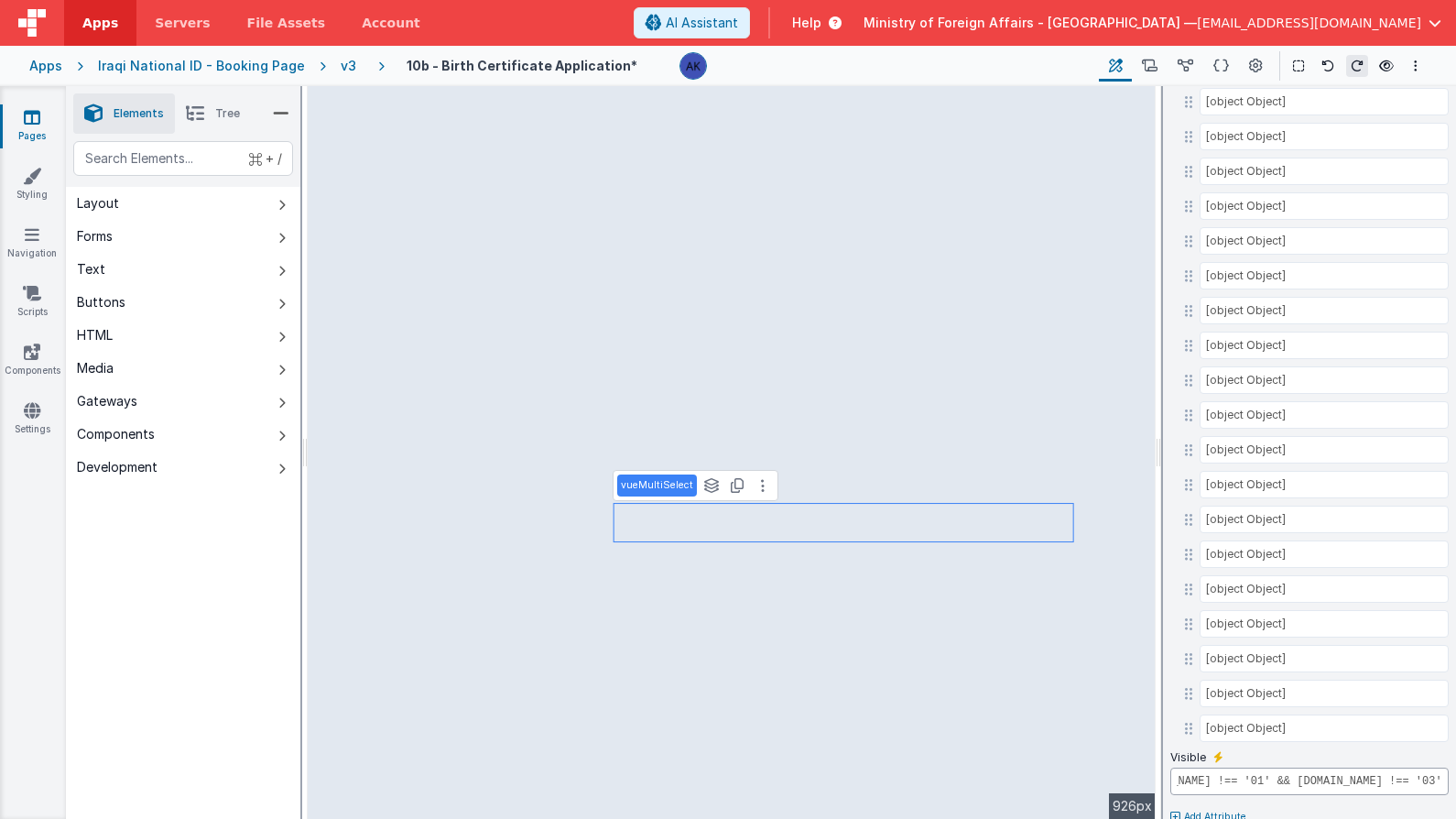
click at [1190, 782] on input "[DOMAIN_NAME] !== '01' && [DOMAIN_NAME] !== '03'" at bounding box center [1309, 781] width 278 height 28
type input "[DOMAIN_NAME] !== '02' && [DOMAIN_NAME] !== '03'"
type input "father.nationality"
type input "[DOMAIN_NAME] === '01' || [DOMAIN_NAME] === '03'"
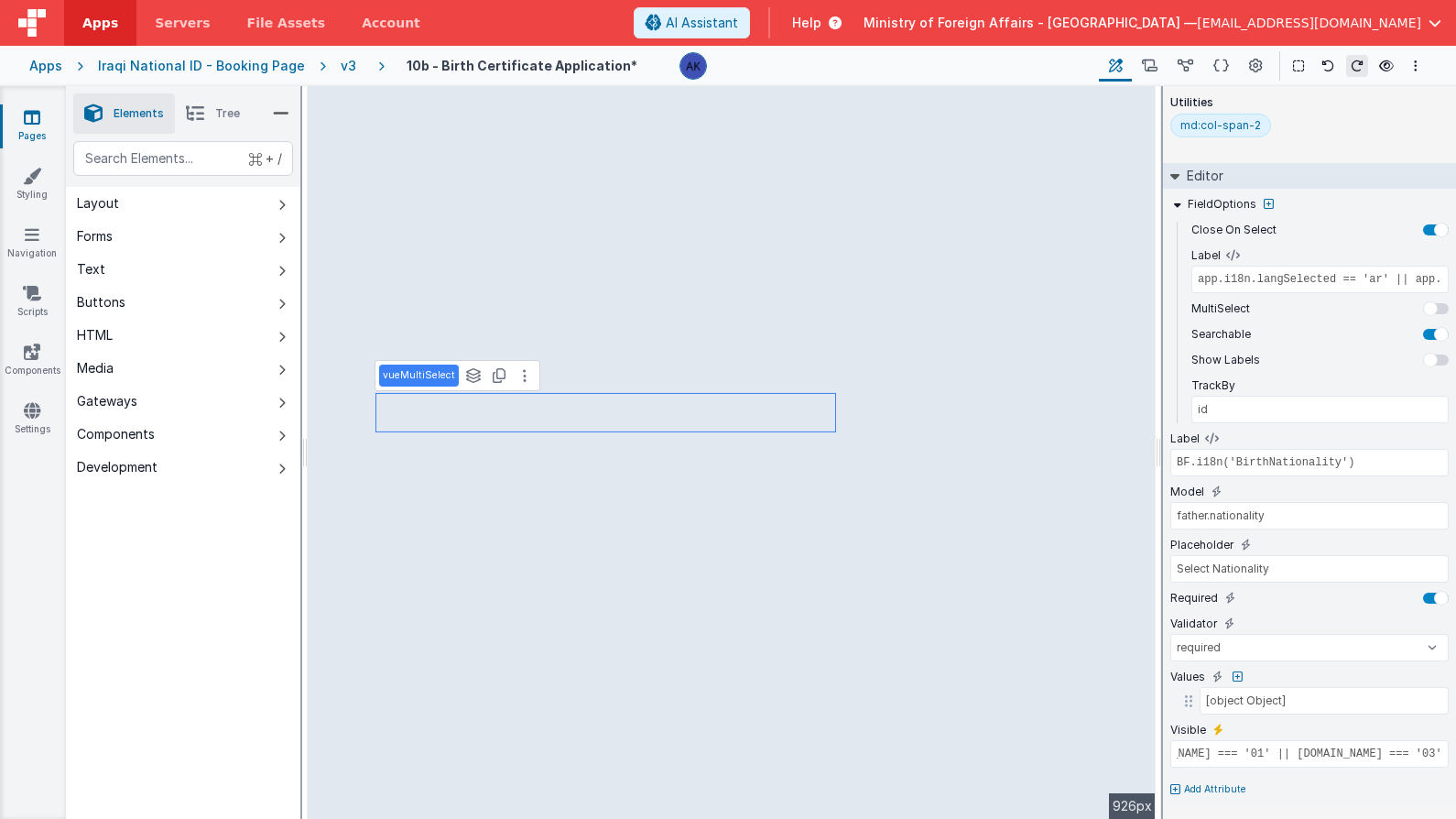
scroll to position [131, 0]
click at [1305, 756] on input "[DOMAIN_NAME] === '01' || [DOMAIN_NAME] === '03'" at bounding box center [1309, 753] width 278 height 28
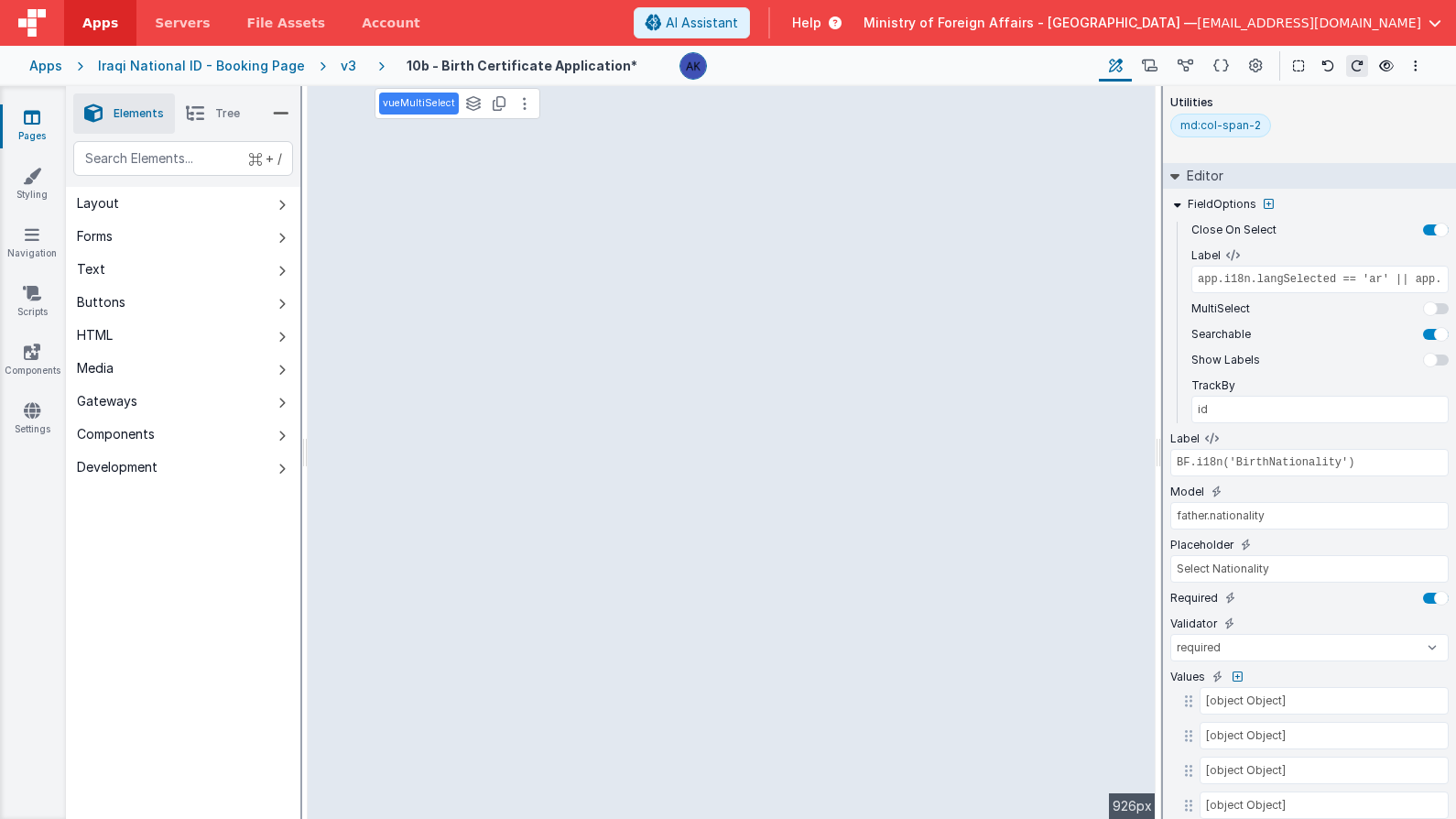
type input "mother.nationality"
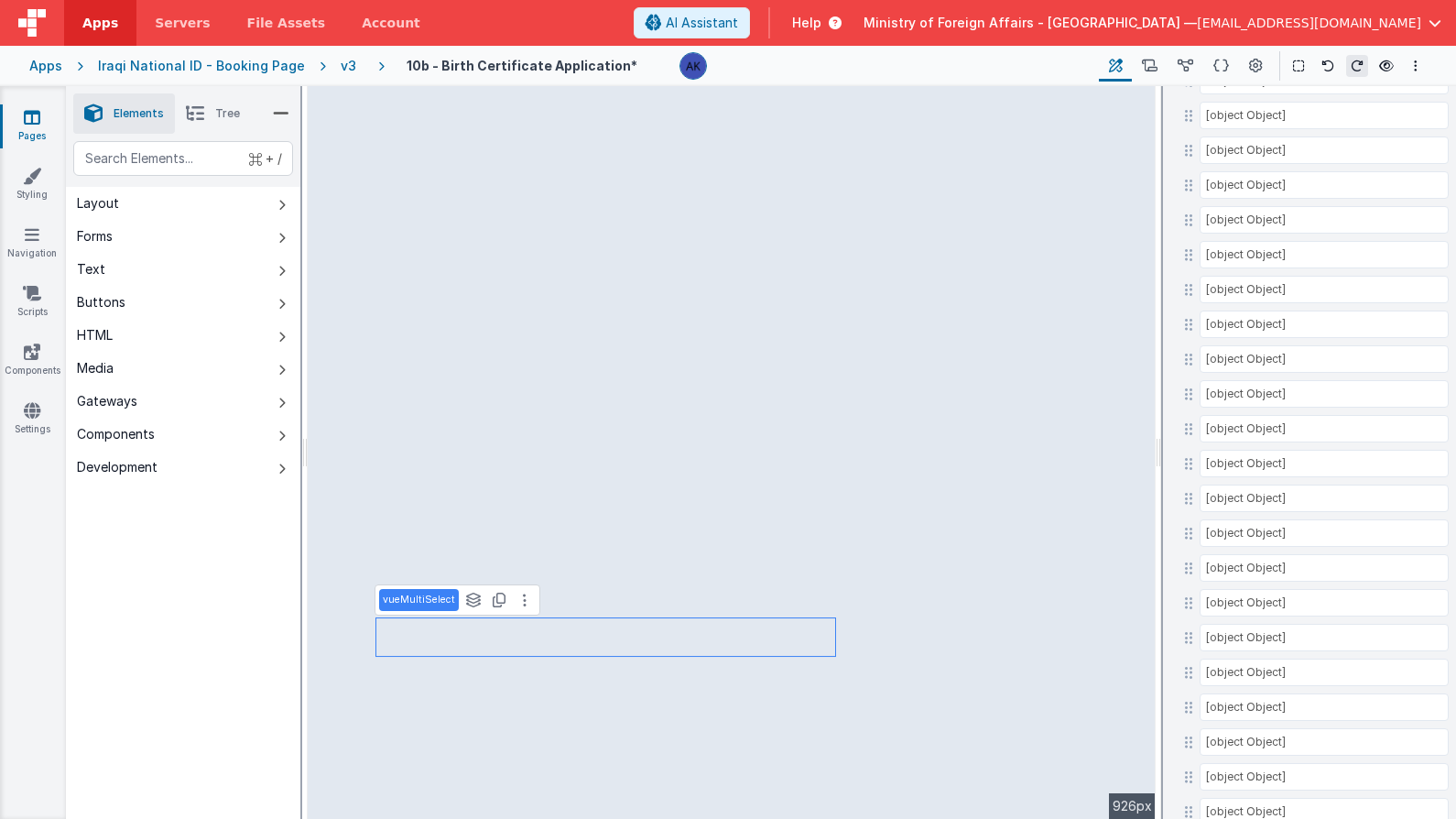
scroll to position [6762, 0]
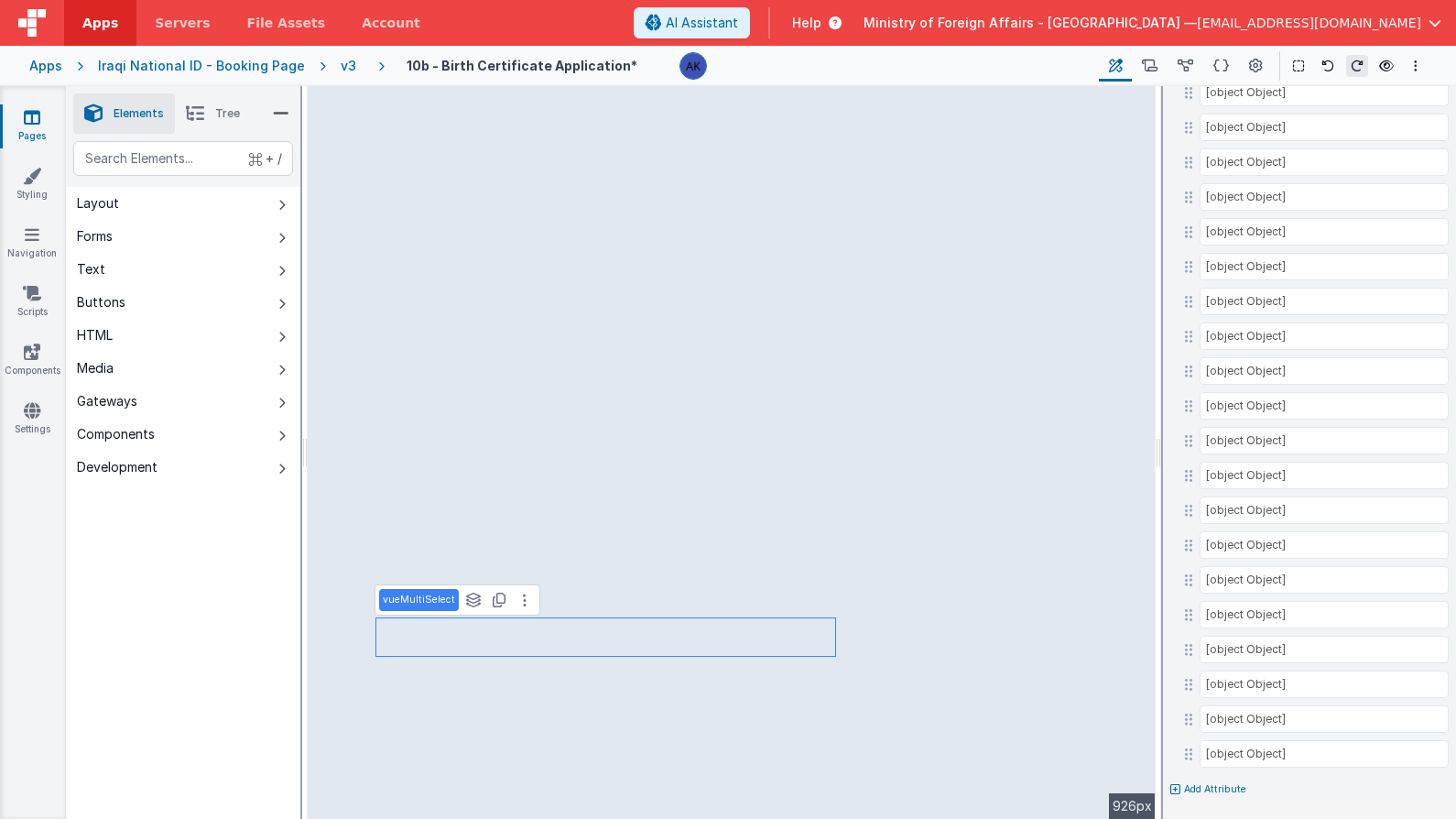
click at [1196, 788] on p "Add Attribute" at bounding box center [1216, 789] width 63 height 14
type input "visible"
click at [1218, 783] on icon at bounding box center [1219, 783] width 10 height 14
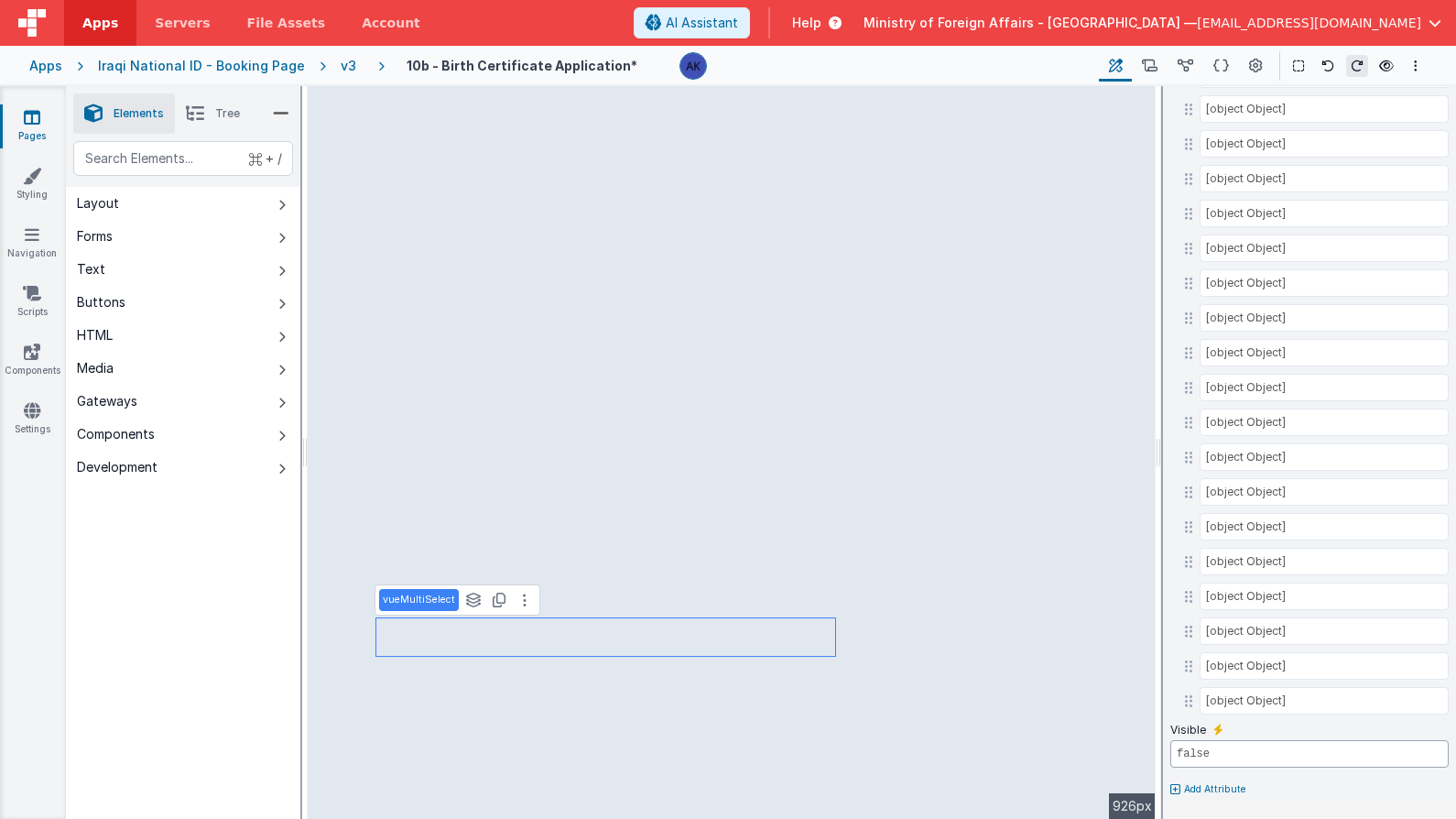
drag, startPoint x: 1224, startPoint y: 759, endPoint x: 1167, endPoint y: 750, distance: 57.7
paste input "[DOMAIN_NAME] === '01' || [DOMAIN_NAME] === '03'"
click at [1192, 756] on input "[DOMAIN_NAME] === '01' || [DOMAIN_NAME] === '03'" at bounding box center [1309, 753] width 278 height 28
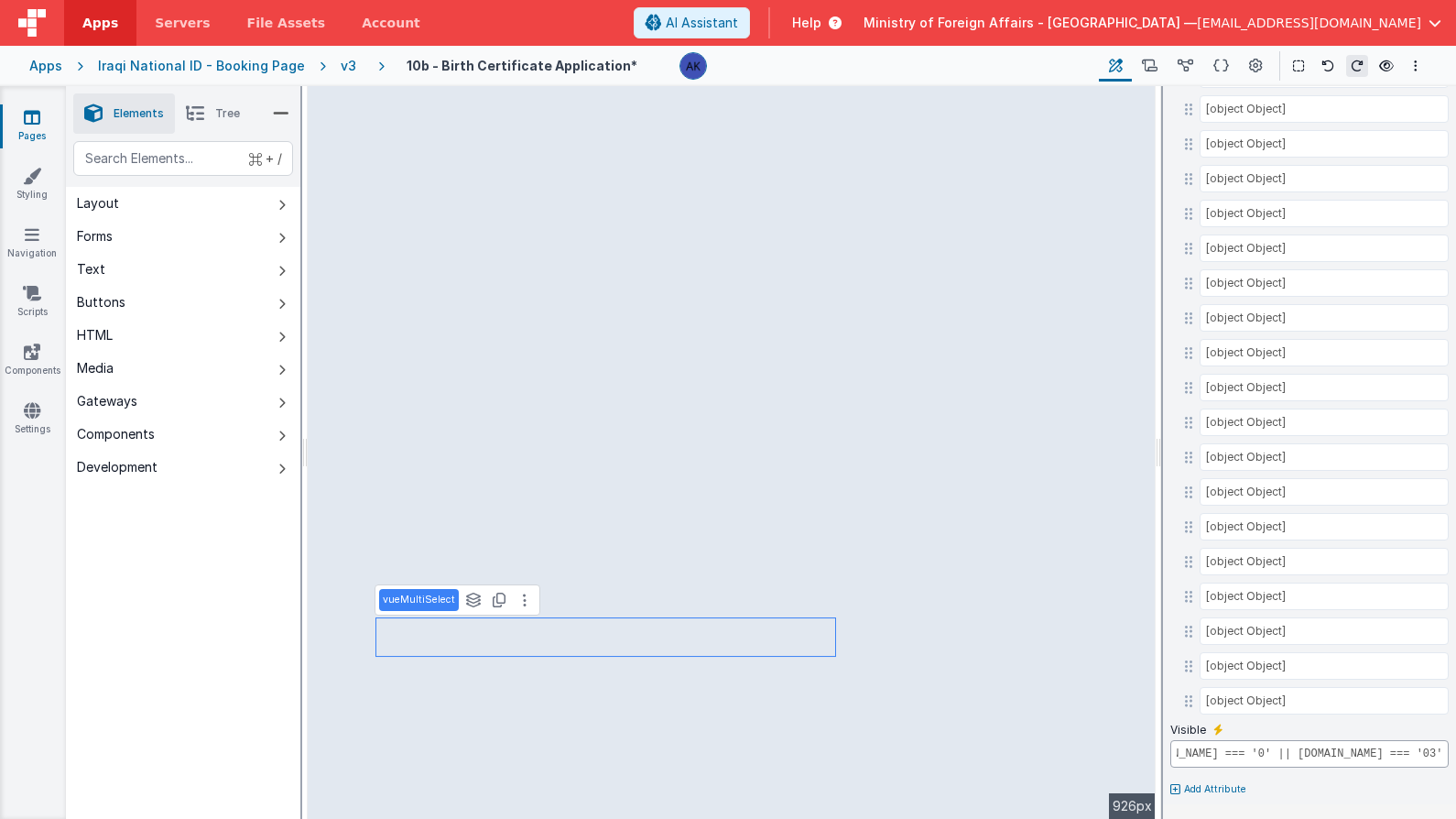
scroll to position [0, 192]
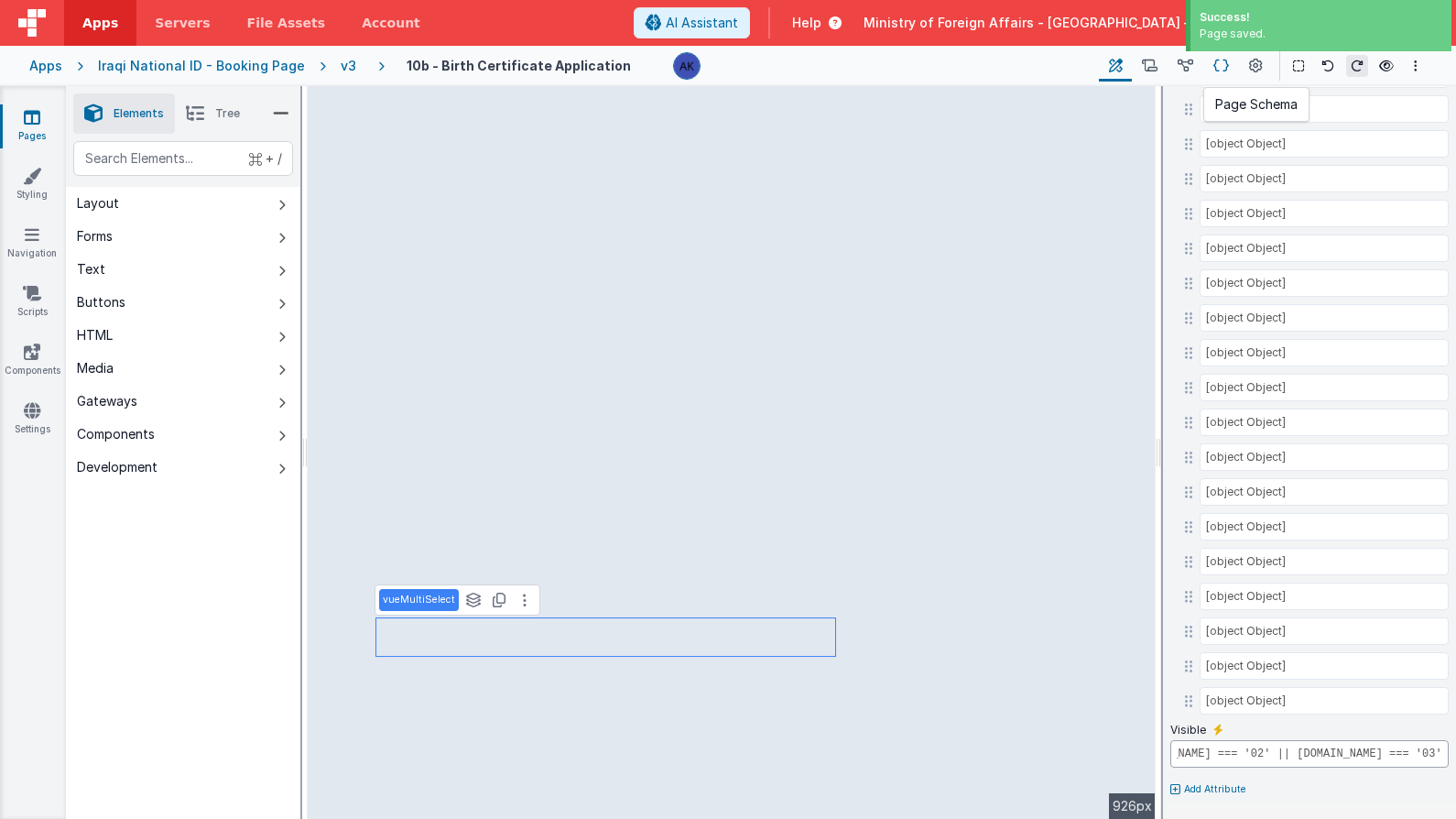
type input "[DOMAIN_NAME] === '02' || [DOMAIN_NAME] === '03'"
click at [1229, 68] on icon at bounding box center [1221, 67] width 15 height 19
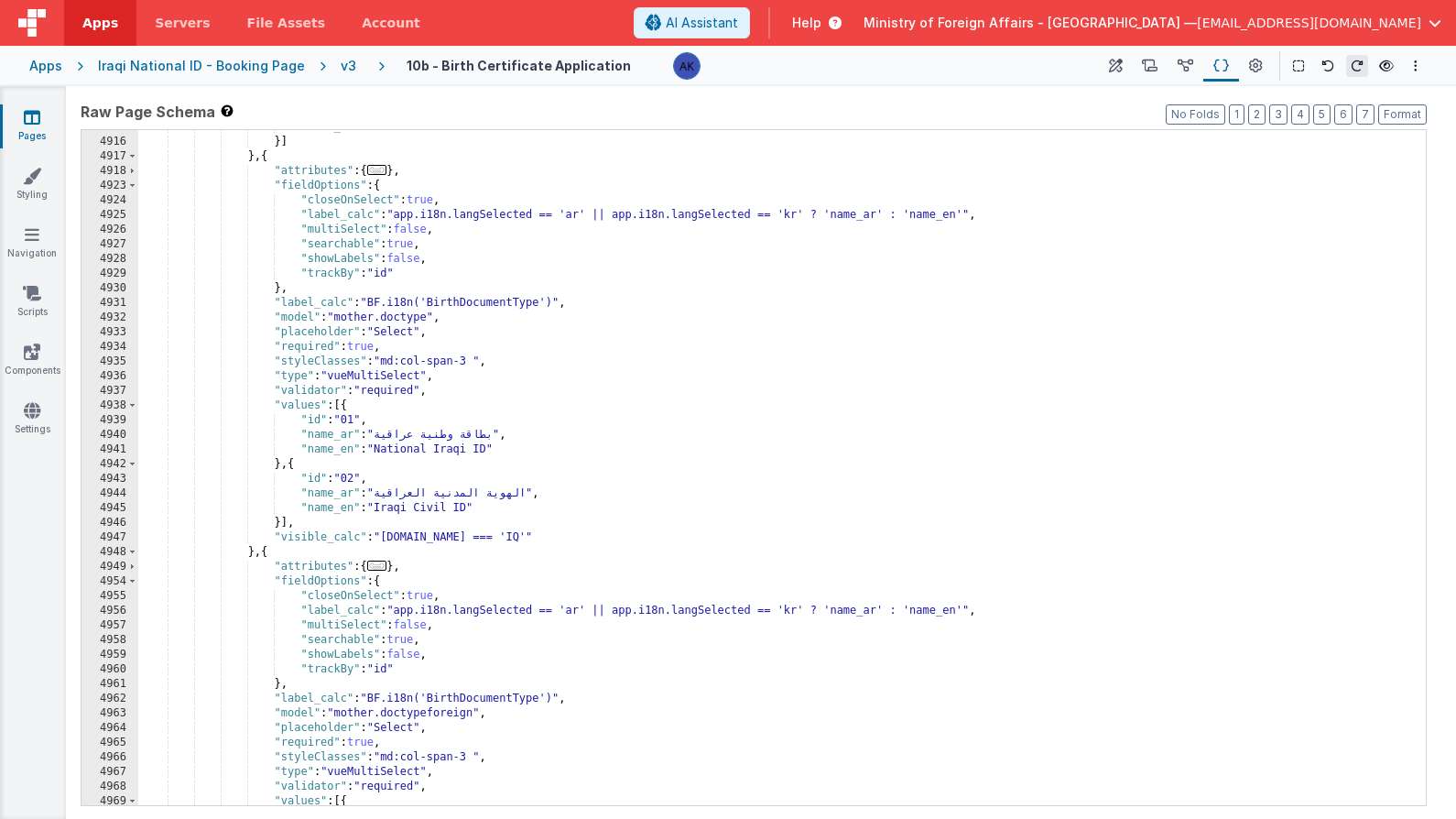
scroll to position [26697, 0]
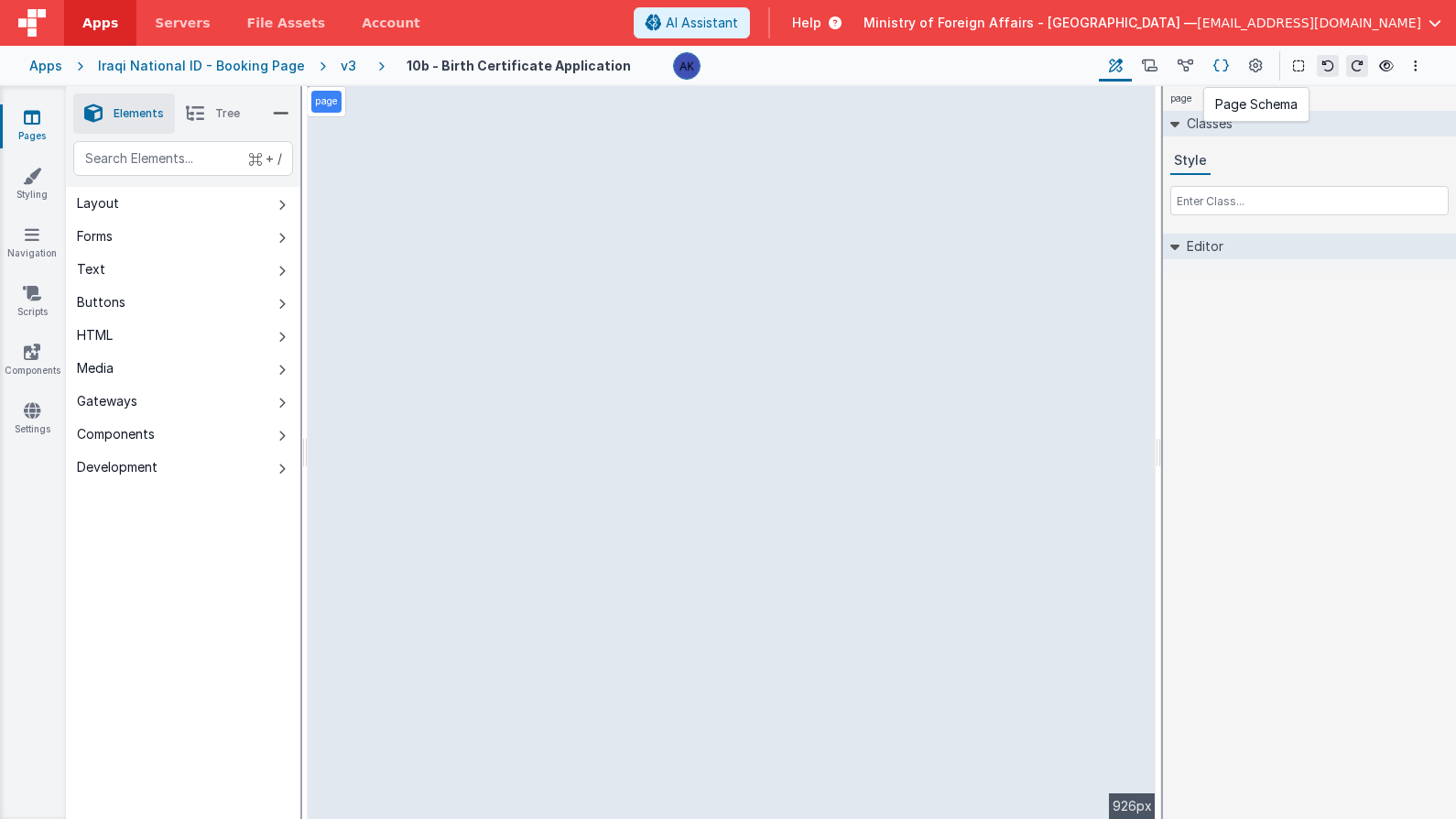
click at [1214, 62] on icon at bounding box center [1221, 67] width 15 height 19
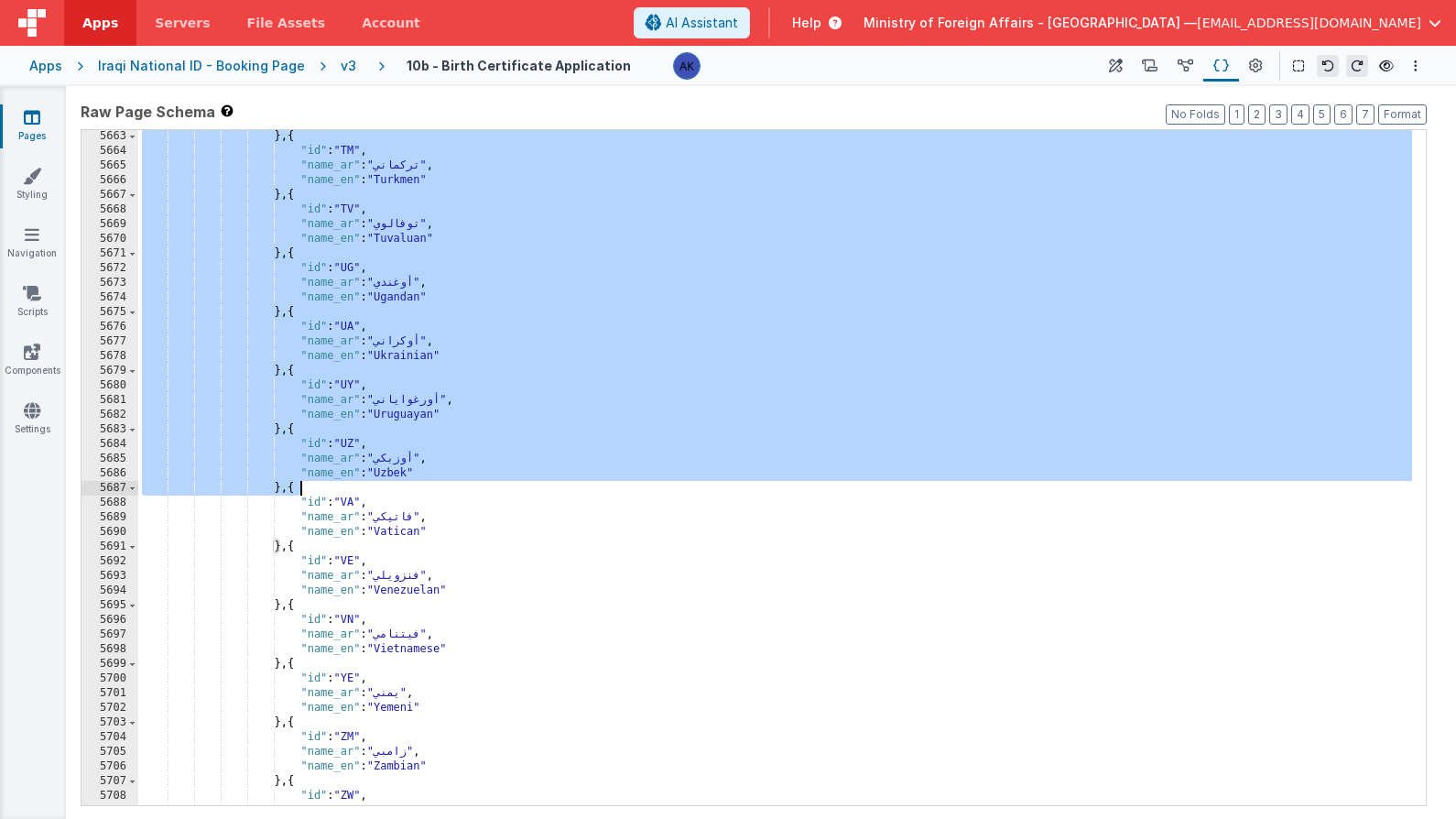
scroll to position [27042, 0]
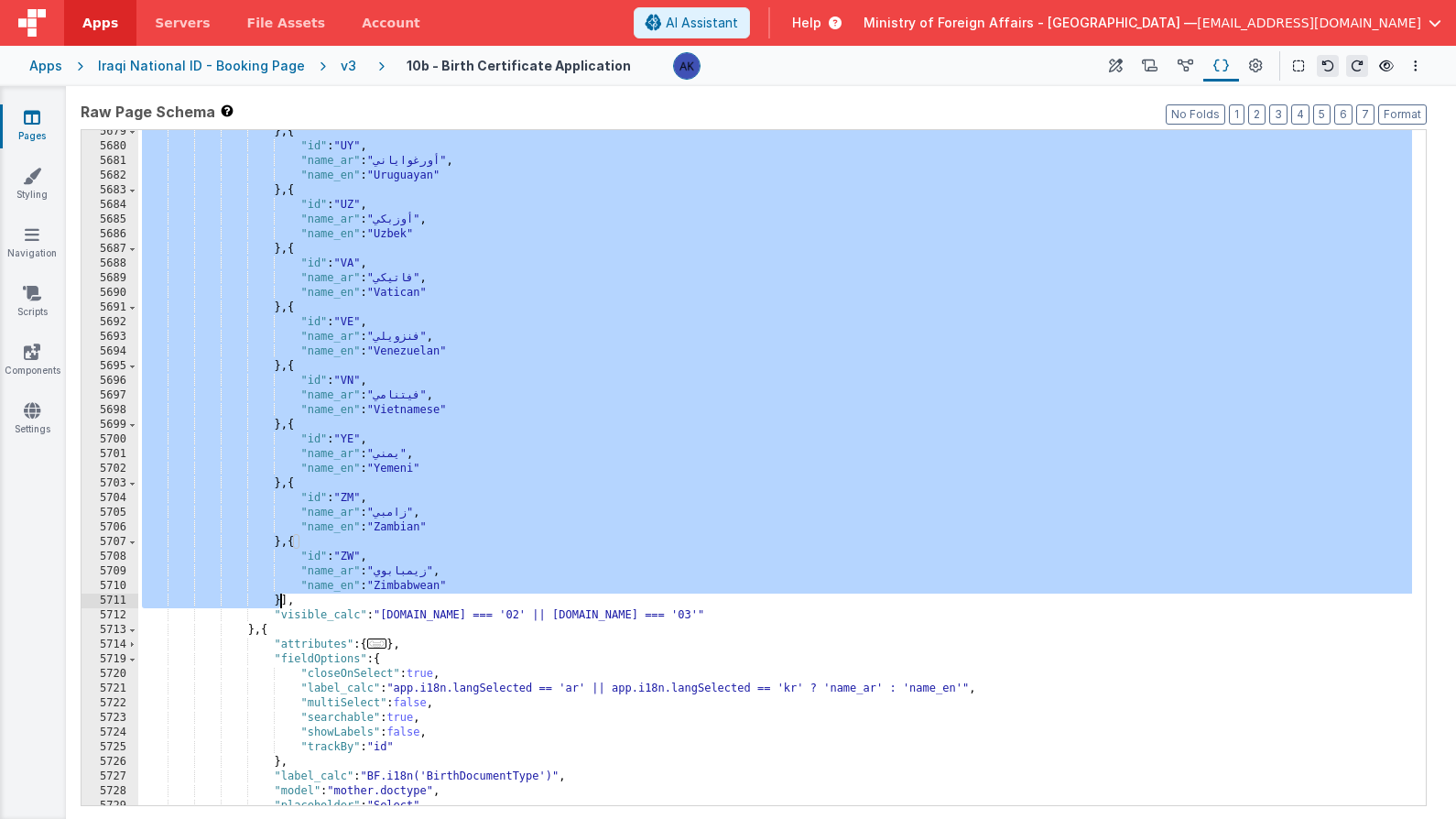
drag, startPoint x: 299, startPoint y: 562, endPoint x: 281, endPoint y: 602, distance: 43.9
click at [281, 602] on div "} , { "id" : "UY" , "name_ar" : "أورغواياني" , "name_en" : "Uruguayan" } , { "i…" at bounding box center [775, 477] width 1274 height 705
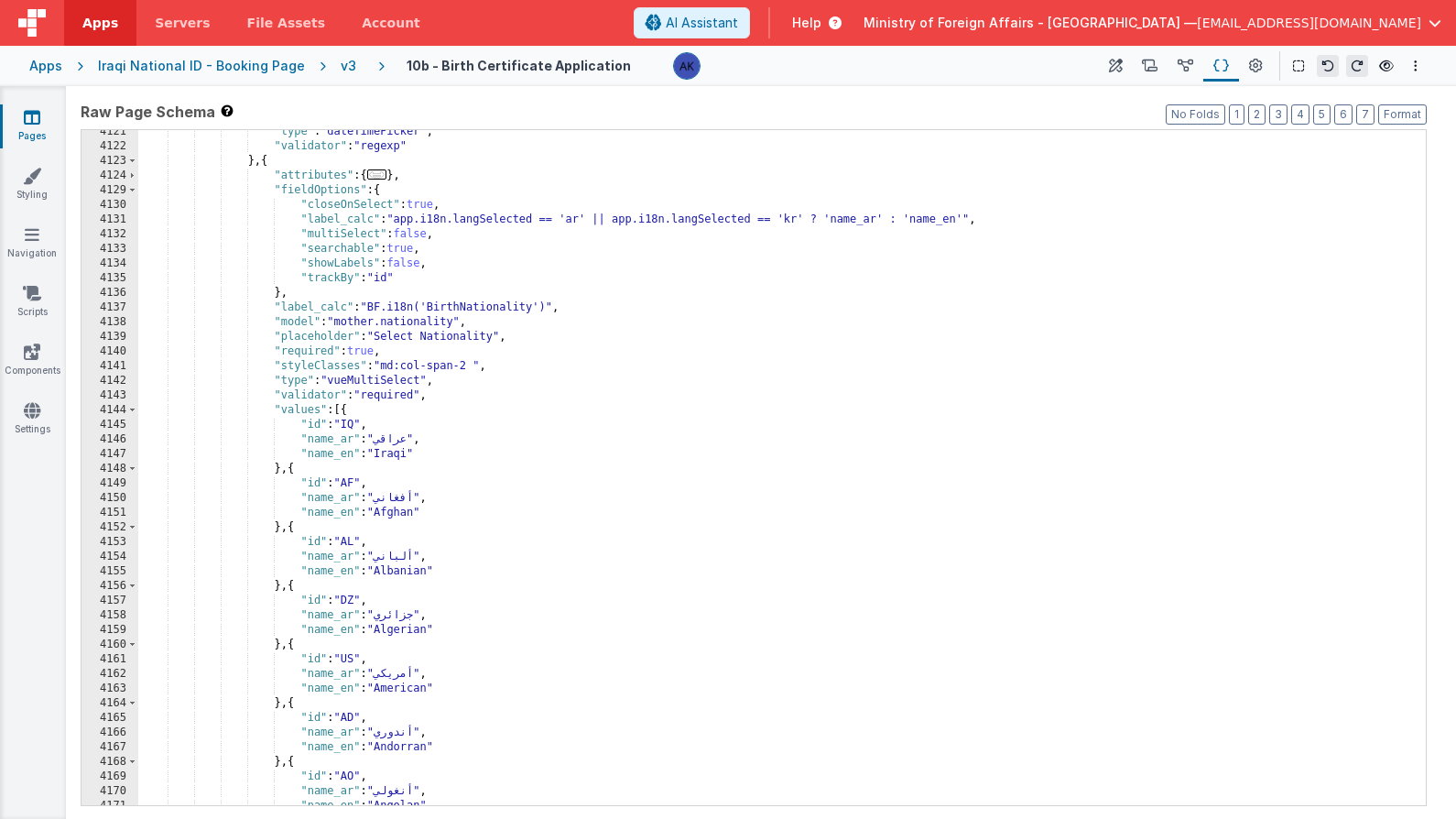
scroll to position [22096, 0]
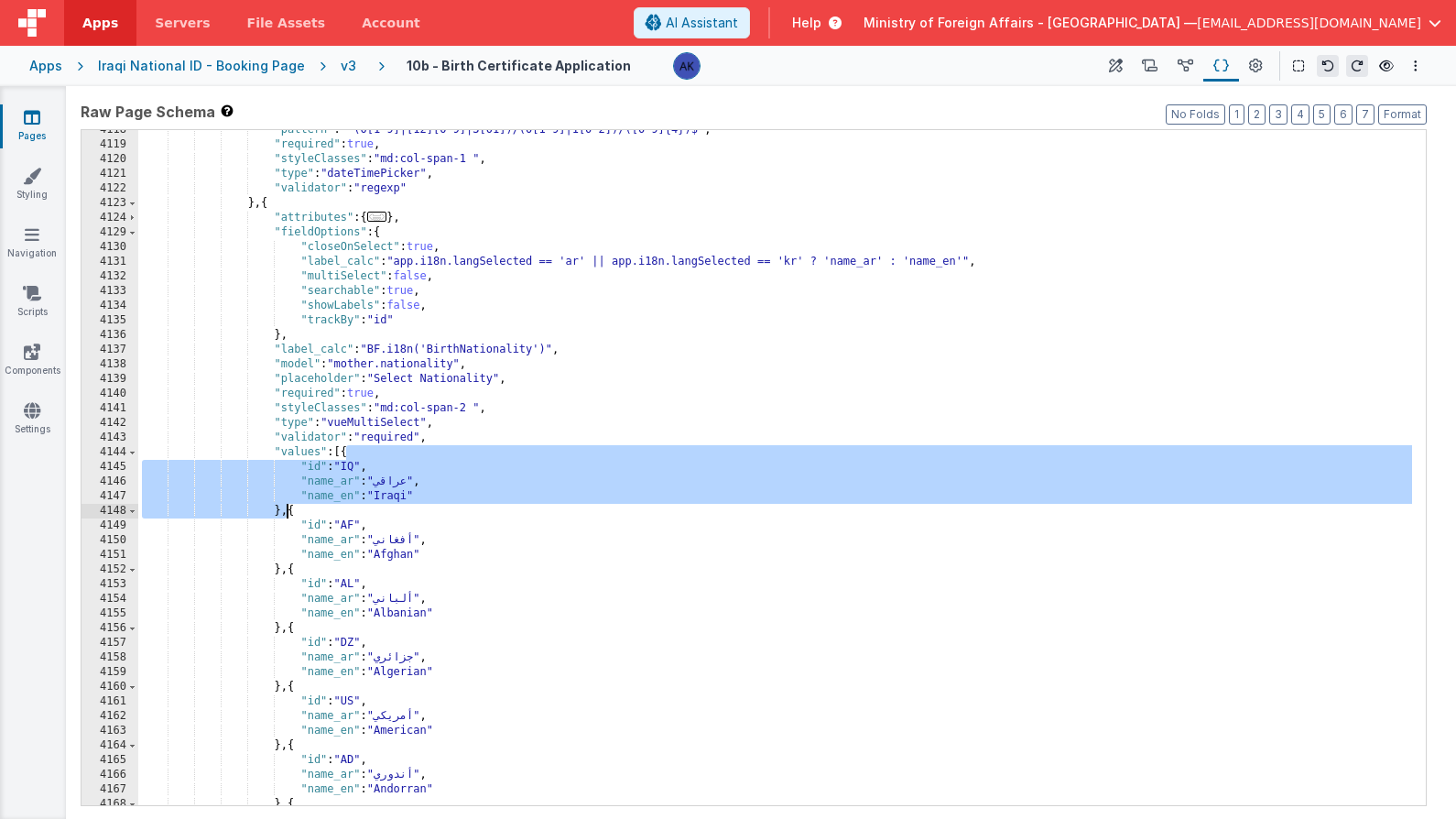
drag, startPoint x: 346, startPoint y: 450, endPoint x: 290, endPoint y: 506, distance: 79.2
click at [290, 506] on div ""pattern" : "^(0[1-9]|[12][0-9]|3[01])/(0[1-9]|1[0-2])/([0-9]{4})$" , "required…" at bounding box center [775, 475] width 1274 height 705
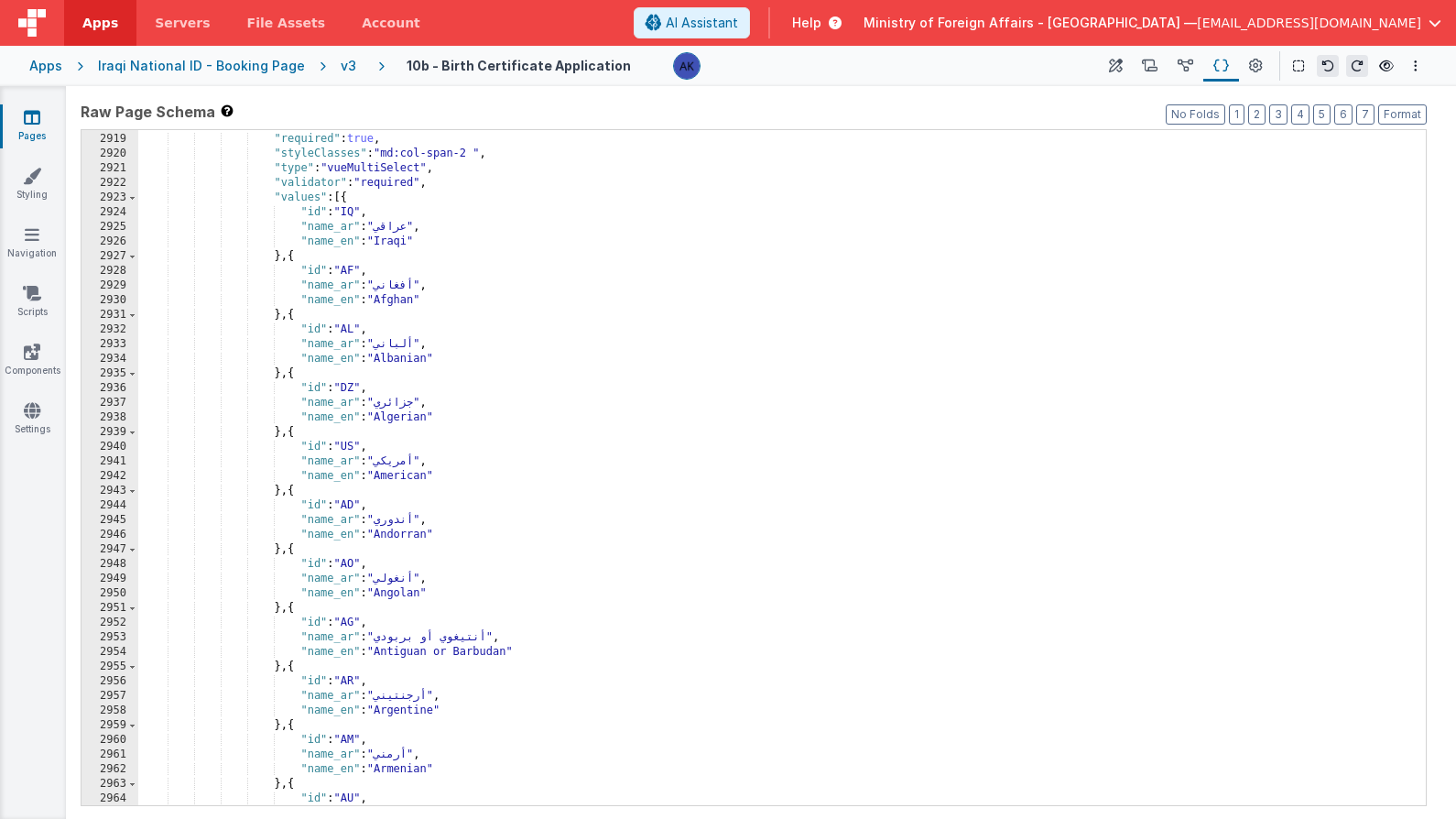
scroll to position [15652, 0]
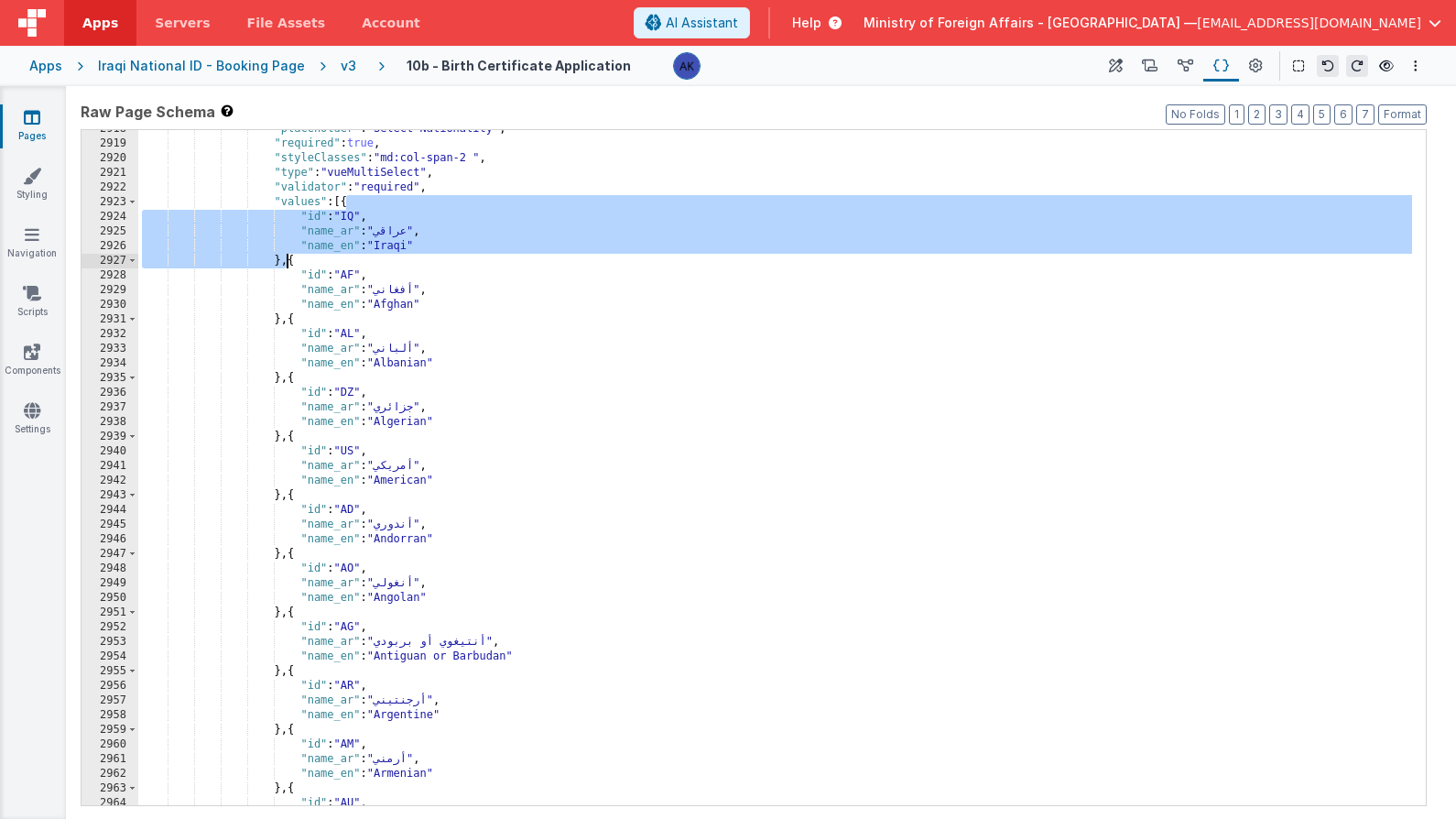
drag, startPoint x: 347, startPoint y: 203, endPoint x: 287, endPoint y: 258, distance: 81.4
click at [287, 258] on div ""placeholder" : "Select Nationality" , "required" : true , "styleClasses" : "md…" at bounding box center [775, 474] width 1274 height 705
